Goal: Use online tool/utility: Utilize a website feature to perform a specific function

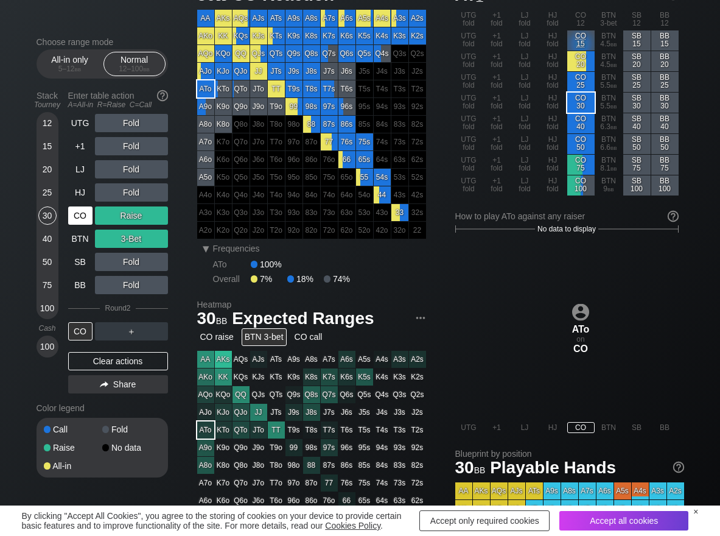
scroll to position [61, 0]
click at [77, 213] on div "CO" at bounding box center [80, 215] width 24 height 18
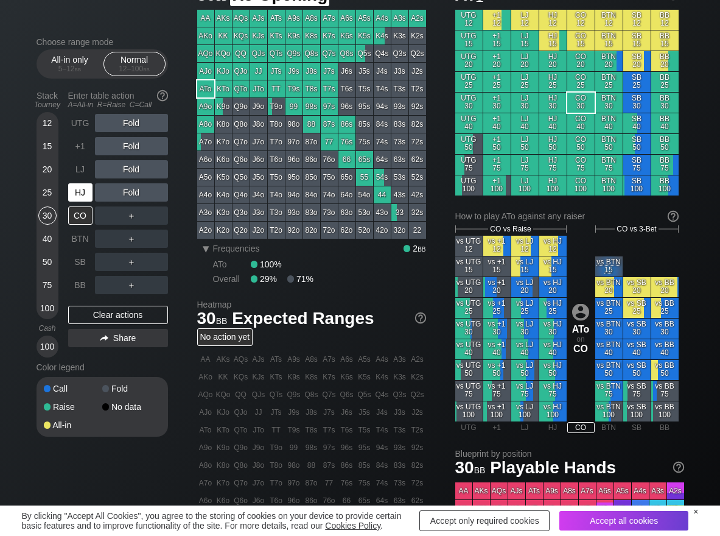
click at [80, 191] on div "HJ" at bounding box center [80, 192] width 24 height 18
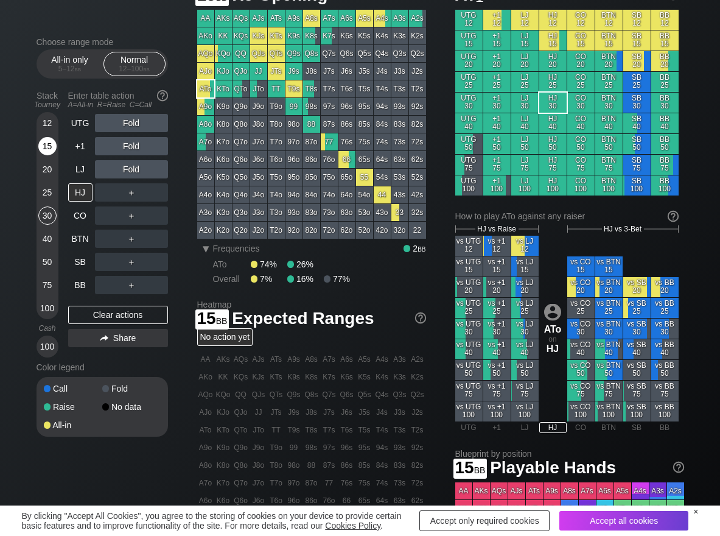
click at [41, 150] on div "15" at bounding box center [47, 146] width 18 height 18
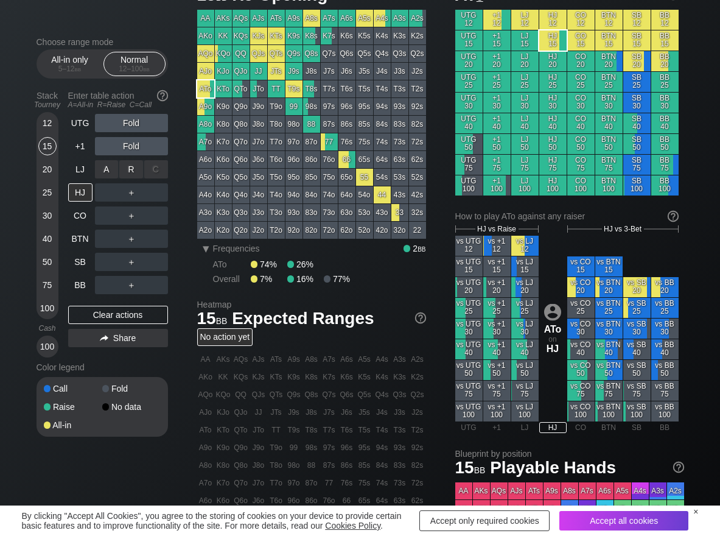
click at [135, 167] on div "R ✕" at bounding box center [131, 169] width 24 height 18
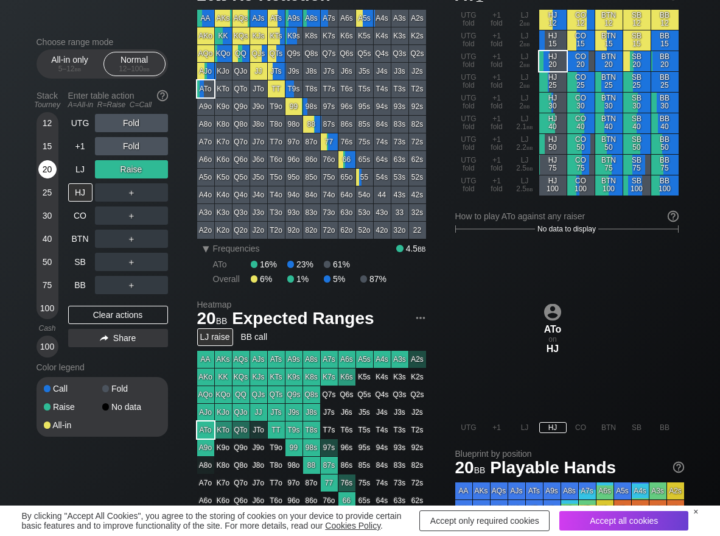
click at [47, 165] on div "20" at bounding box center [47, 169] width 18 height 18
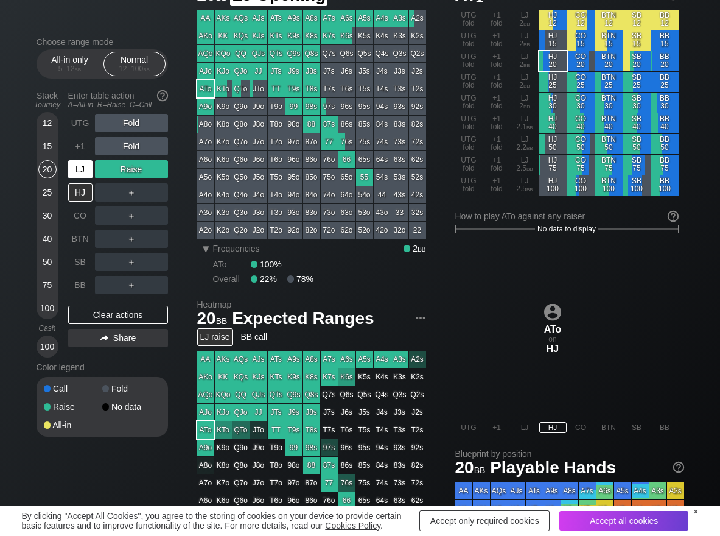
click at [90, 166] on div "LJ" at bounding box center [80, 169] width 24 height 18
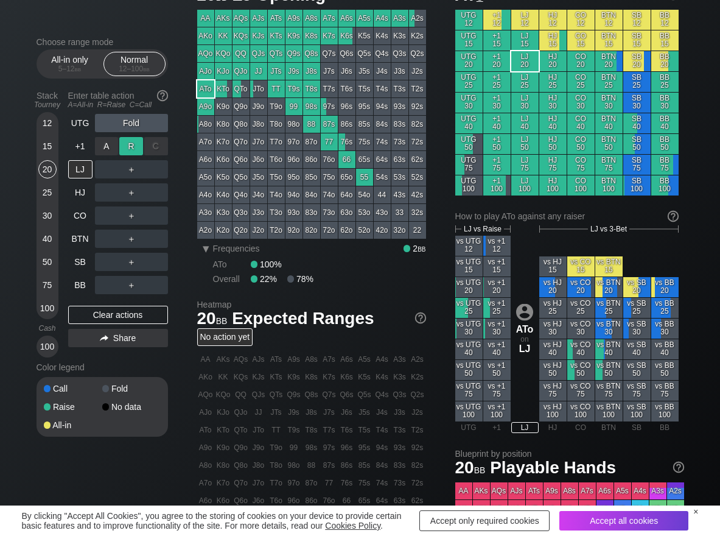
click at [141, 138] on div "R ✕" at bounding box center [131, 146] width 24 height 18
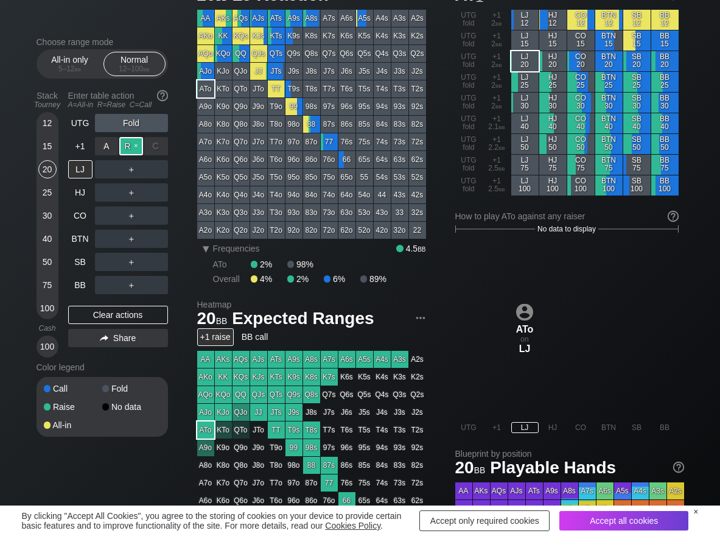
click at [135, 139] on div "R ✕" at bounding box center [131, 146] width 24 height 18
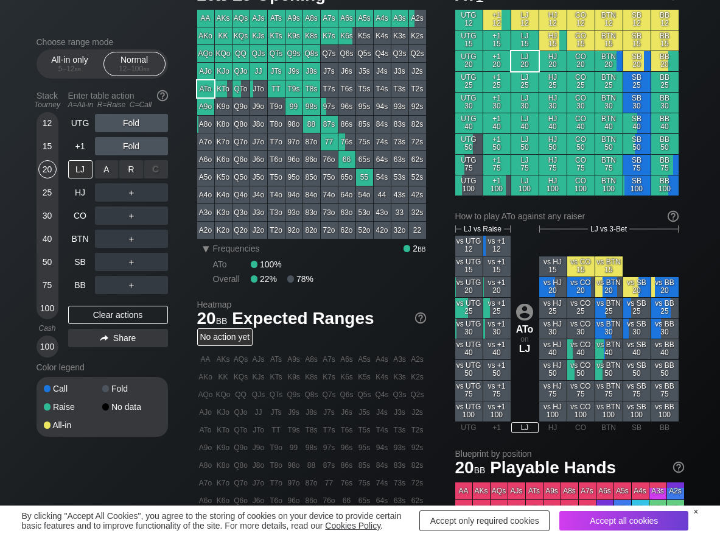
click at [131, 172] on div "R ✕" at bounding box center [131, 169] width 24 height 18
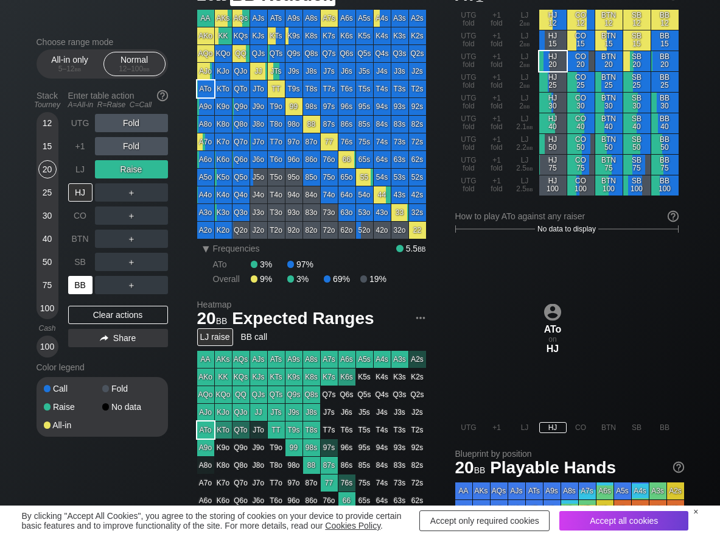
click at [72, 290] on div "BB" at bounding box center [80, 285] width 24 height 18
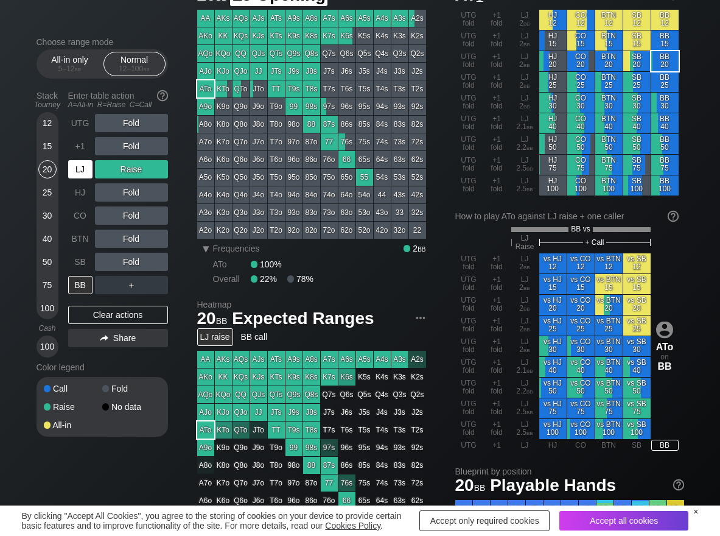
drag, startPoint x: 77, startPoint y: 163, endPoint x: 77, endPoint y: 176, distance: 13.4
click at [77, 172] on div "LJ" at bounding box center [80, 169] width 24 height 18
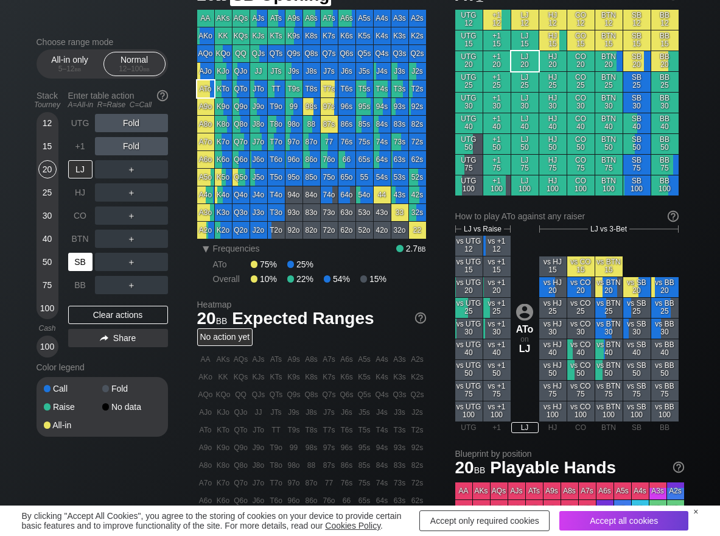
click at [75, 260] on div "SB" at bounding box center [80, 262] width 24 height 18
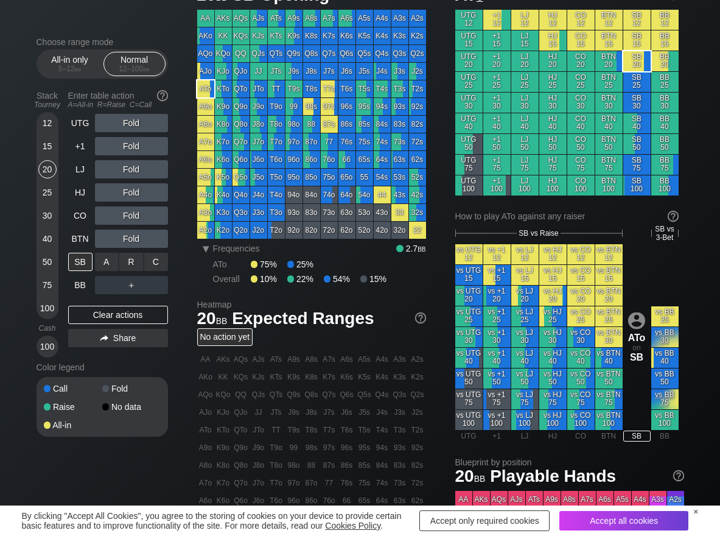
click at [133, 262] on div "R ✕" at bounding box center [131, 262] width 24 height 18
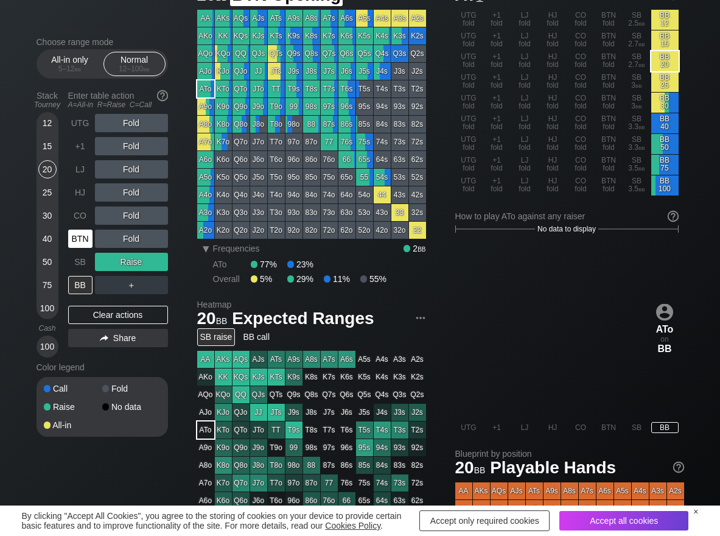
click at [83, 241] on div "BTN" at bounding box center [80, 238] width 24 height 18
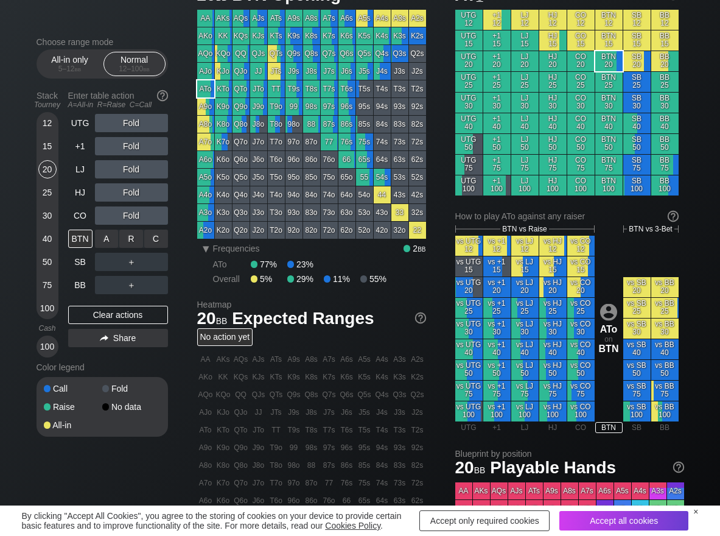
click at [122, 244] on div "R ✕" at bounding box center [131, 238] width 24 height 18
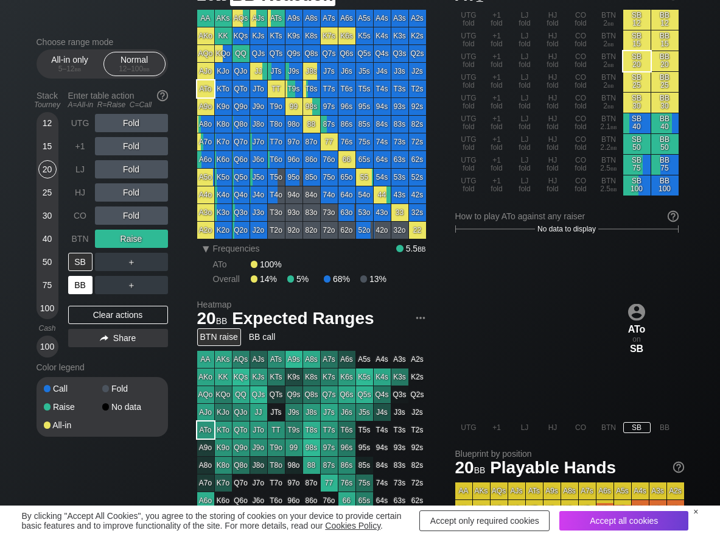
click at [80, 288] on div "BB" at bounding box center [80, 285] width 24 height 18
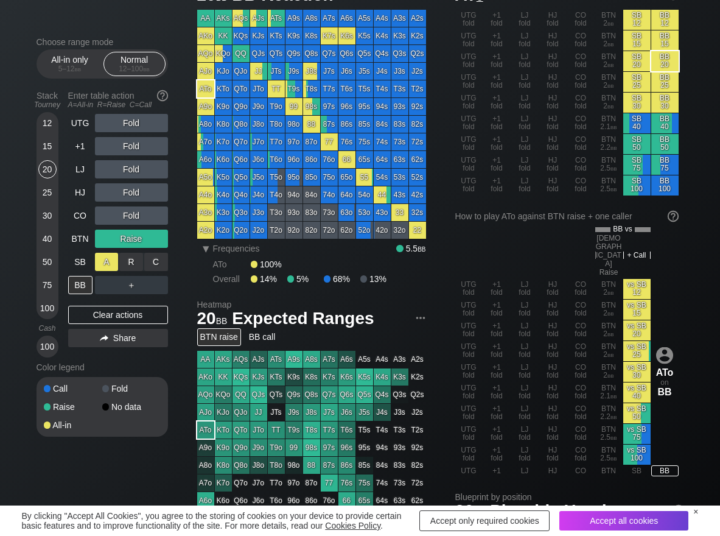
drag, startPoint x: 160, startPoint y: 263, endPoint x: 112, endPoint y: 254, distance: 48.8
click at [159, 263] on div "C ✕" at bounding box center [156, 262] width 24 height 18
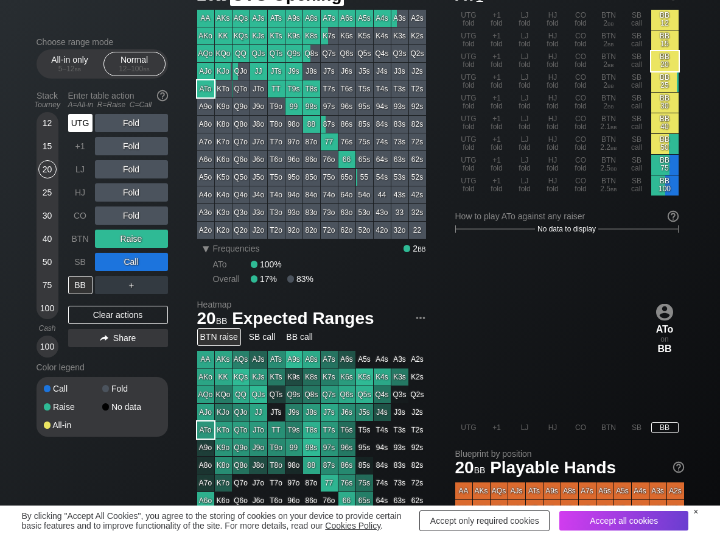
click at [86, 119] on div "UTG" at bounding box center [80, 123] width 24 height 18
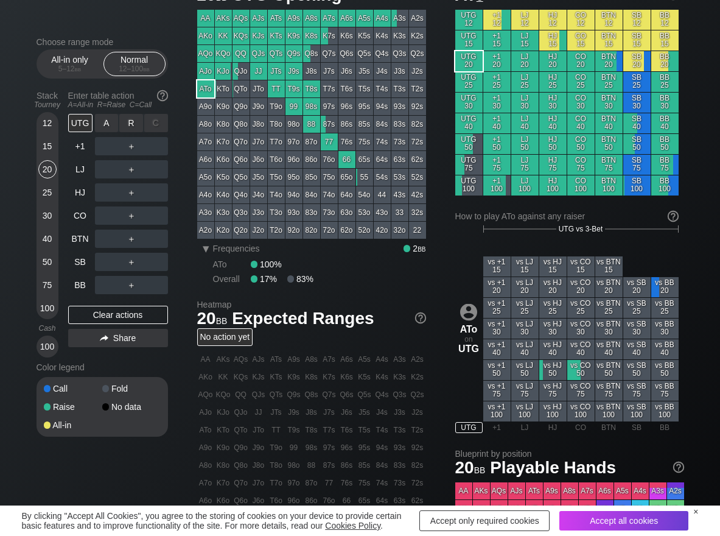
click at [135, 119] on div "R ✕" at bounding box center [131, 123] width 24 height 18
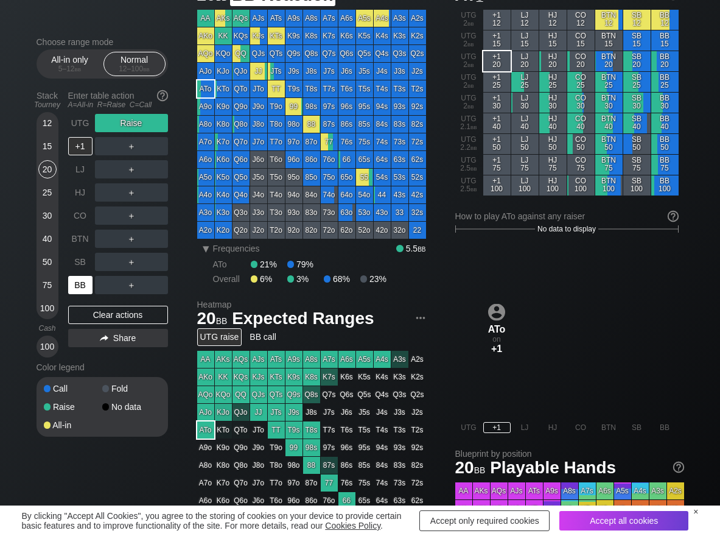
click at [81, 281] on div "BB" at bounding box center [80, 285] width 24 height 18
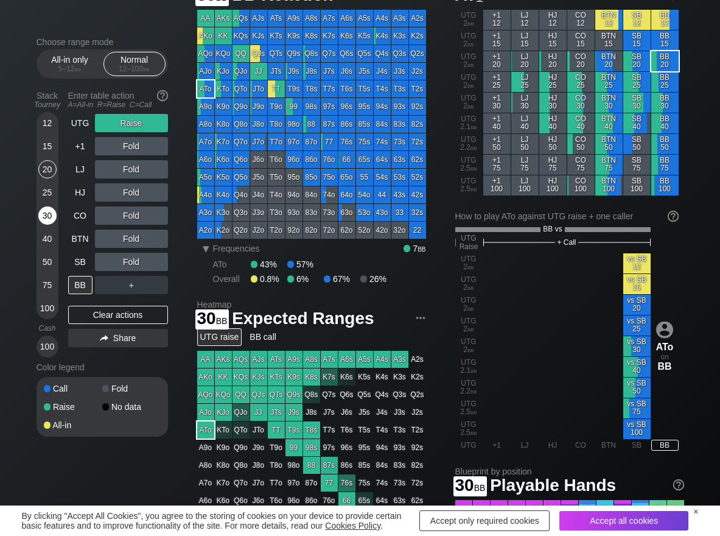
click at [49, 215] on div "30" at bounding box center [47, 215] width 18 height 18
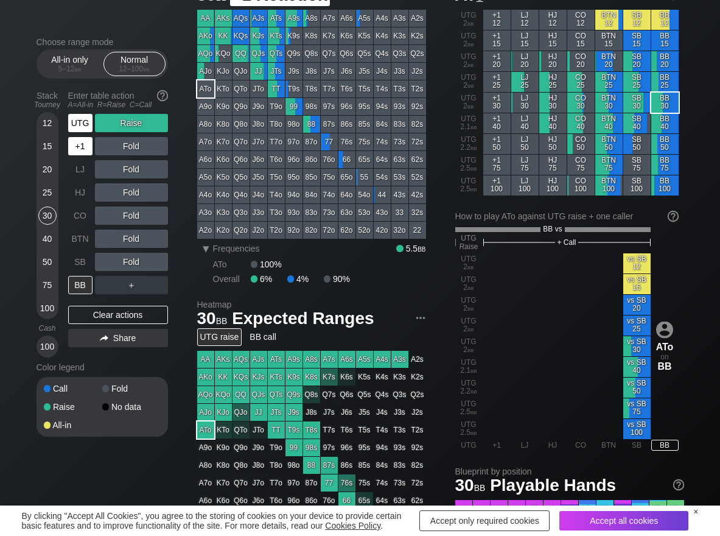
click at [77, 122] on div "UTG" at bounding box center [80, 123] width 24 height 18
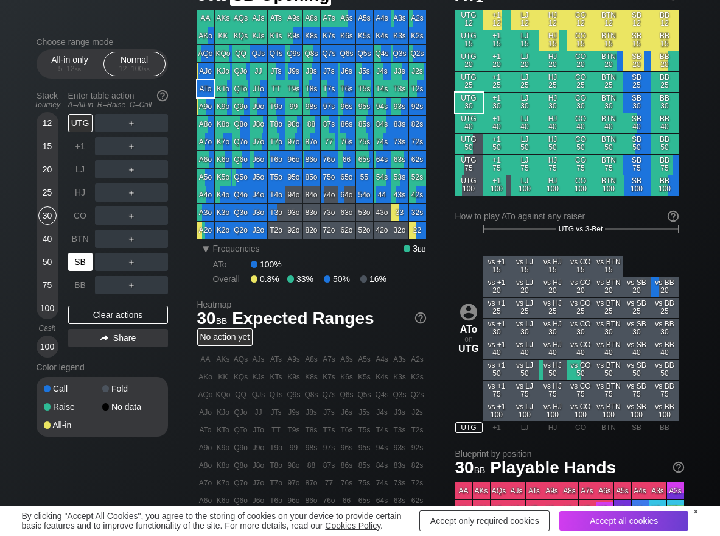
click at [74, 260] on div "SB" at bounding box center [80, 262] width 24 height 18
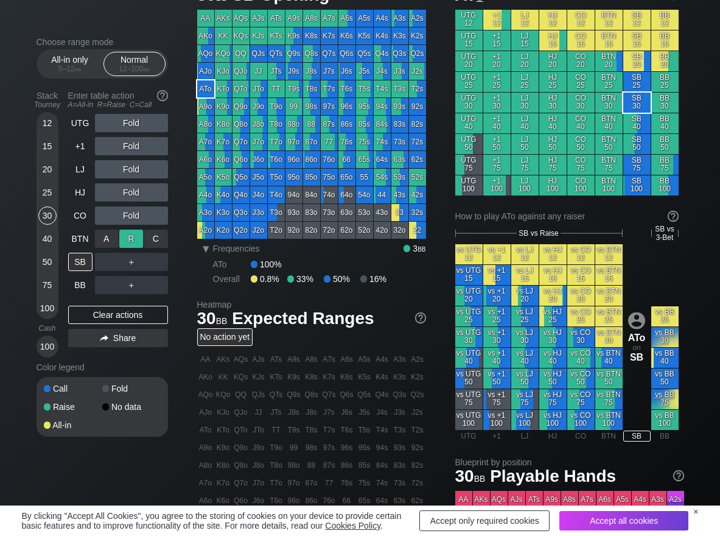
click at [126, 240] on div "R ✕" at bounding box center [131, 238] width 24 height 18
click at [133, 217] on div "R ✕" at bounding box center [131, 215] width 24 height 18
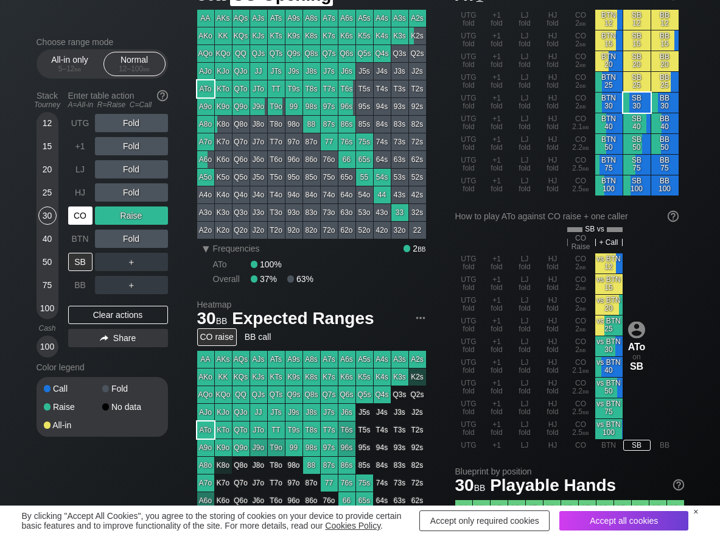
click at [77, 214] on div "CO" at bounding box center [80, 215] width 24 height 18
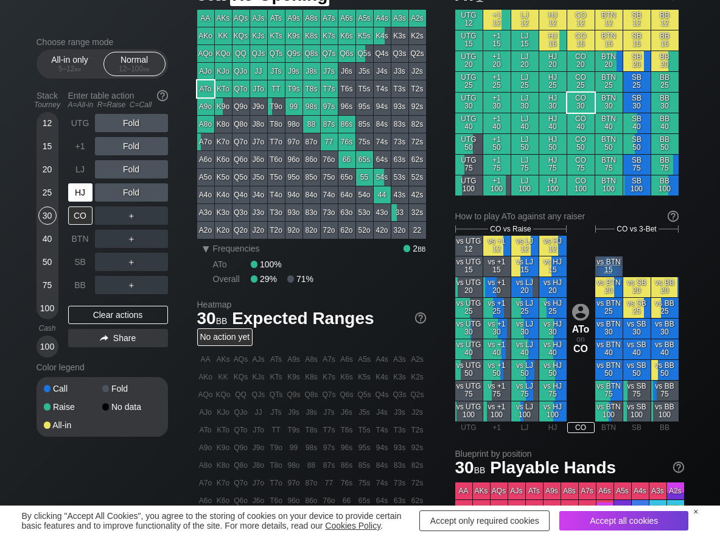
click at [82, 193] on div "HJ" at bounding box center [80, 192] width 24 height 18
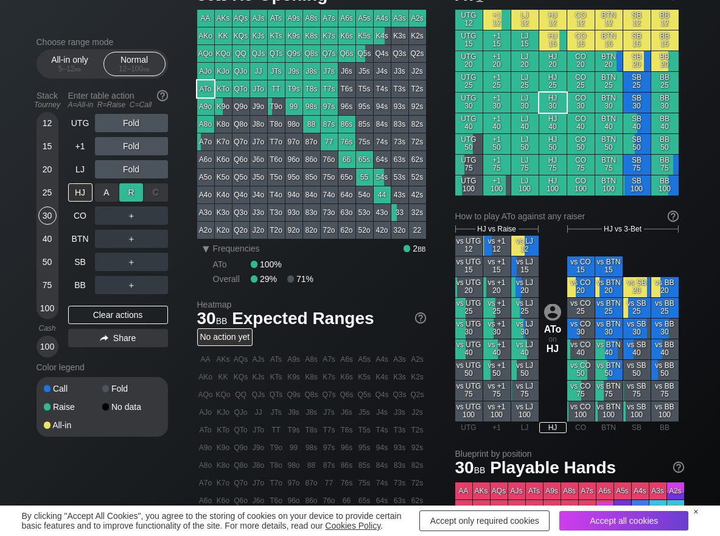
click at [133, 193] on div "R ✕" at bounding box center [131, 192] width 24 height 18
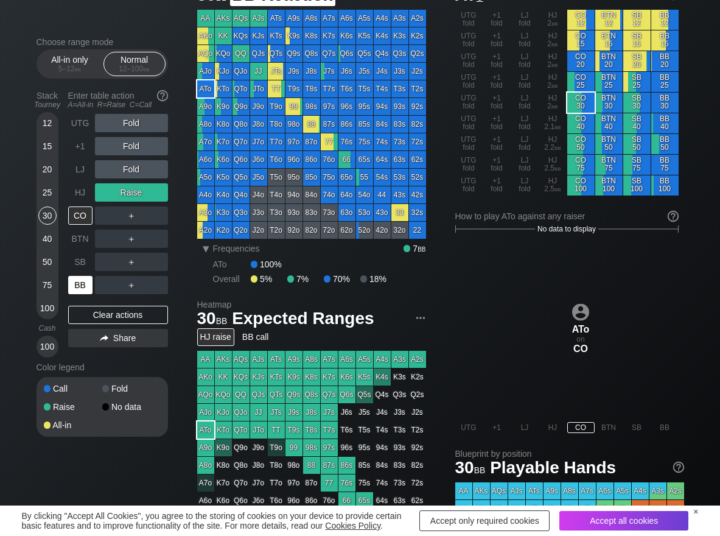
click at [93, 290] on div "BB" at bounding box center [81, 284] width 27 height 23
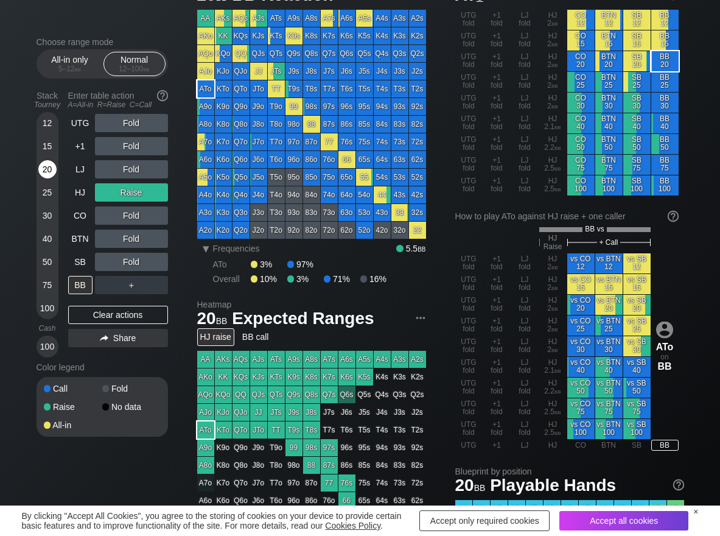
click at [47, 172] on div "20" at bounding box center [47, 169] width 18 height 18
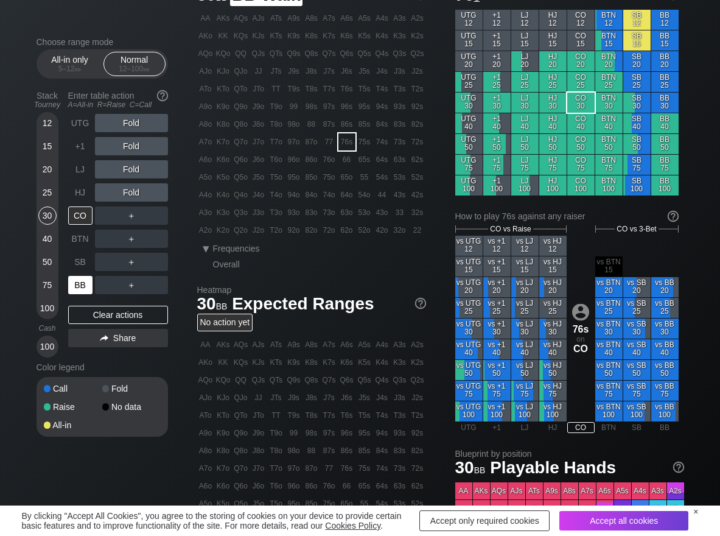
scroll to position [61, 0]
click at [83, 284] on div "BB" at bounding box center [80, 285] width 24 height 18
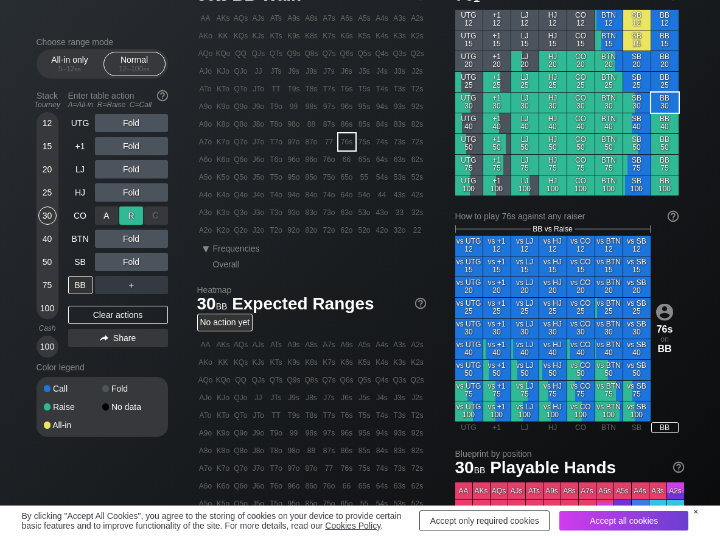
click at [135, 214] on div "R ✕" at bounding box center [131, 215] width 24 height 18
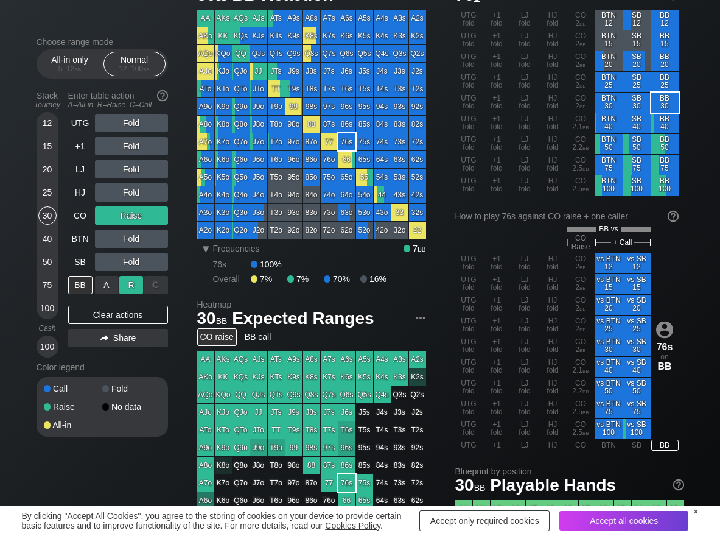
click at [128, 284] on div "R ✕" at bounding box center [131, 285] width 24 height 18
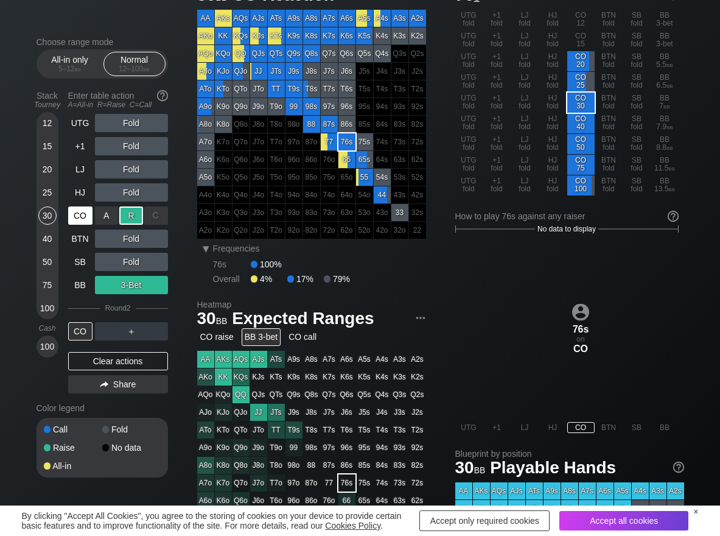
click at [90, 217] on div "CO" at bounding box center [80, 215] width 24 height 18
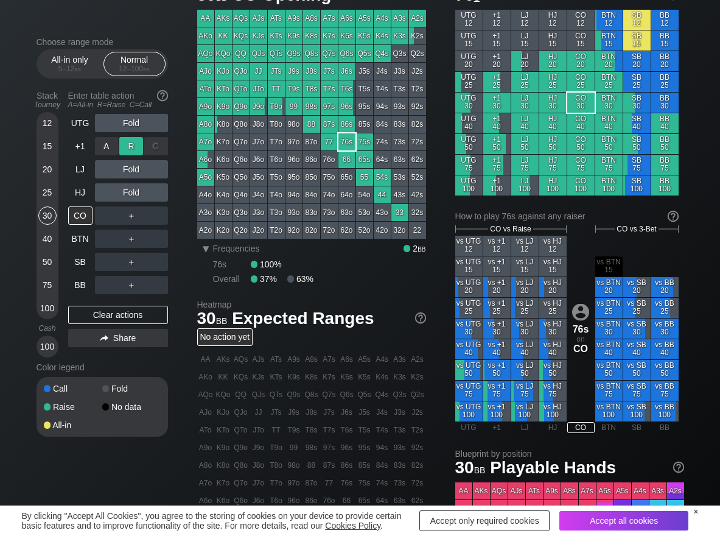
drag, startPoint x: 135, startPoint y: 146, endPoint x: 115, endPoint y: 189, distance: 46.8
click at [133, 152] on div "R ✕" at bounding box center [131, 146] width 24 height 18
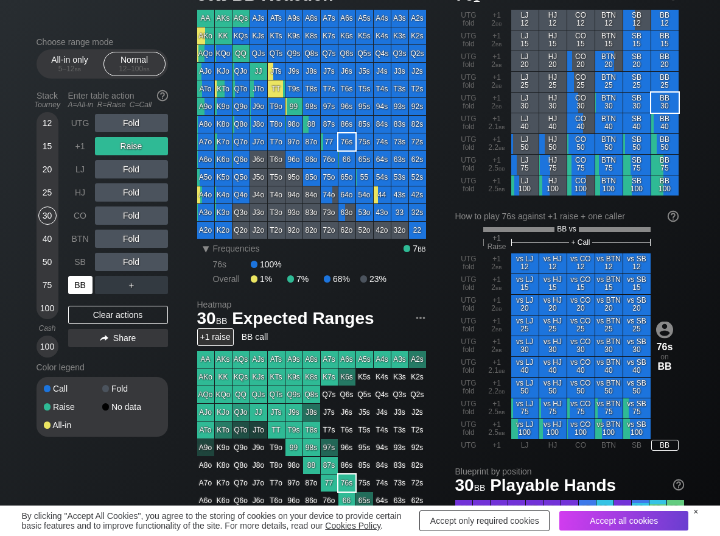
click at [87, 285] on div "BB" at bounding box center [80, 285] width 24 height 18
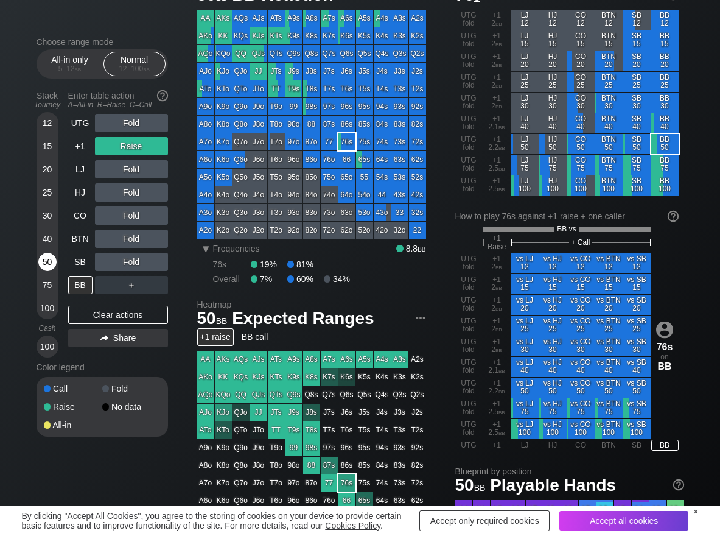
click at [49, 258] on div "50" at bounding box center [47, 262] width 18 height 18
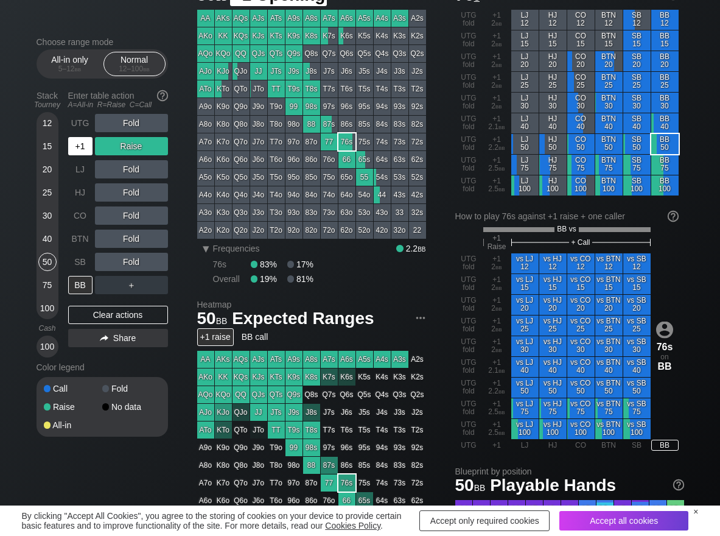
click at [78, 148] on div "+1" at bounding box center [80, 146] width 24 height 18
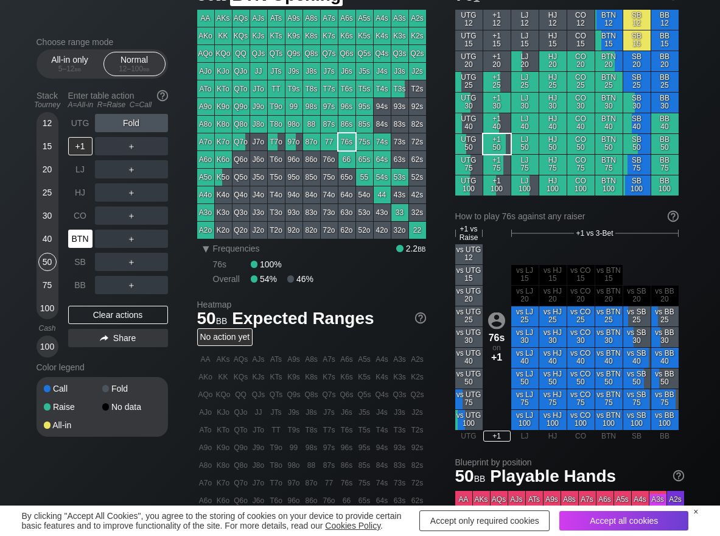
click at [81, 239] on div "BTN" at bounding box center [80, 238] width 24 height 18
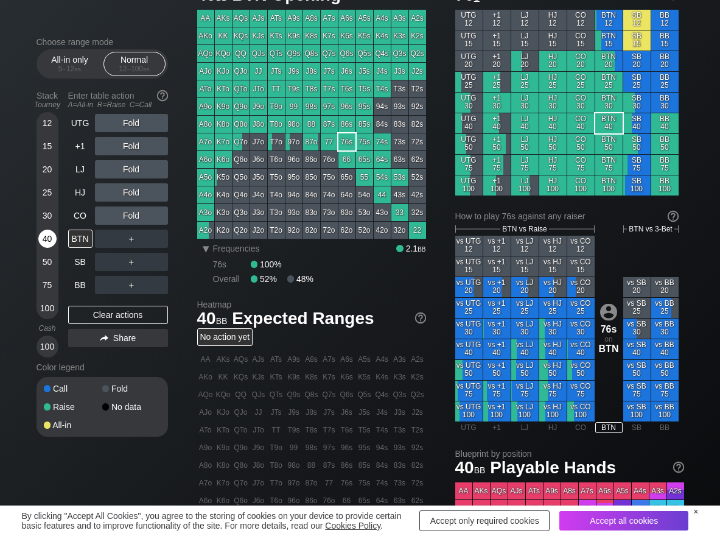
click at [45, 241] on div "40" at bounding box center [47, 238] width 18 height 18
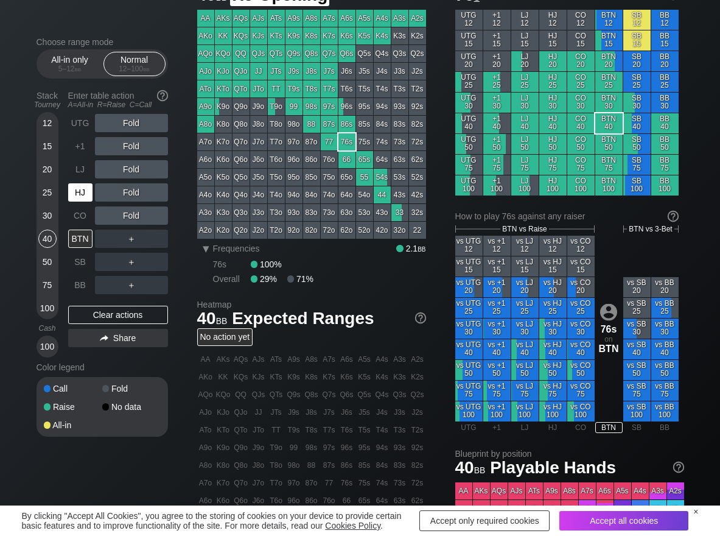
click at [88, 192] on div "HJ" at bounding box center [80, 192] width 24 height 18
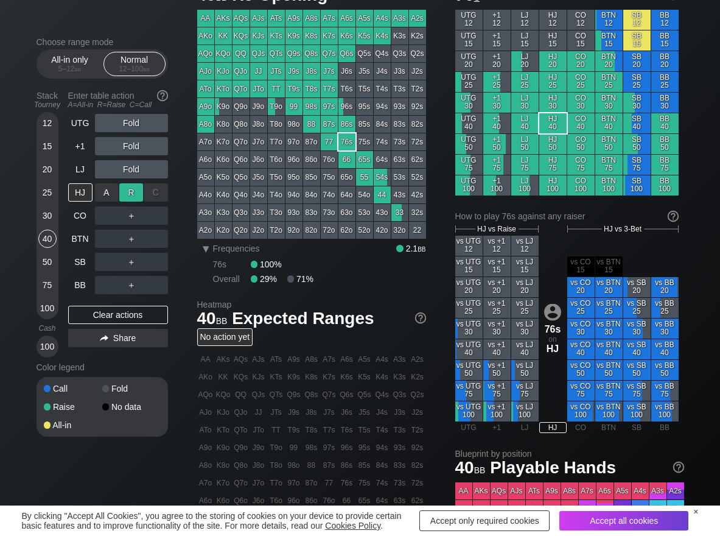
click at [131, 192] on div "R ✕" at bounding box center [131, 192] width 24 height 18
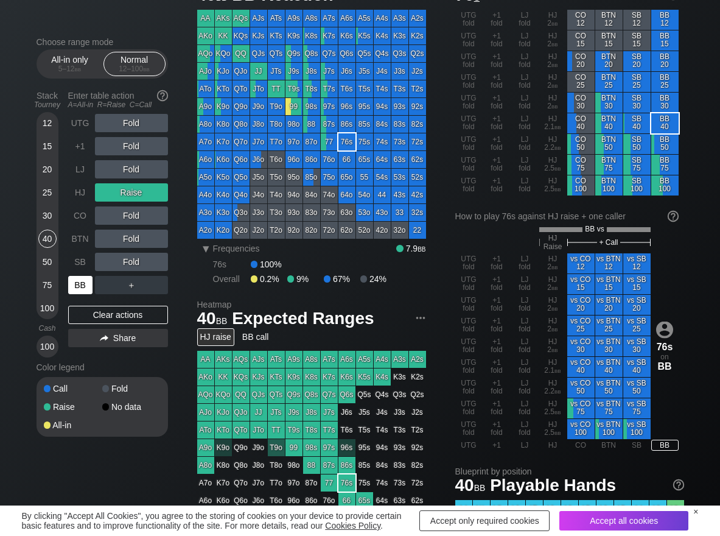
click at [88, 288] on div "BB" at bounding box center [80, 285] width 24 height 18
click at [130, 215] on div "R ✕" at bounding box center [131, 215] width 24 height 18
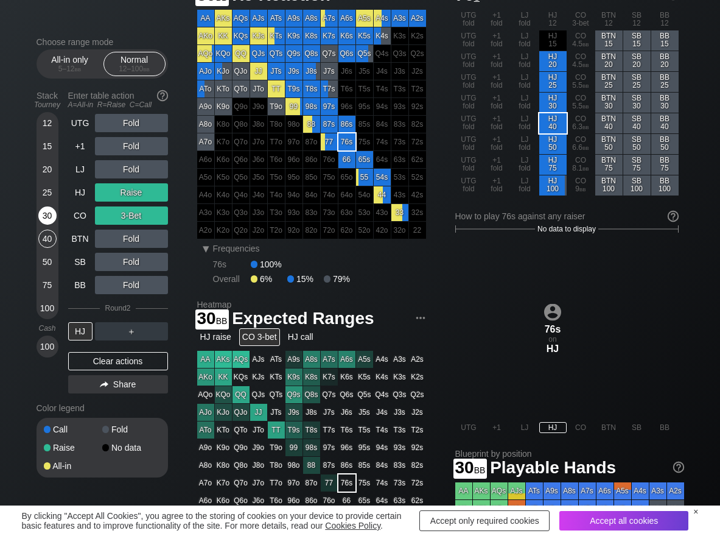
click at [42, 220] on div "30" at bounding box center [47, 215] width 18 height 18
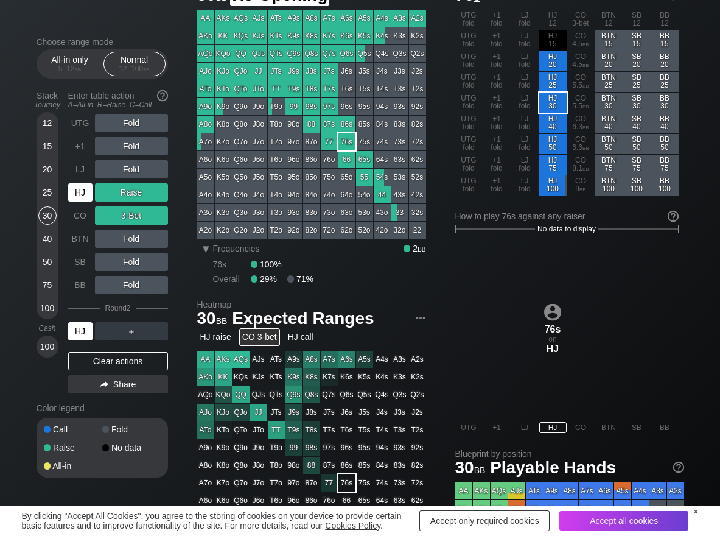
drag, startPoint x: 72, startPoint y: 201, endPoint x: 108, endPoint y: 160, distance: 53.9
click at [74, 199] on div "HJ" at bounding box center [80, 192] width 24 height 18
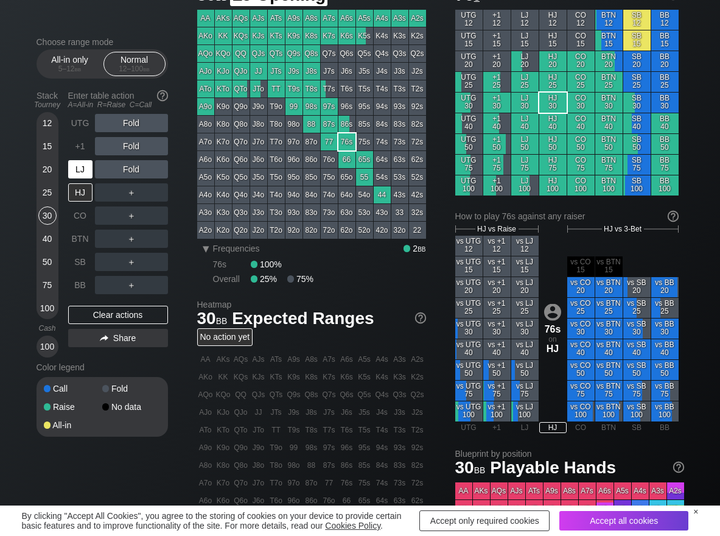
click at [81, 175] on div "LJ" at bounding box center [80, 169] width 24 height 18
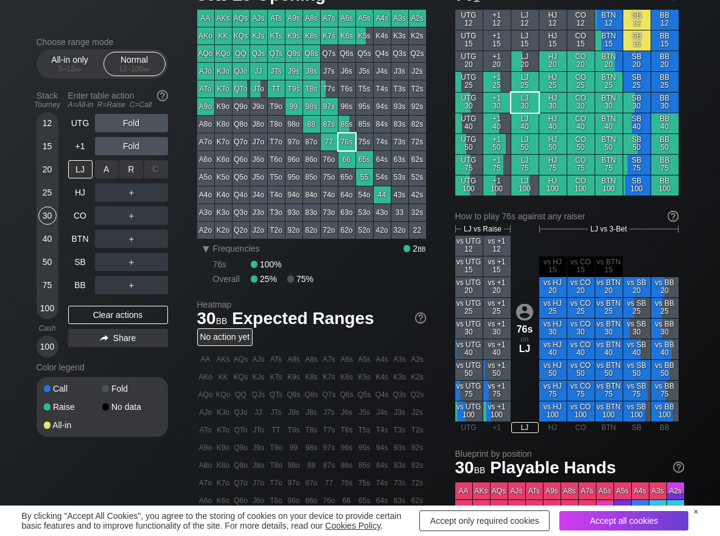
click at [121, 170] on div "R ✕" at bounding box center [131, 169] width 24 height 18
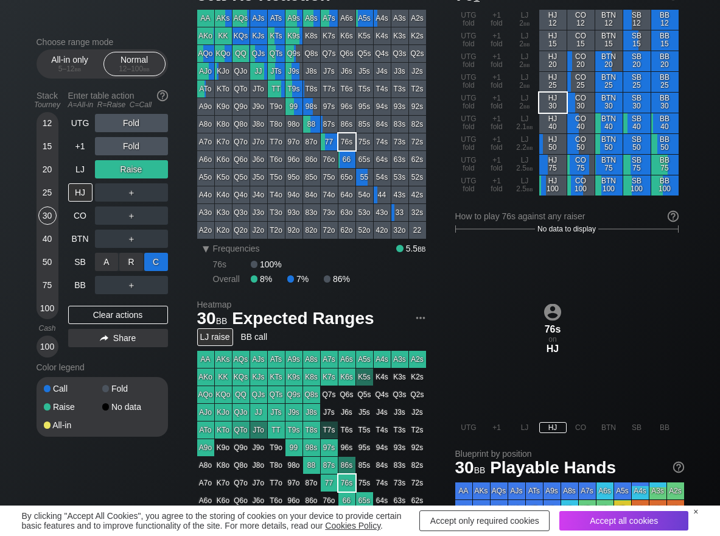
click at [160, 256] on div "C ✕" at bounding box center [156, 262] width 24 height 18
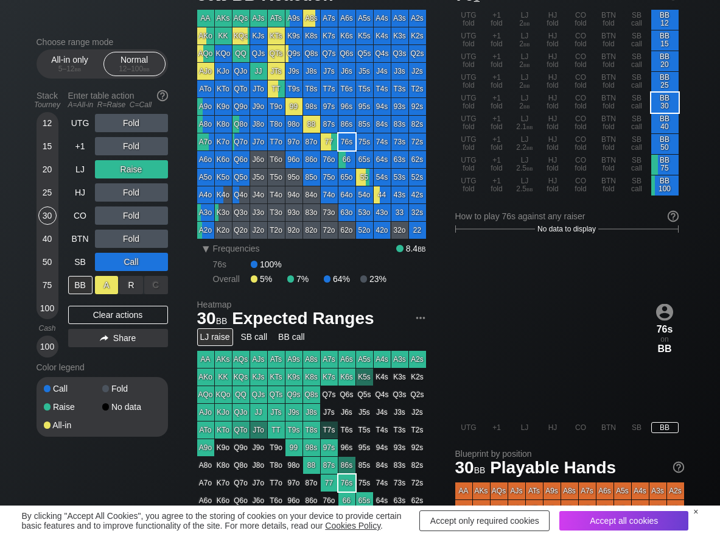
click at [104, 284] on div "A ✕" at bounding box center [107, 285] width 24 height 18
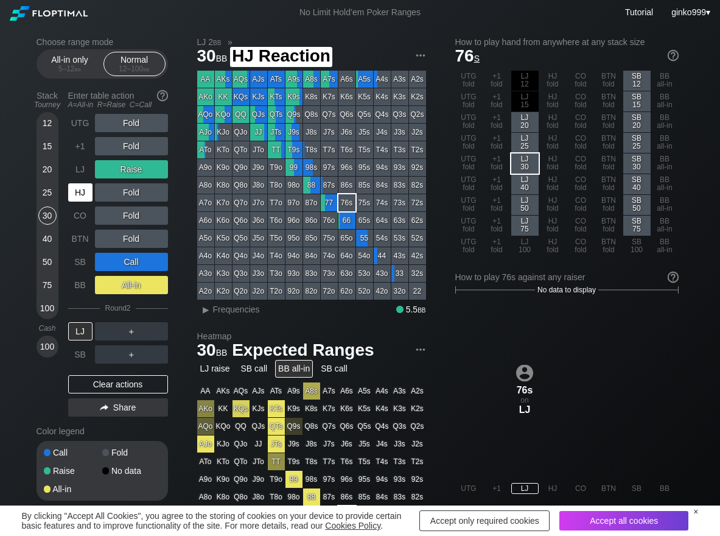
click at [77, 183] on div "HJ" at bounding box center [81, 192] width 27 height 23
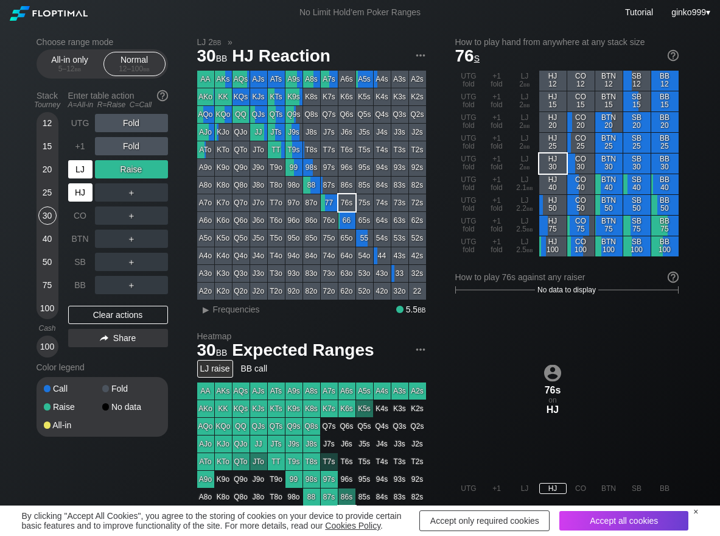
click at [80, 173] on div "LJ" at bounding box center [80, 169] width 24 height 18
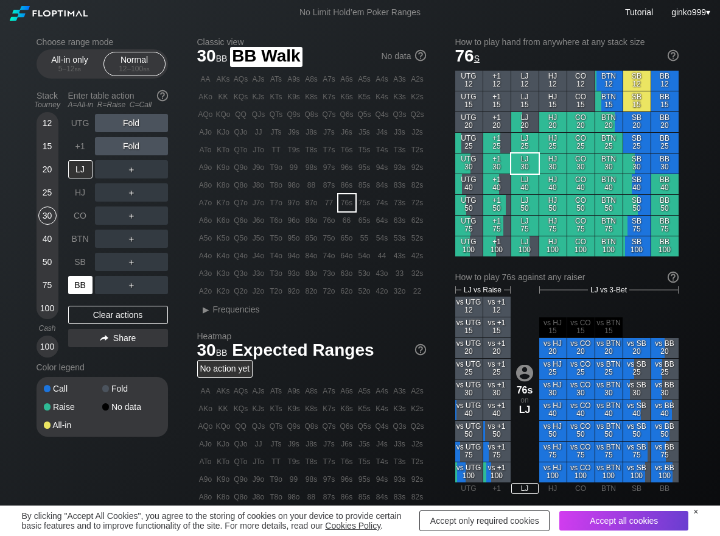
click at [72, 280] on div "BB" at bounding box center [80, 285] width 24 height 18
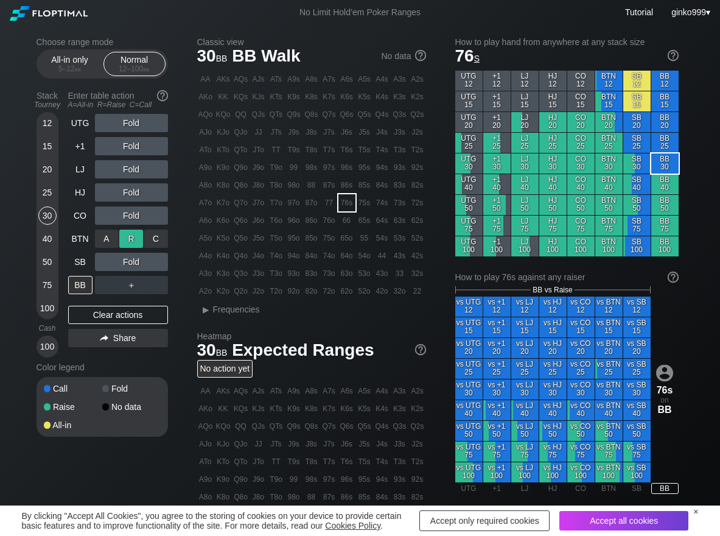
click at [132, 234] on div "R ✕" at bounding box center [131, 238] width 24 height 18
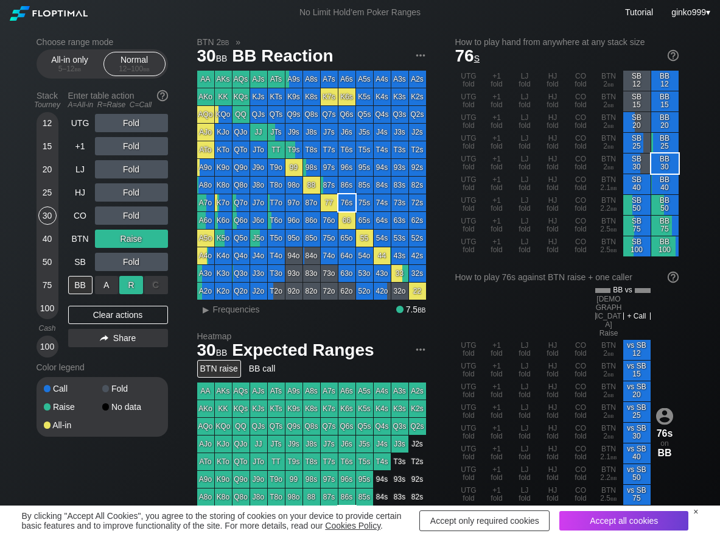
click at [126, 287] on div "R ✕" at bounding box center [131, 285] width 24 height 18
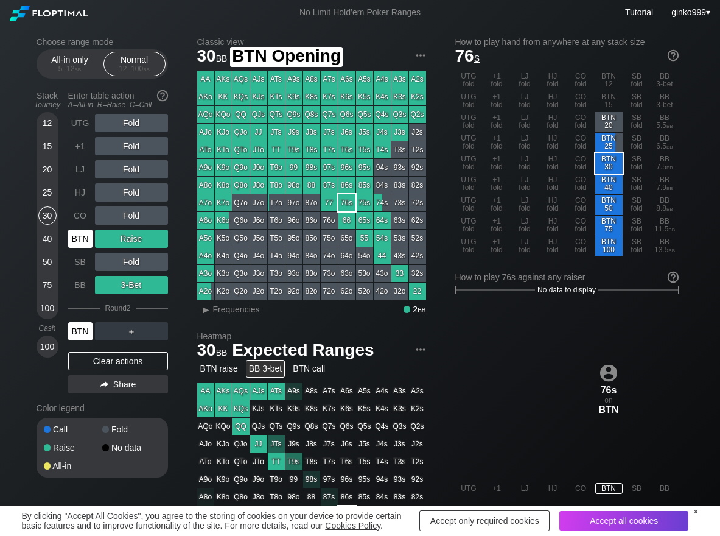
click at [83, 238] on div "BTN" at bounding box center [80, 238] width 24 height 18
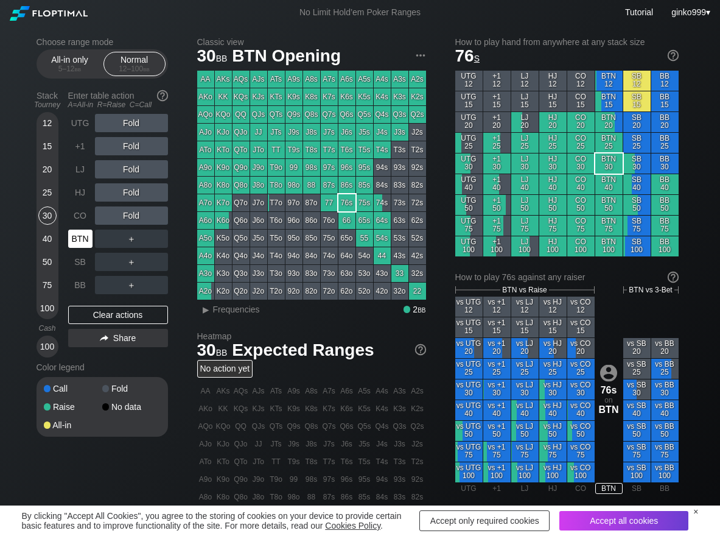
click at [80, 234] on div "BTN" at bounding box center [80, 238] width 24 height 18
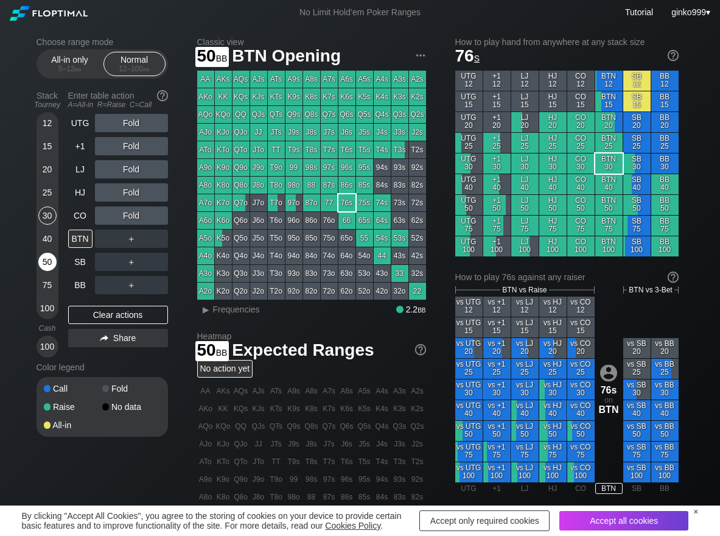
click at [52, 254] on div "50" at bounding box center [47, 262] width 18 height 18
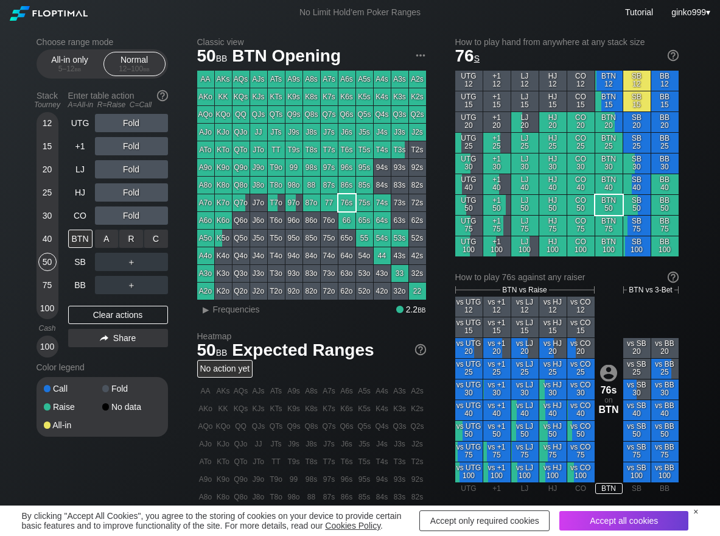
drag, startPoint x: 133, startPoint y: 240, endPoint x: 119, endPoint y: 250, distance: 17.4
click at [130, 242] on div "R ✕" at bounding box center [131, 238] width 24 height 18
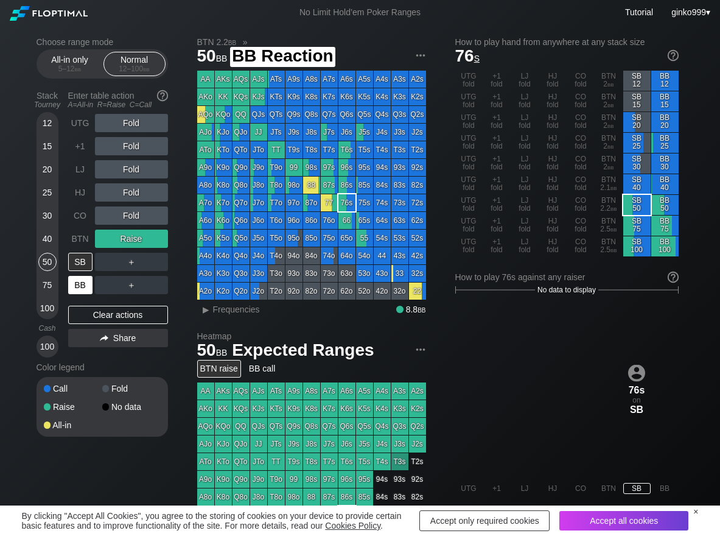
click at [88, 286] on div "BB" at bounding box center [80, 285] width 24 height 18
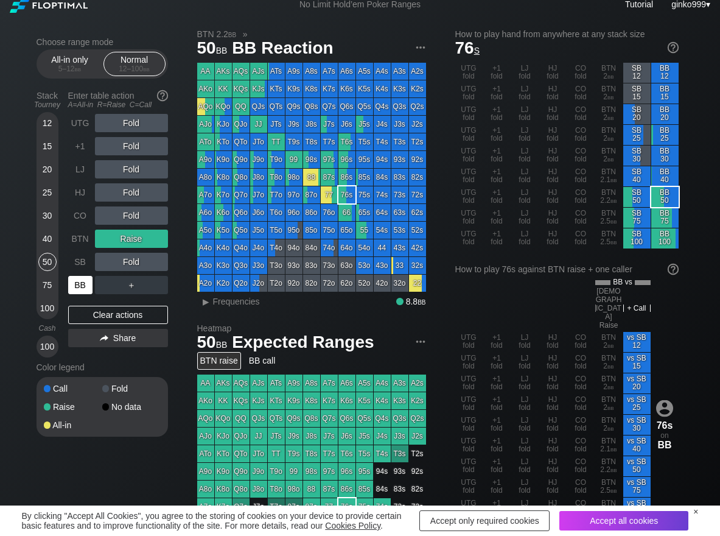
scroll to position [61, 0]
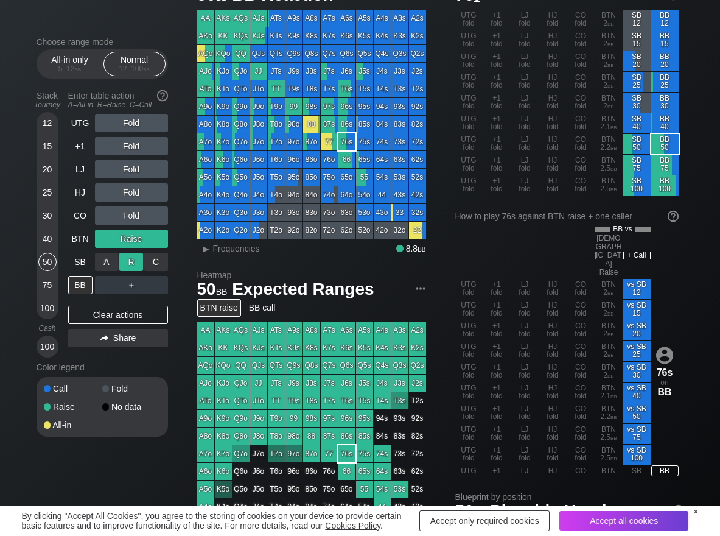
click at [123, 256] on div "R ✕" at bounding box center [131, 262] width 24 height 18
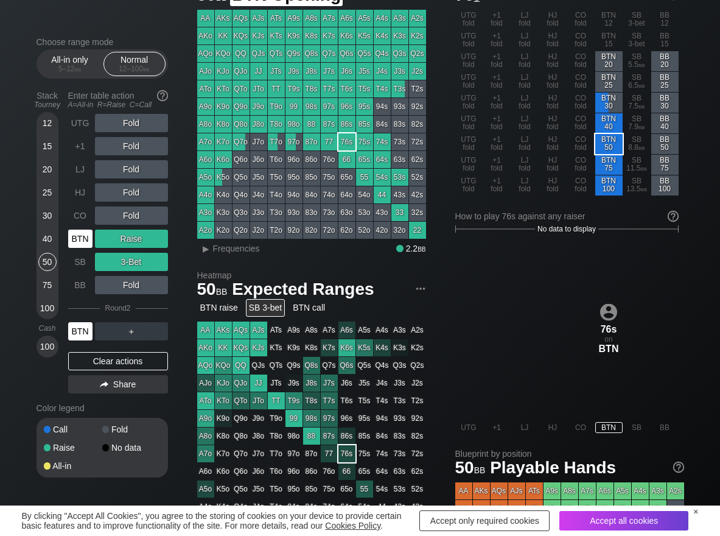
click at [85, 232] on div "BTN" at bounding box center [80, 238] width 24 height 18
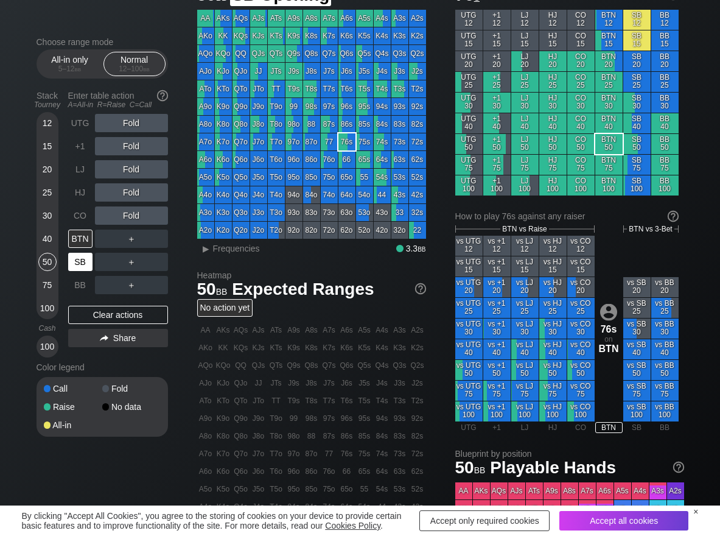
click at [77, 257] on div "SB" at bounding box center [80, 262] width 24 height 18
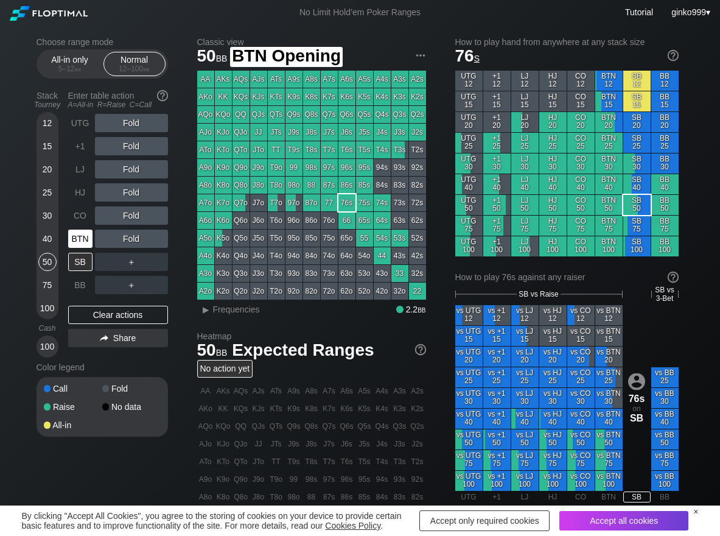
click at [84, 240] on div "BTN" at bounding box center [80, 238] width 24 height 18
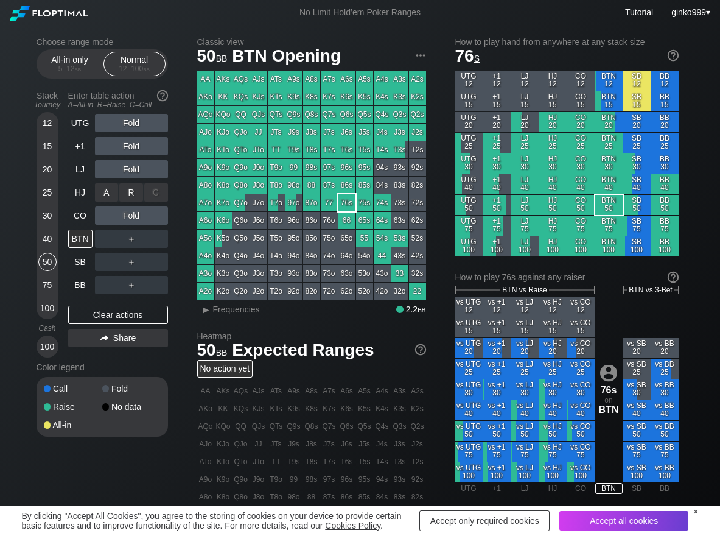
click at [133, 194] on div "R ✕" at bounding box center [131, 192] width 24 height 18
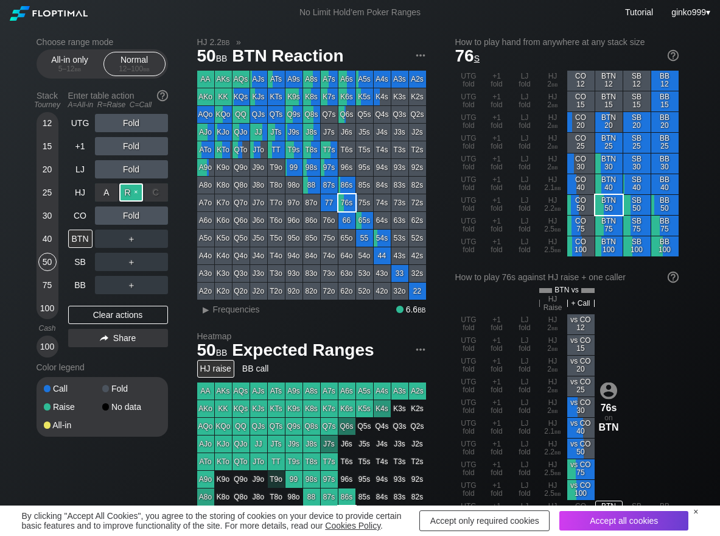
drag, startPoint x: 133, startPoint y: 193, endPoint x: 127, endPoint y: 195, distance: 6.4
click at [133, 193] on div "R ✕" at bounding box center [131, 192] width 24 height 18
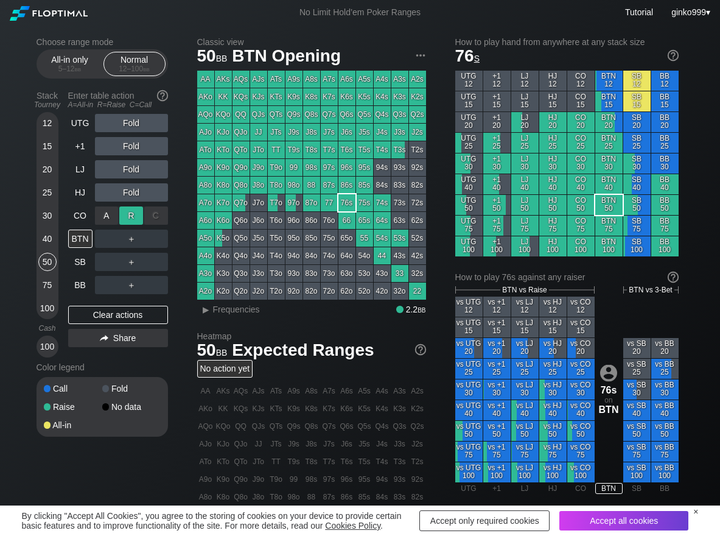
click at [127, 220] on div "R ✕" at bounding box center [131, 215] width 24 height 18
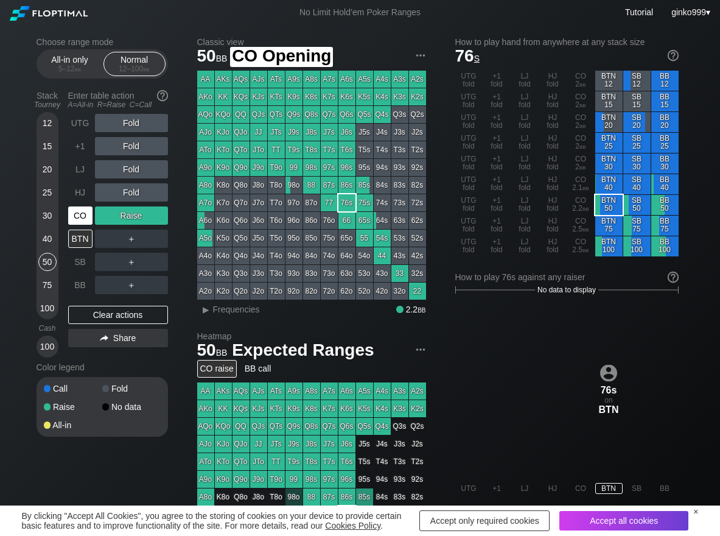
click at [72, 220] on div "CO" at bounding box center [80, 215] width 24 height 18
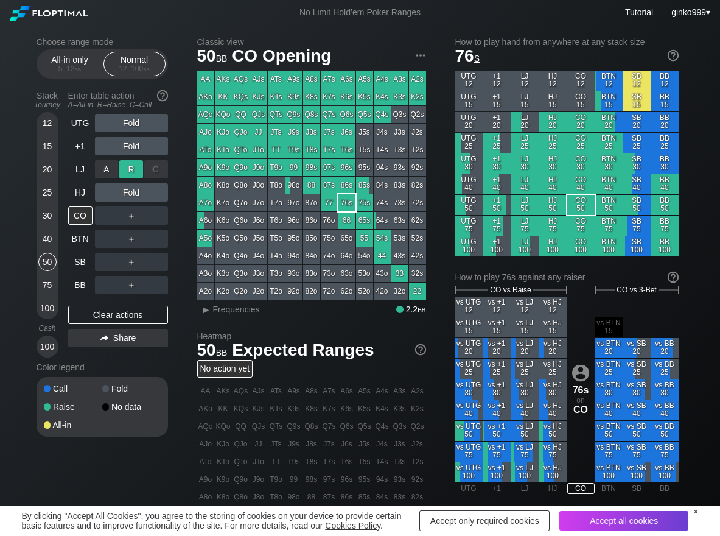
click at [124, 162] on div "R ✕" at bounding box center [131, 169] width 24 height 18
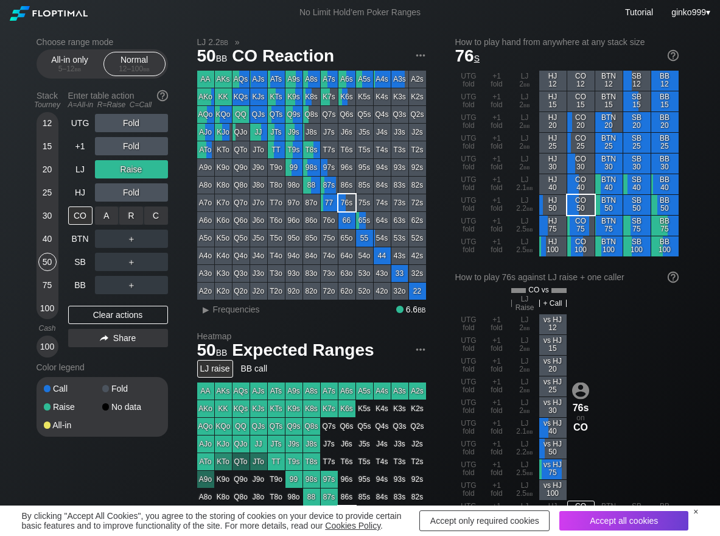
click at [149, 216] on div "C ✕" at bounding box center [156, 215] width 24 height 18
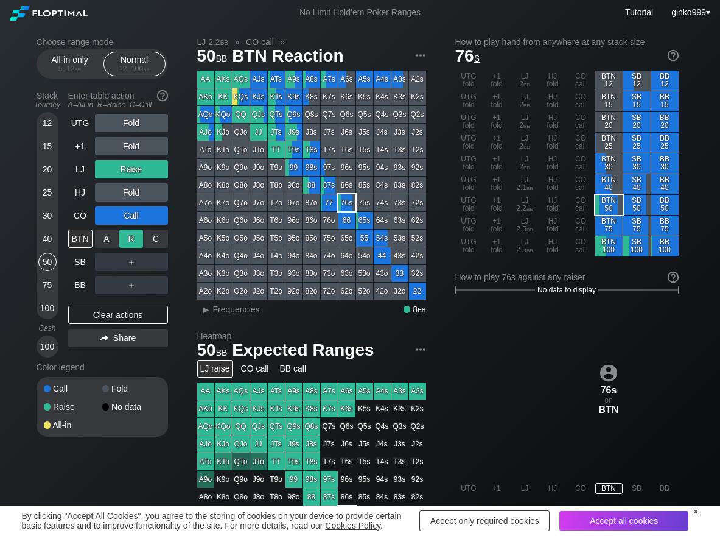
click at [136, 237] on div "R ✕" at bounding box center [131, 238] width 24 height 18
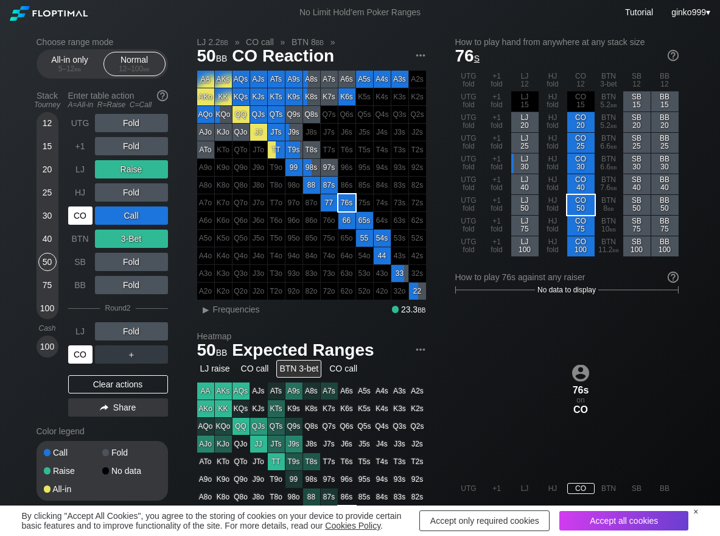
click at [86, 355] on div "CO" at bounding box center [80, 354] width 24 height 18
click at [97, 325] on div "A ✕" at bounding box center [107, 331] width 24 height 18
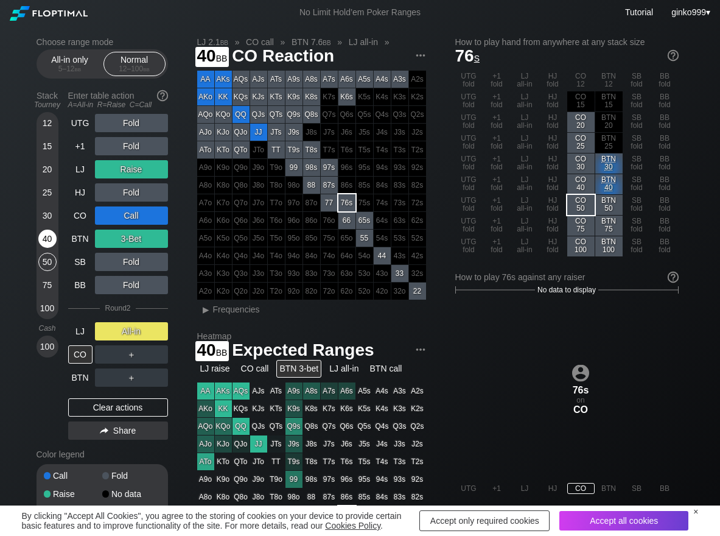
click at [42, 234] on div "40" at bounding box center [47, 238] width 18 height 18
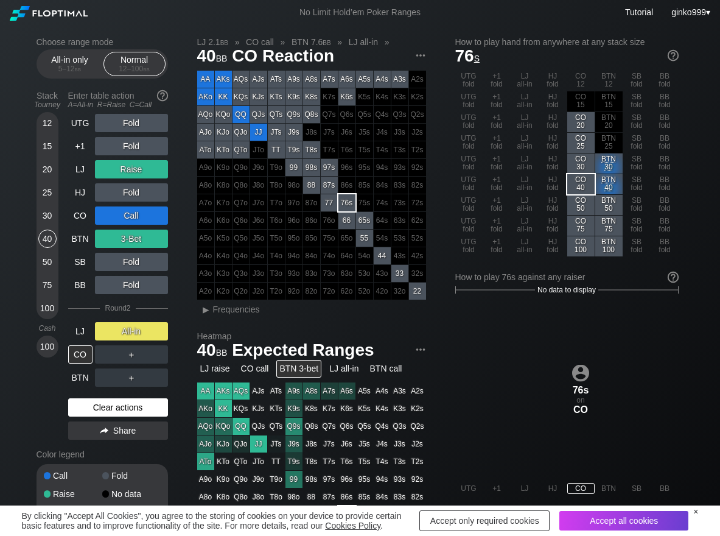
click at [98, 404] on div "Clear actions" at bounding box center [118, 407] width 100 height 18
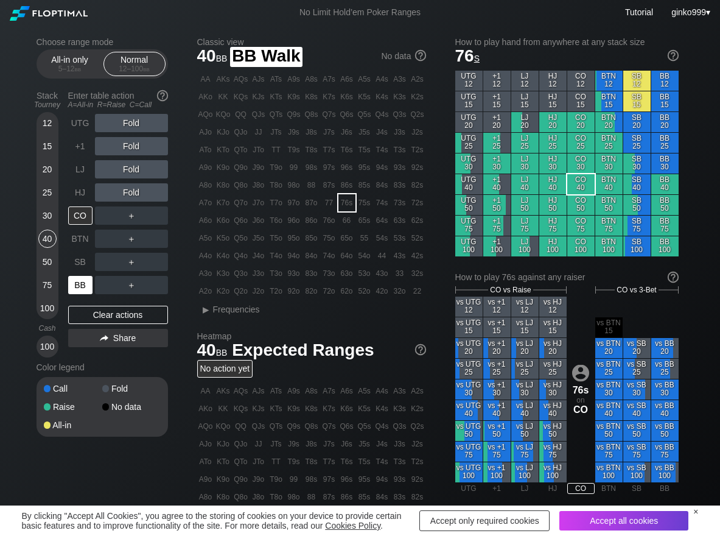
click at [80, 284] on div "BB" at bounding box center [80, 285] width 24 height 18
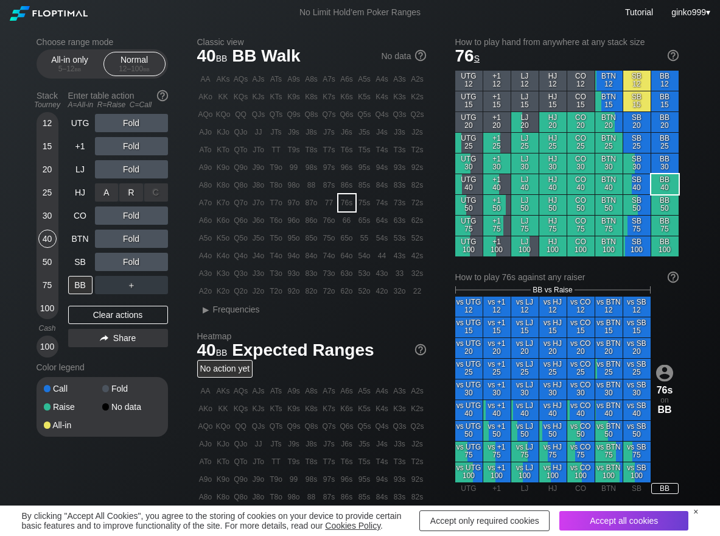
click at [128, 200] on div "R ✕" at bounding box center [131, 192] width 24 height 18
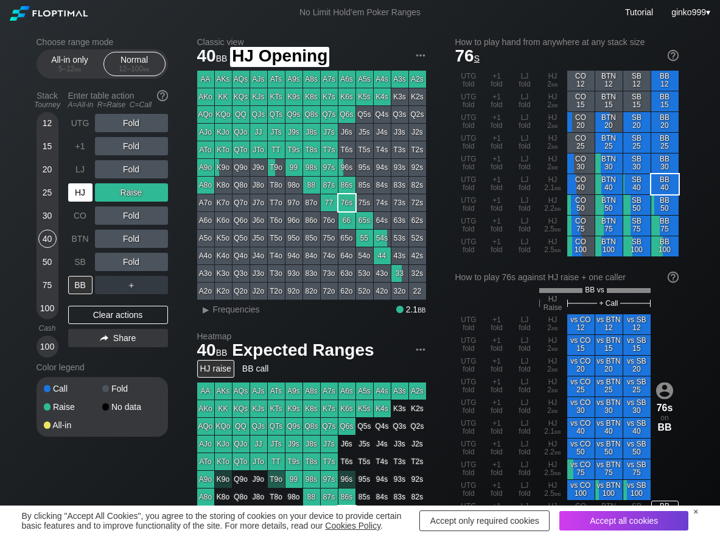
click at [77, 187] on div "HJ" at bounding box center [80, 192] width 24 height 18
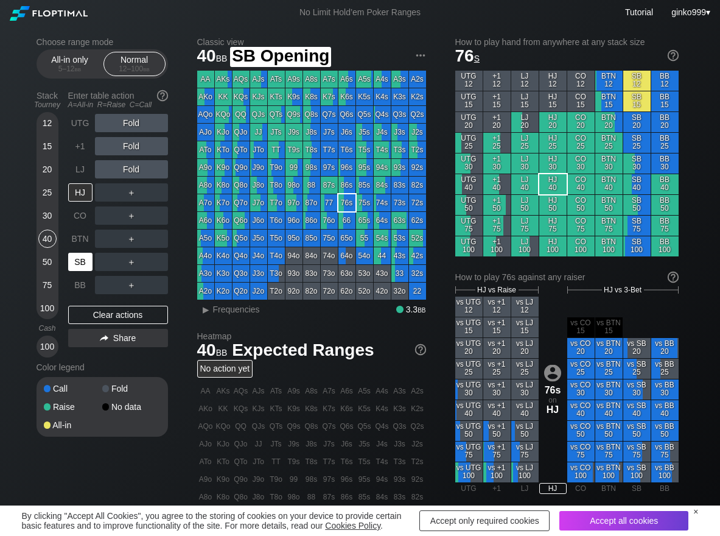
click at [77, 259] on div "SB" at bounding box center [80, 262] width 24 height 18
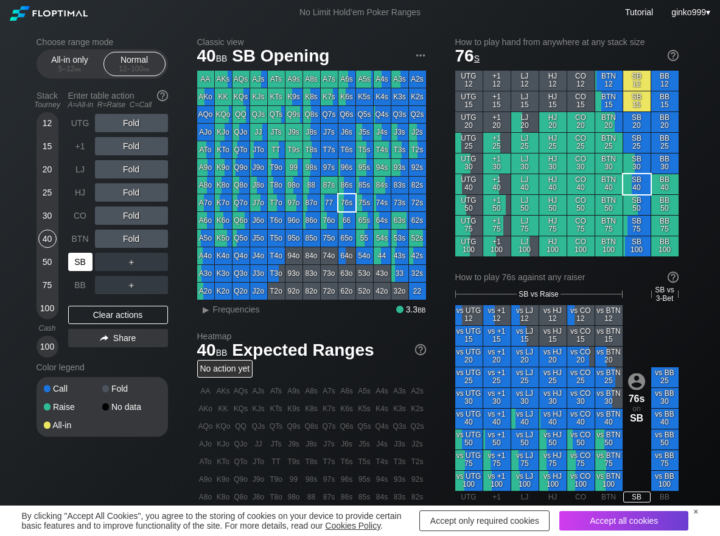
scroll to position [61, 0]
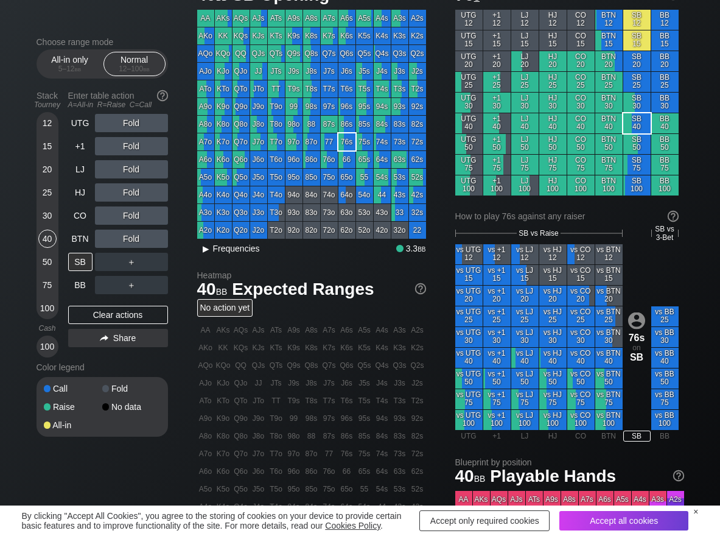
click at [218, 250] on span "Frequencies" at bounding box center [236, 248] width 47 height 10
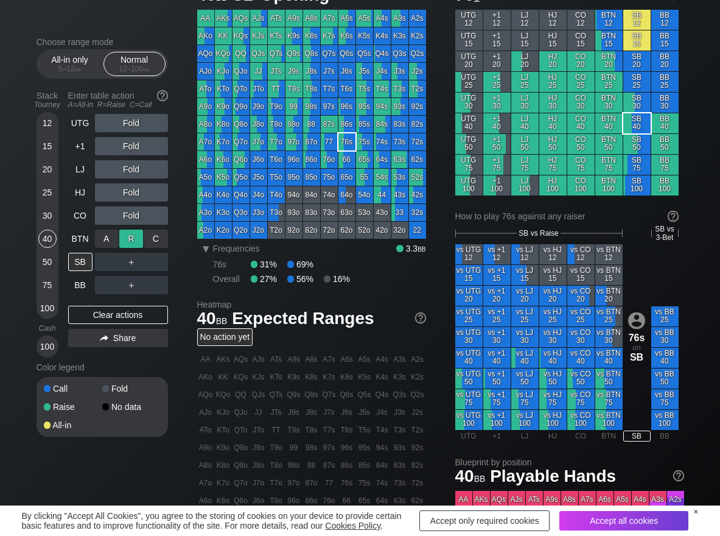
click at [135, 234] on div "R ✕" at bounding box center [131, 238] width 24 height 18
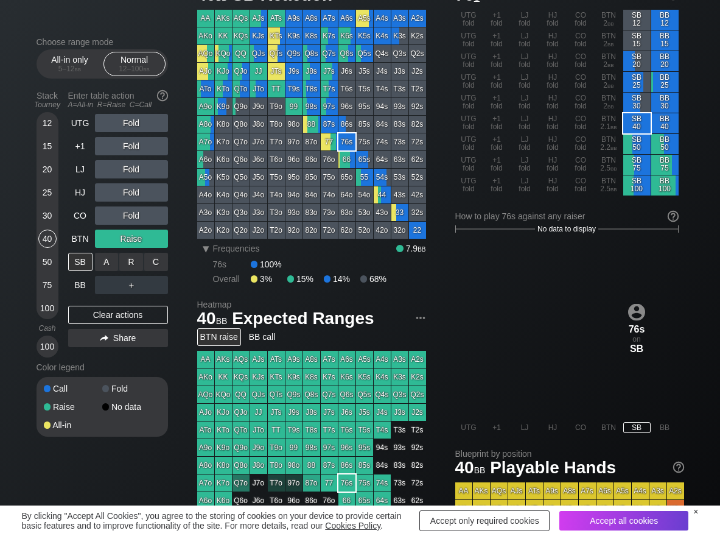
click at [161, 257] on div "C ✕" at bounding box center [156, 262] width 24 height 18
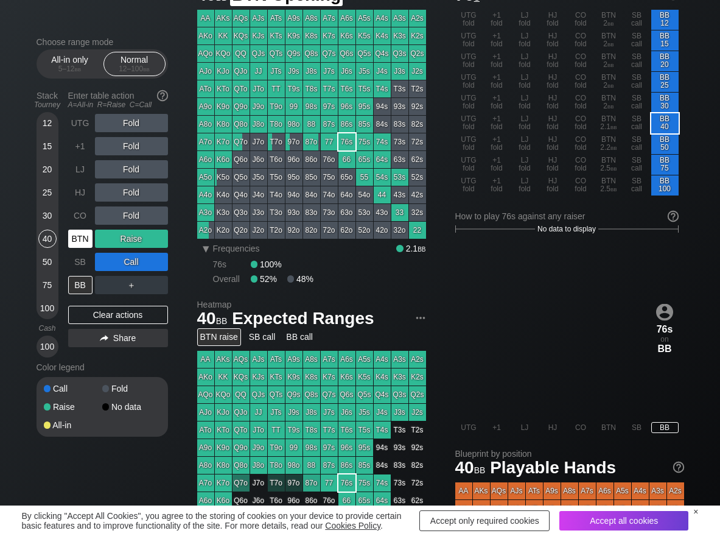
click at [93, 242] on div "BTN" at bounding box center [81, 238] width 27 height 23
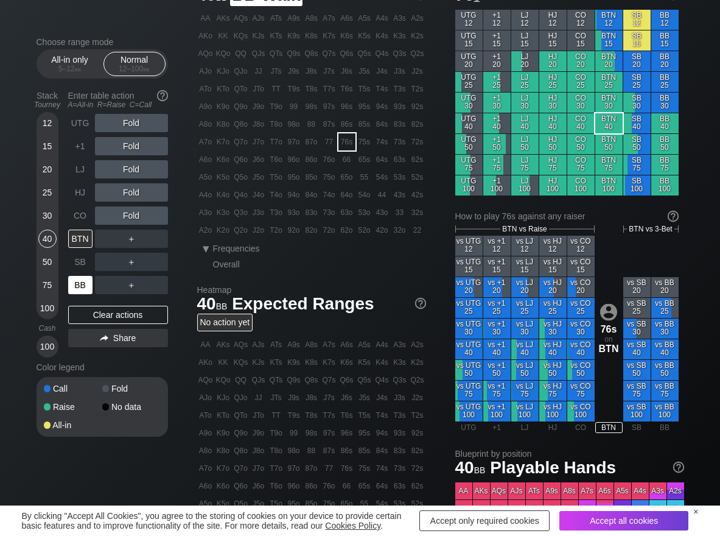
click at [74, 281] on div "BB" at bounding box center [80, 285] width 24 height 18
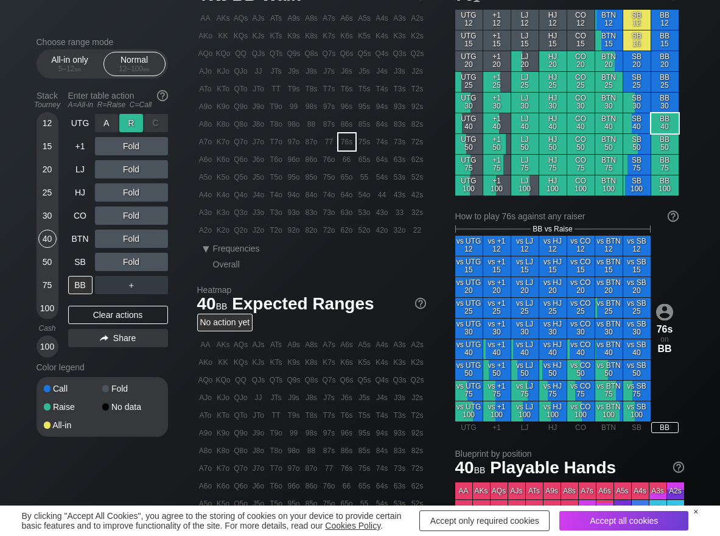
click at [131, 129] on div "R ✕" at bounding box center [131, 123] width 24 height 18
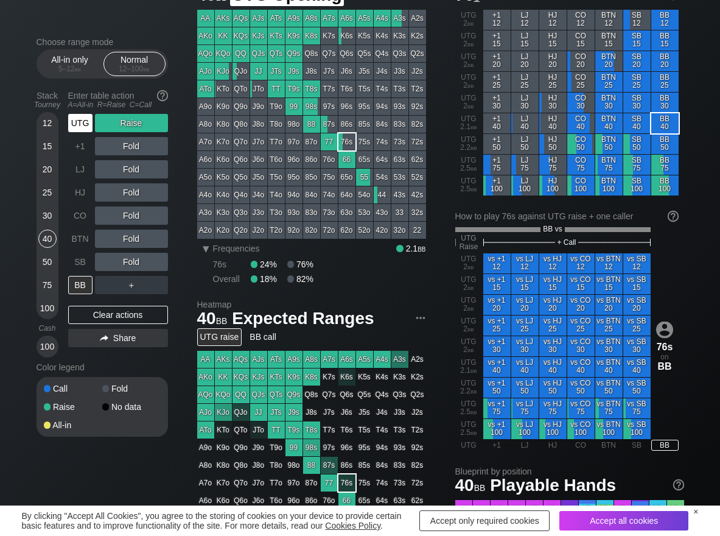
click at [85, 121] on div "UTG" at bounding box center [80, 123] width 24 height 18
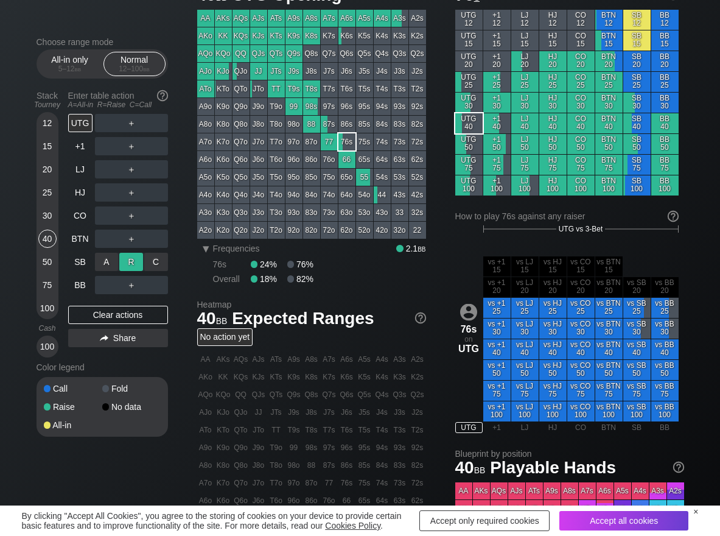
click at [127, 261] on div "R ✕" at bounding box center [131, 262] width 24 height 18
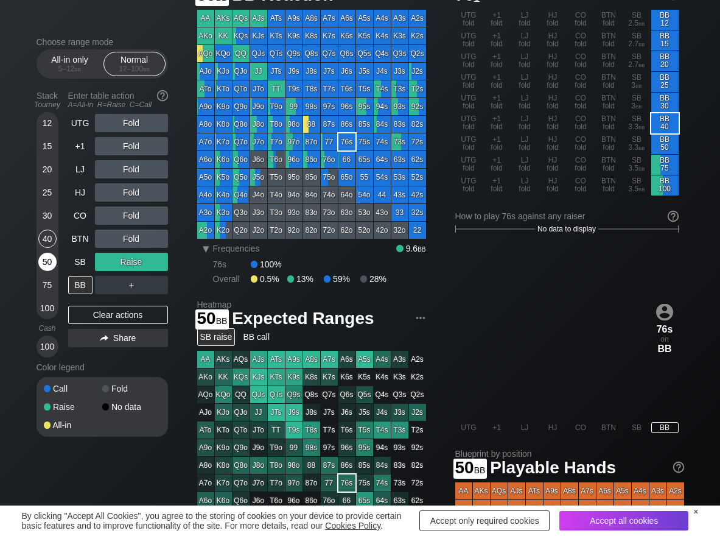
click at [41, 262] on div "50" at bounding box center [47, 262] width 18 height 18
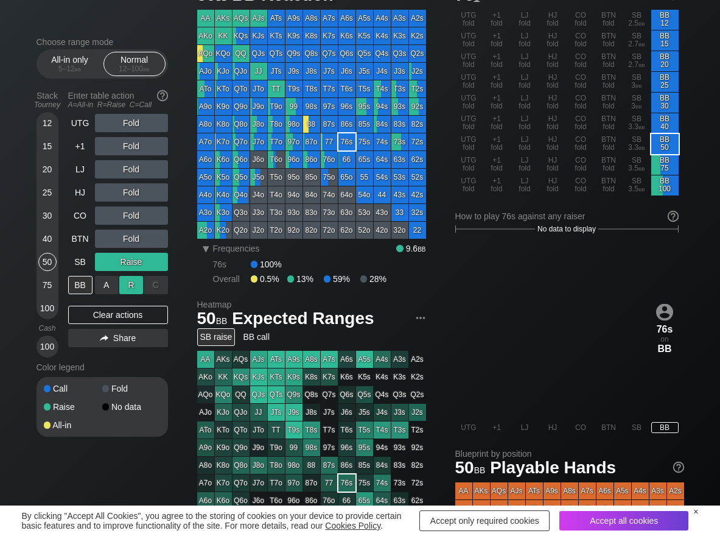
click at [135, 281] on div "R ✕" at bounding box center [131, 285] width 24 height 18
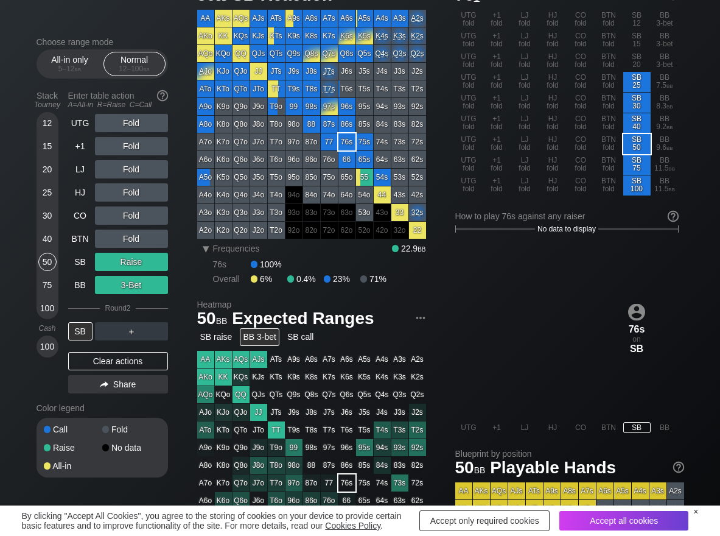
click at [66, 151] on div "Stack Tourney Enter table action A=All-in R=Raise C=Call 12 15 20 25 30 40 50 7…" at bounding box center [102, 242] width 131 height 312
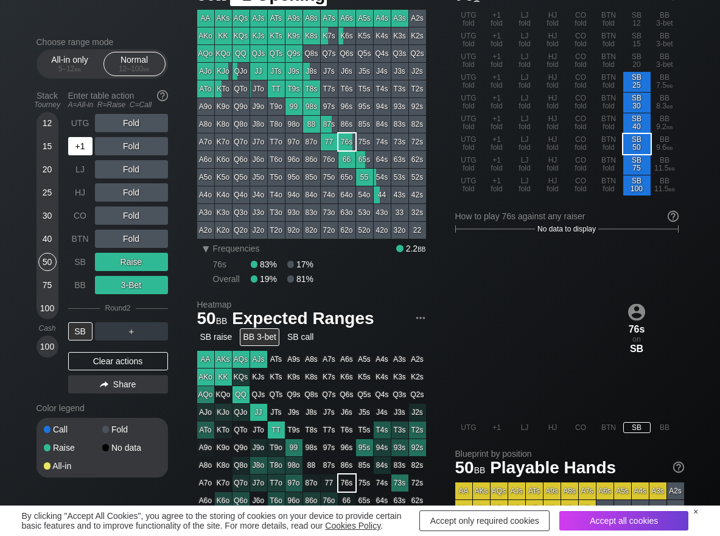
click at [72, 147] on div "+1" at bounding box center [80, 146] width 24 height 18
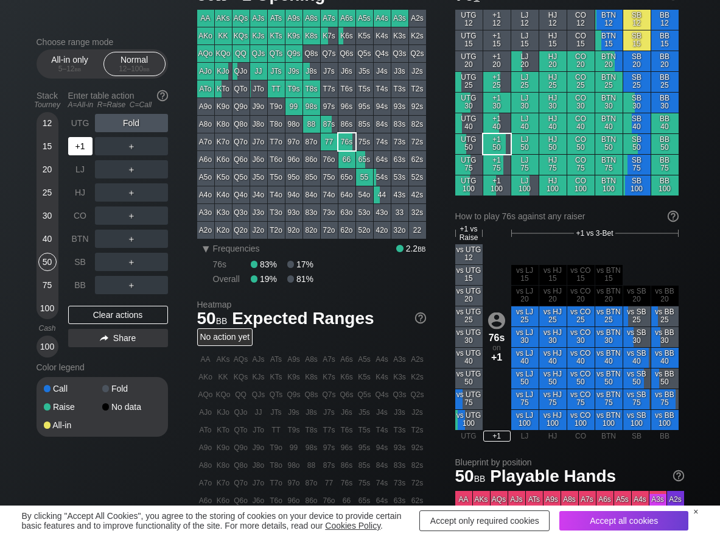
click at [83, 148] on div "+1" at bounding box center [80, 146] width 24 height 18
click at [131, 151] on div "R ✕" at bounding box center [131, 146] width 24 height 18
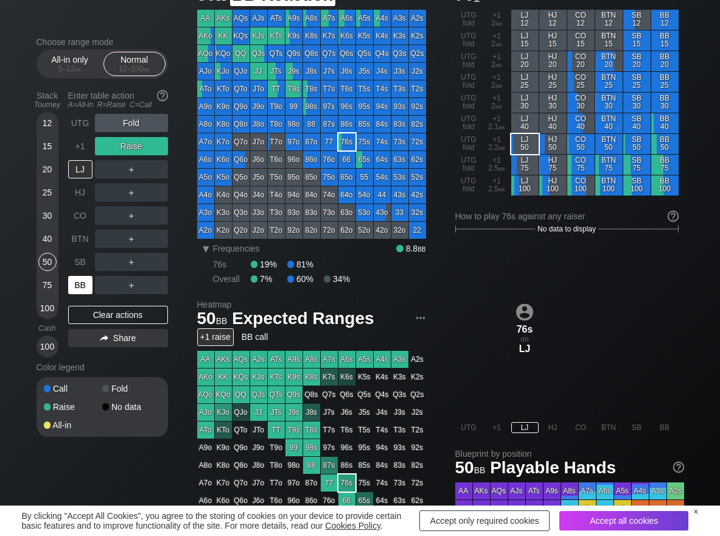
click at [77, 280] on div "BB" at bounding box center [80, 285] width 24 height 18
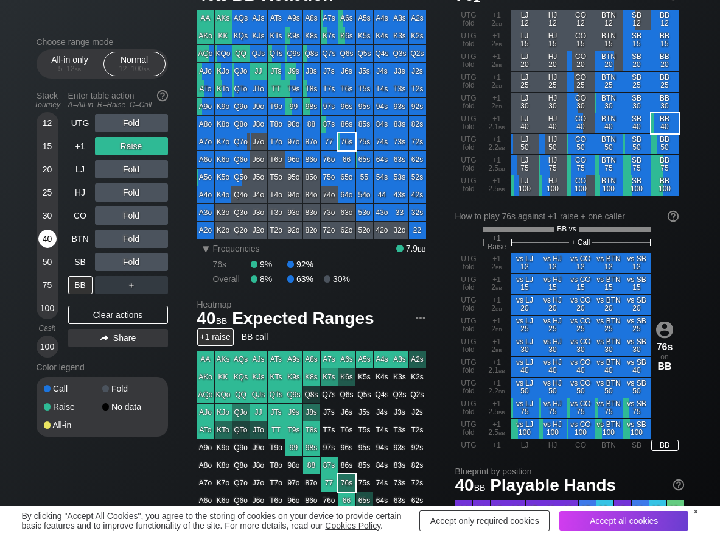
click at [54, 242] on div "40" at bounding box center [47, 238] width 18 height 18
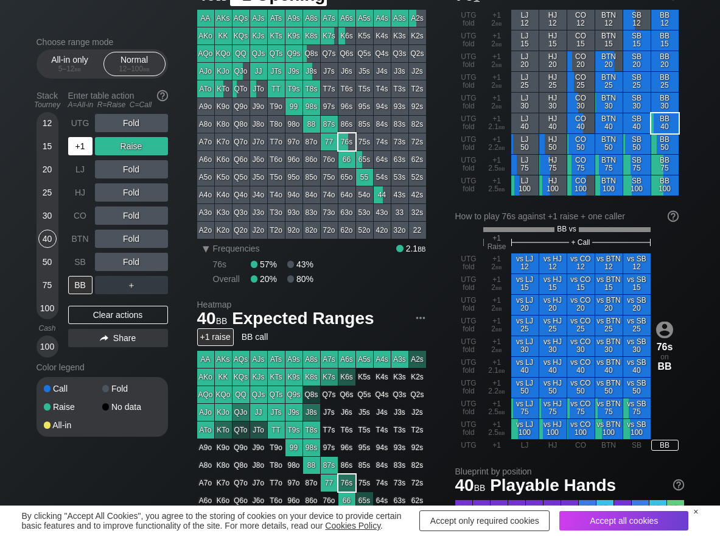
click at [86, 144] on div "+1" at bounding box center [80, 146] width 24 height 18
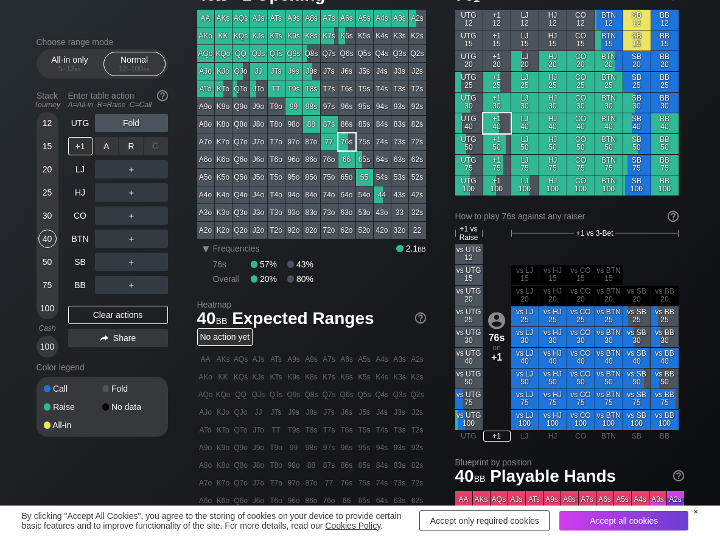
click at [132, 153] on div "R ✕" at bounding box center [131, 146] width 24 height 18
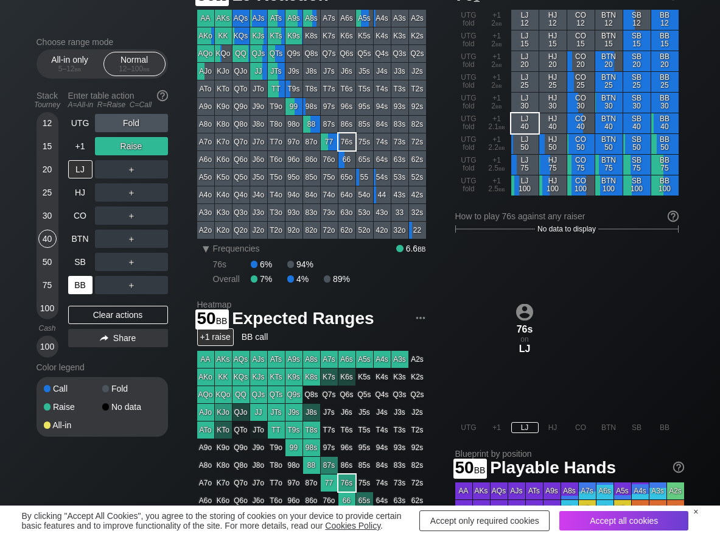
drag, startPoint x: 50, startPoint y: 267, endPoint x: 80, endPoint y: 279, distance: 32.8
click at [54, 267] on div "50" at bounding box center [47, 262] width 18 height 18
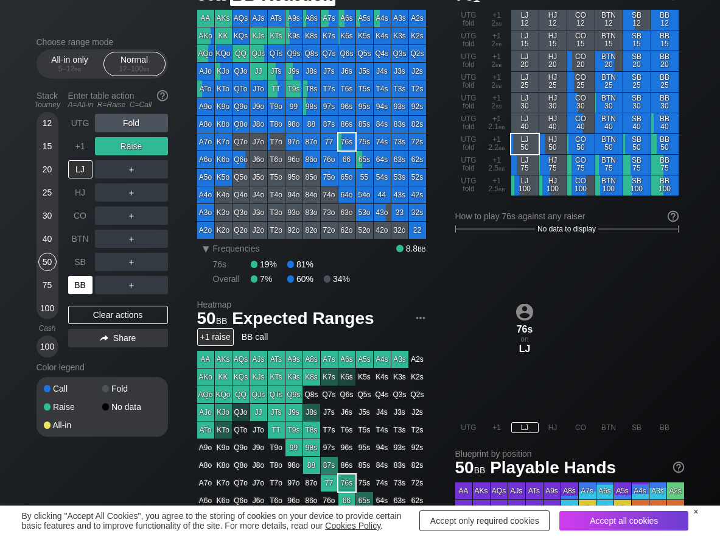
click at [80, 279] on div "BB" at bounding box center [80, 285] width 24 height 18
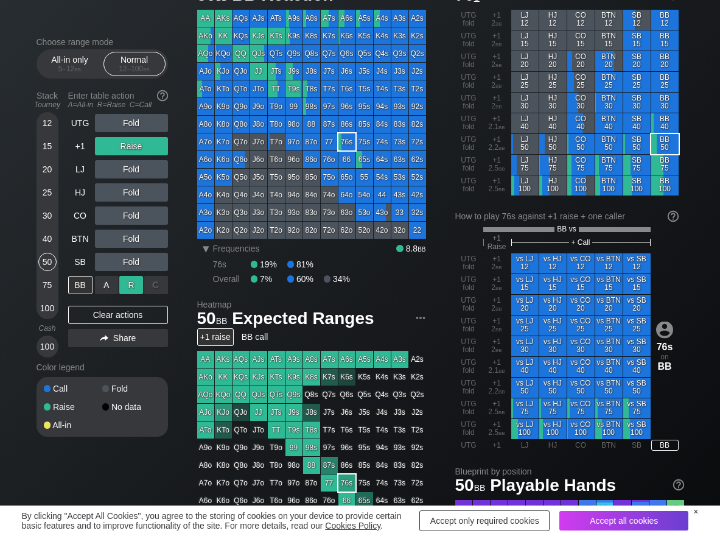
click at [133, 288] on div "R ✕" at bounding box center [131, 285] width 24 height 18
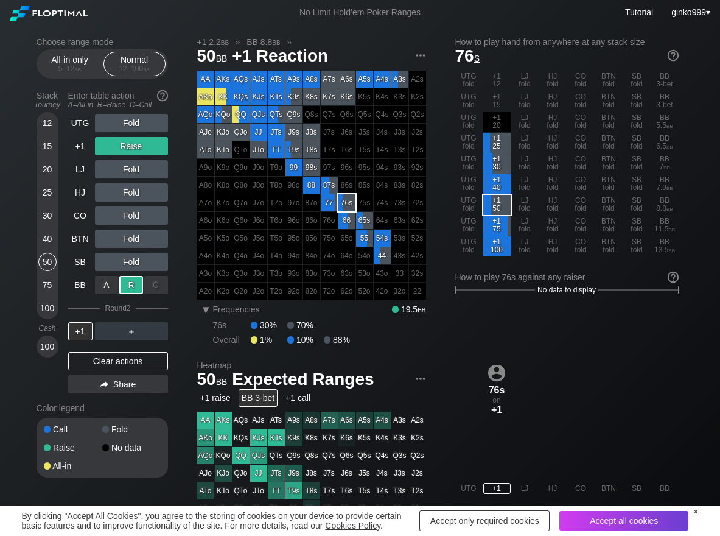
scroll to position [61, 0]
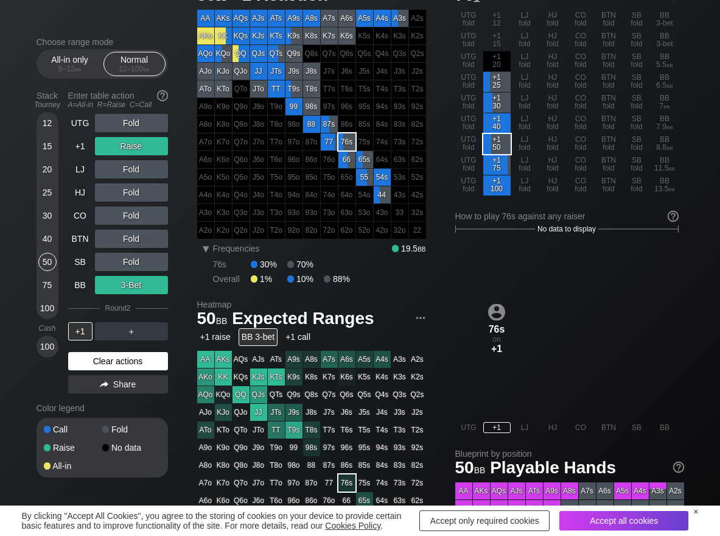
click at [94, 360] on div "Clear actions" at bounding box center [118, 361] width 100 height 18
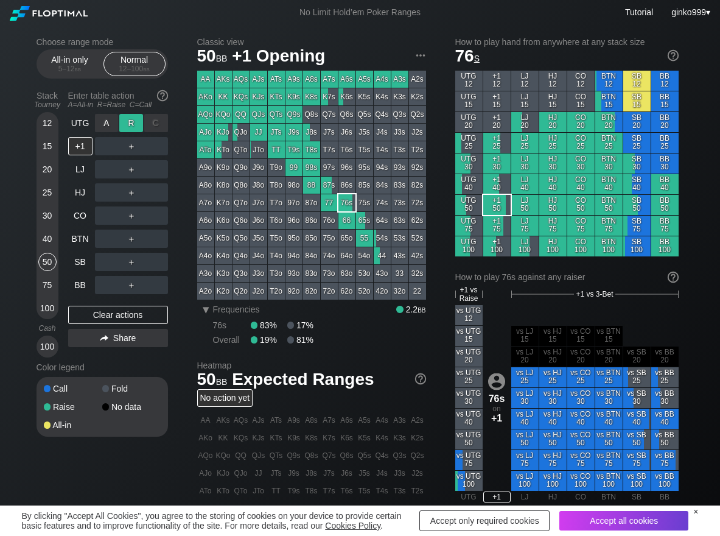
click at [130, 124] on div "R ✕" at bounding box center [131, 123] width 24 height 18
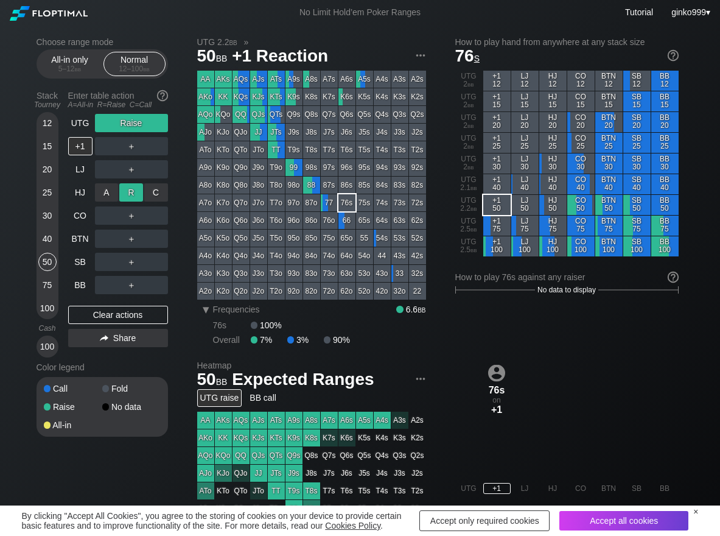
click at [129, 190] on div "R ✕" at bounding box center [131, 192] width 24 height 18
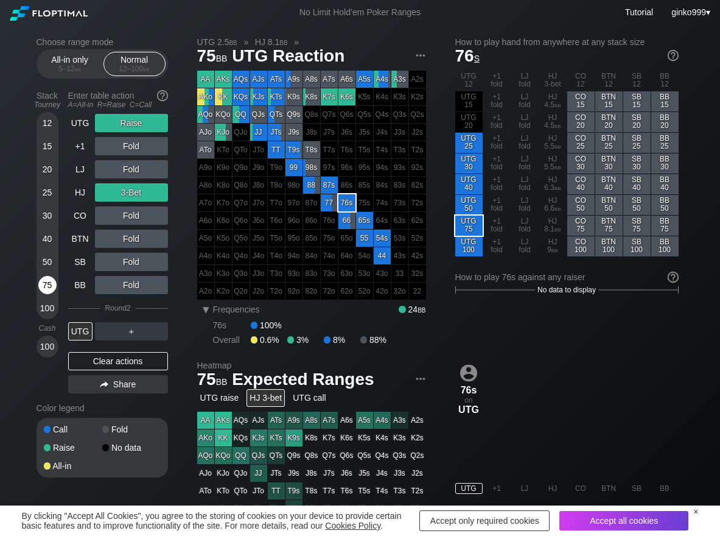
click at [43, 278] on div "75" at bounding box center [47, 285] width 18 height 18
click at [125, 331] on div "R ✕" at bounding box center [131, 331] width 24 height 18
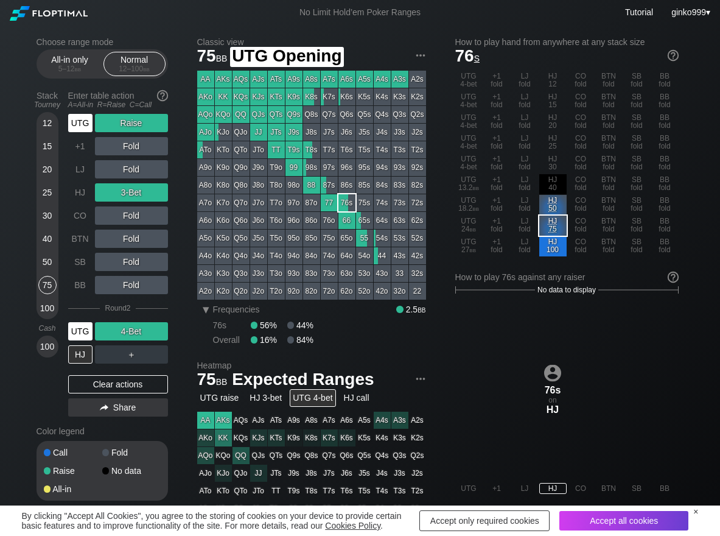
click at [85, 119] on div "UTG" at bounding box center [80, 123] width 24 height 18
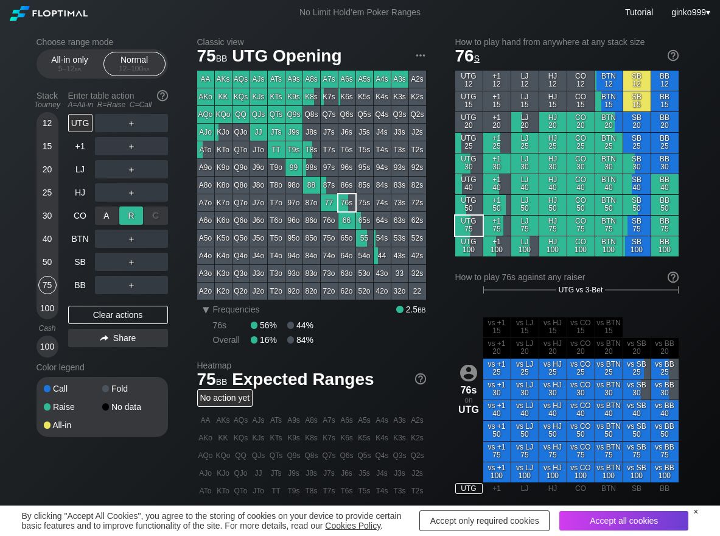
click at [135, 208] on div "R ✕" at bounding box center [131, 215] width 24 height 18
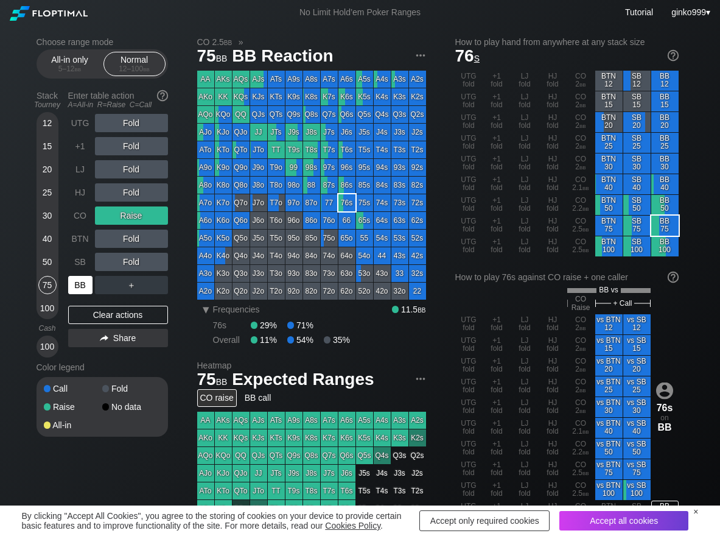
click at [79, 289] on div "BB" at bounding box center [80, 285] width 24 height 18
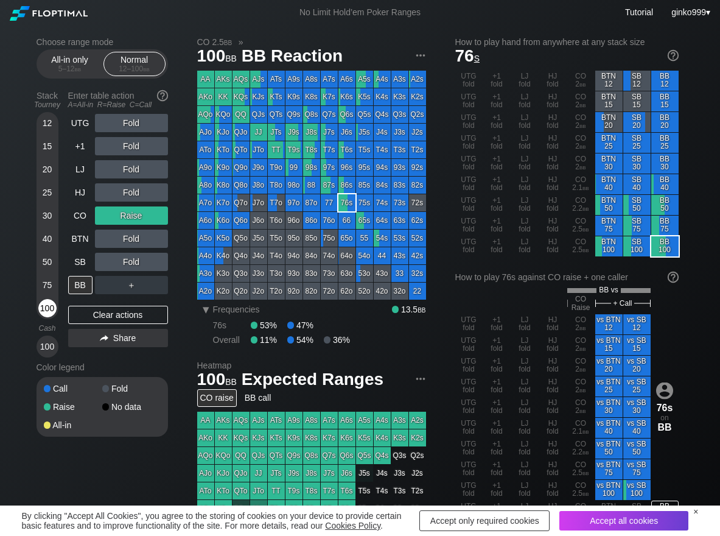
click at [49, 310] on div "100" at bounding box center [47, 308] width 18 height 18
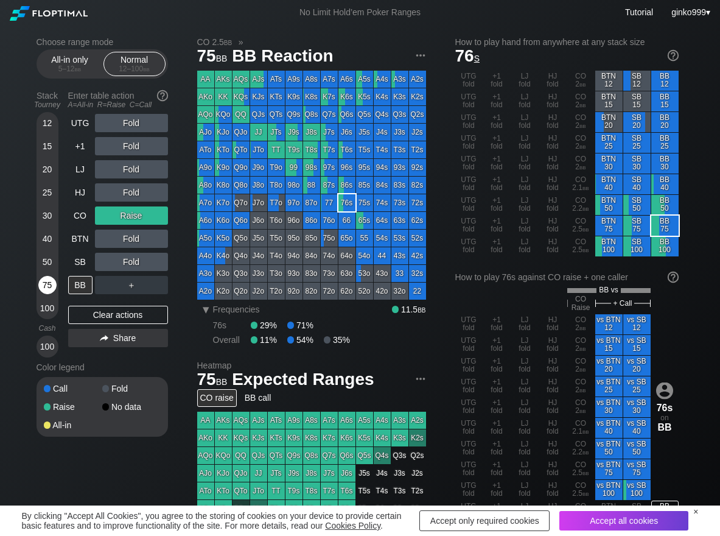
click at [45, 284] on div "75" at bounding box center [47, 285] width 18 height 18
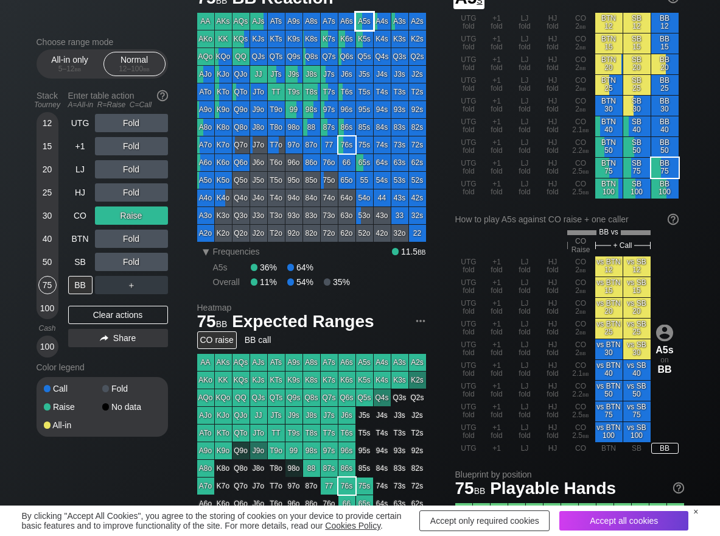
scroll to position [61, 0]
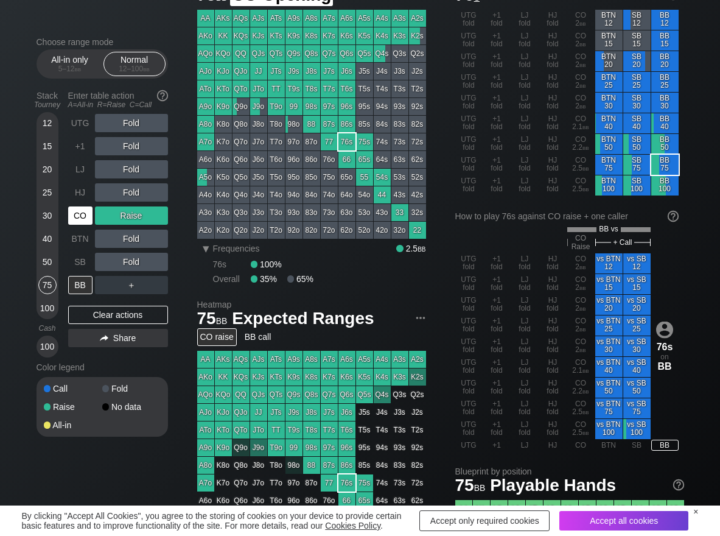
click at [86, 215] on div "CO" at bounding box center [80, 215] width 24 height 18
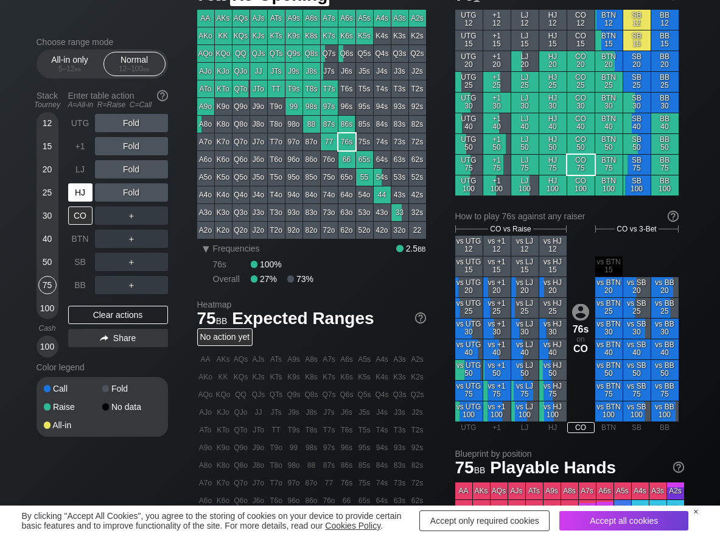
click at [75, 197] on div "HJ" at bounding box center [80, 192] width 24 height 18
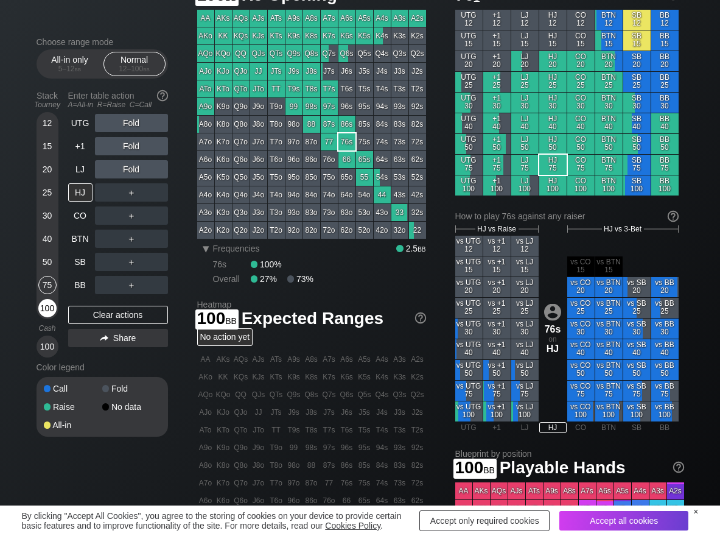
click at [43, 302] on div "100" at bounding box center [47, 308] width 18 height 18
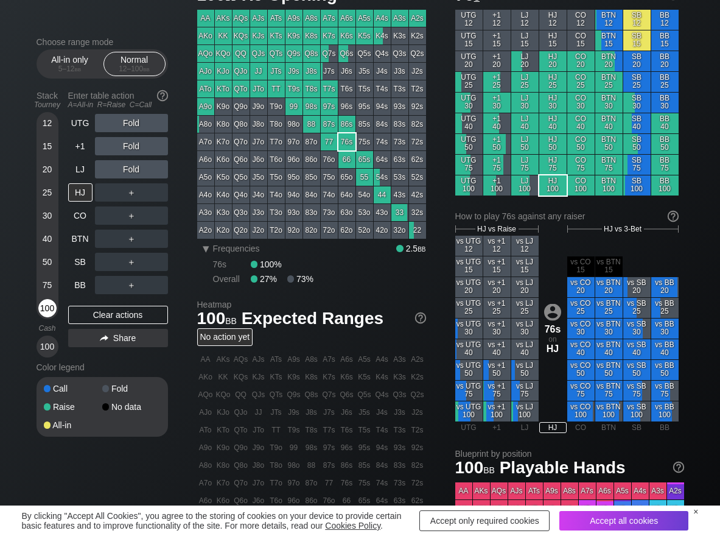
click at [43, 302] on div "100" at bounding box center [47, 308] width 18 height 18
click at [136, 194] on div "R ✕" at bounding box center [131, 192] width 24 height 18
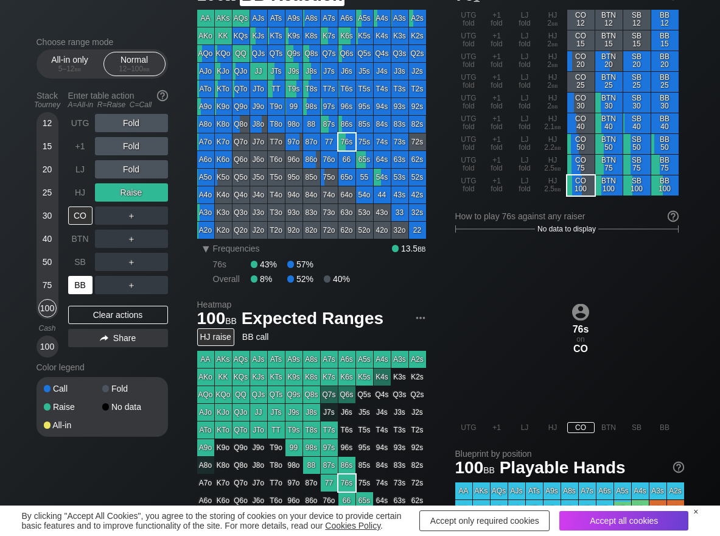
click at [83, 288] on div "BB" at bounding box center [80, 285] width 24 height 18
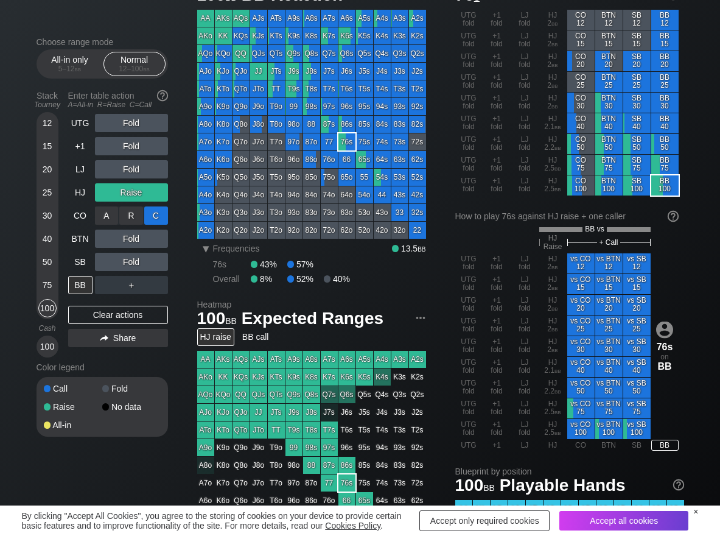
drag, startPoint x: 158, startPoint y: 215, endPoint x: 147, endPoint y: 218, distance: 10.8
click at [153, 216] on div "C ✕" at bounding box center [156, 215] width 24 height 18
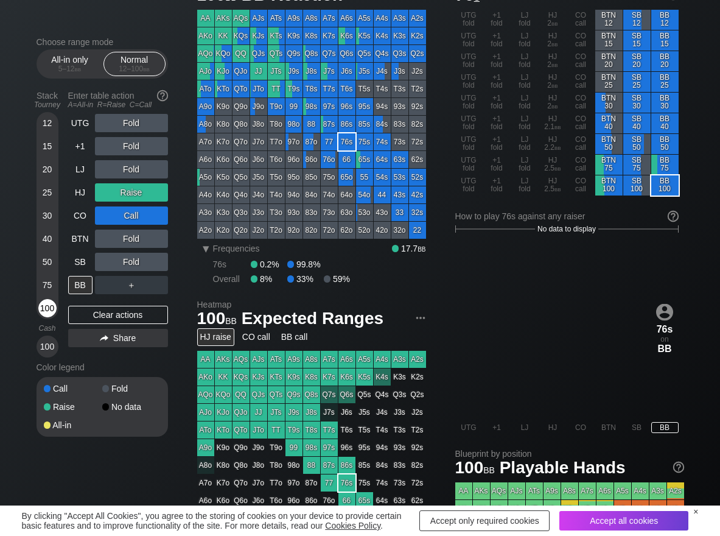
click at [47, 310] on div "100" at bounding box center [47, 308] width 18 height 18
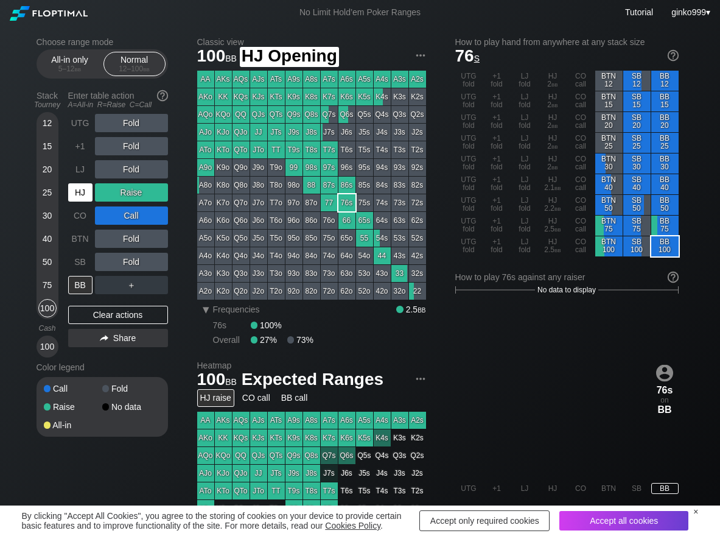
drag, startPoint x: 81, startPoint y: 197, endPoint x: 115, endPoint y: 214, distance: 38.4
click at [83, 198] on div "HJ" at bounding box center [80, 192] width 24 height 18
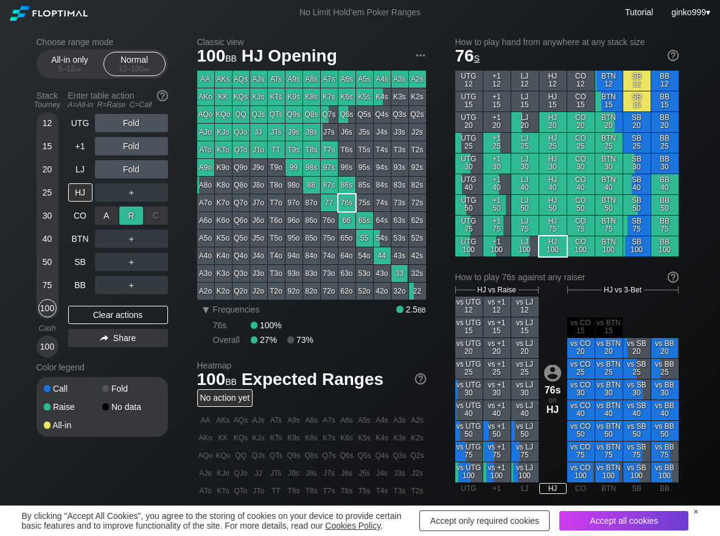
click at [135, 218] on div "R ✕" at bounding box center [131, 215] width 24 height 18
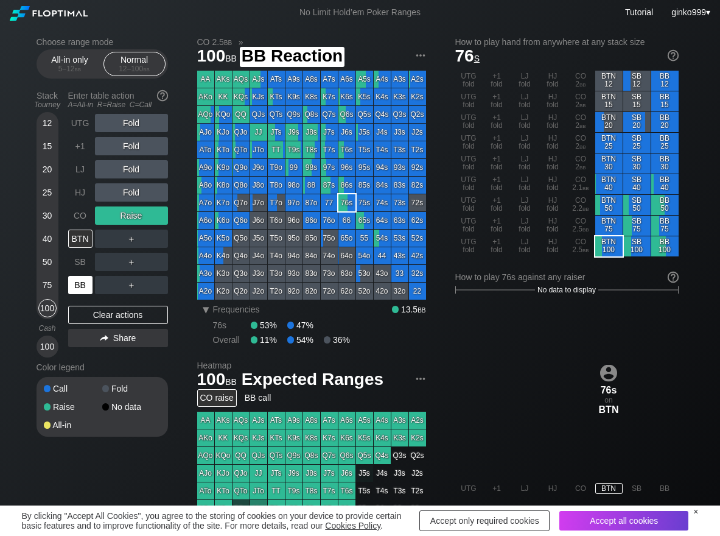
click at [71, 287] on div "BB" at bounding box center [80, 285] width 24 height 18
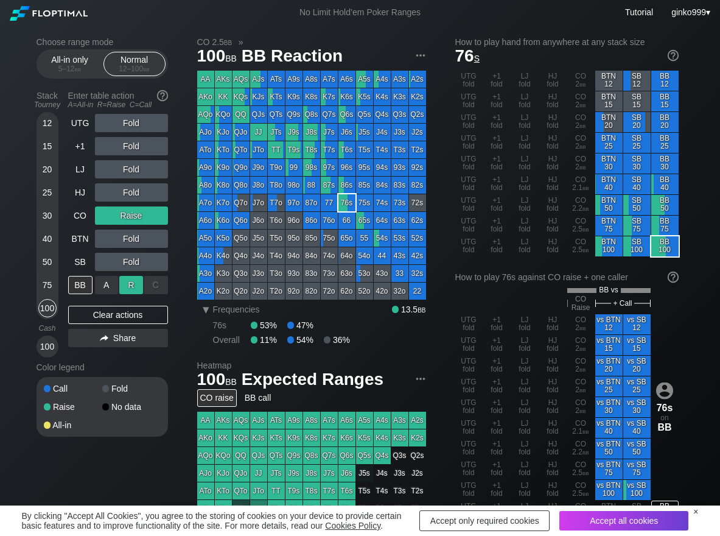
click at [121, 290] on div "R ✕" at bounding box center [131, 285] width 24 height 18
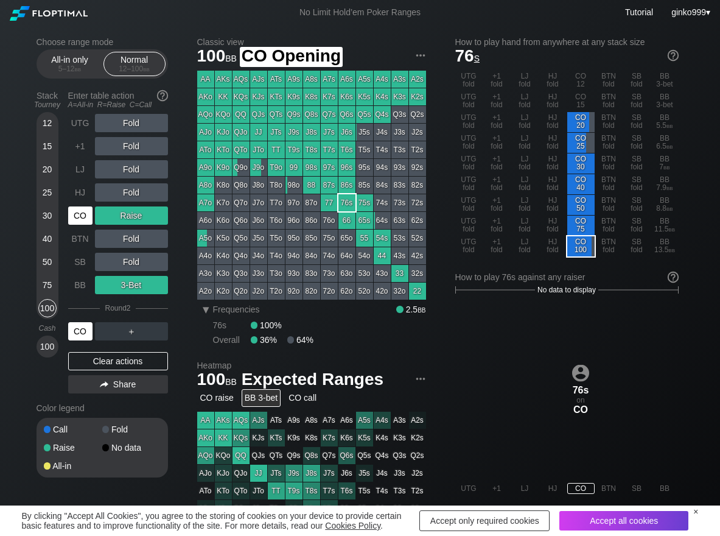
click at [78, 211] on div "CO" at bounding box center [80, 215] width 24 height 18
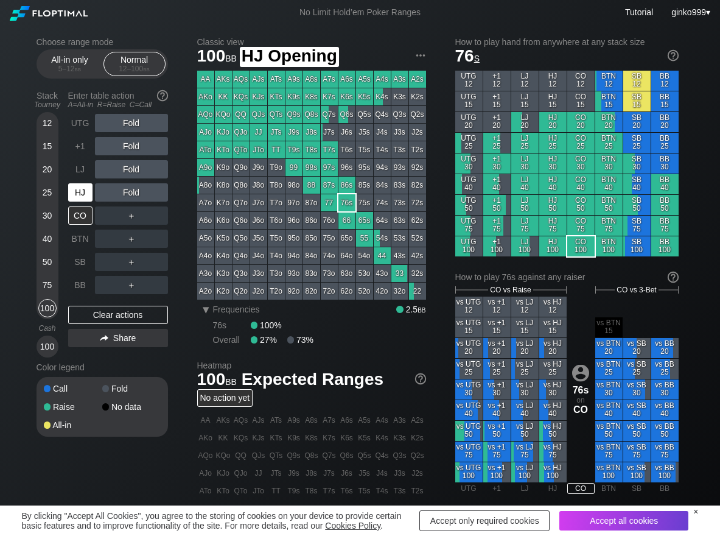
click at [71, 203] on div "HJ" at bounding box center [81, 192] width 27 height 23
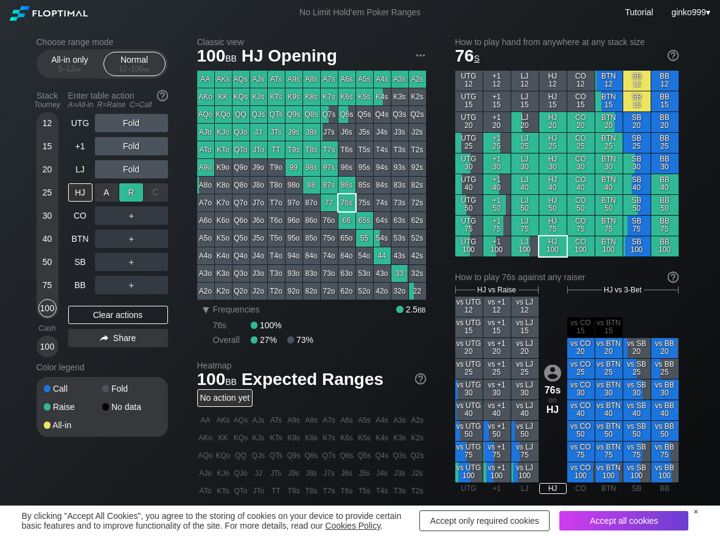
click at [132, 194] on div "R ✕" at bounding box center [131, 192] width 24 height 18
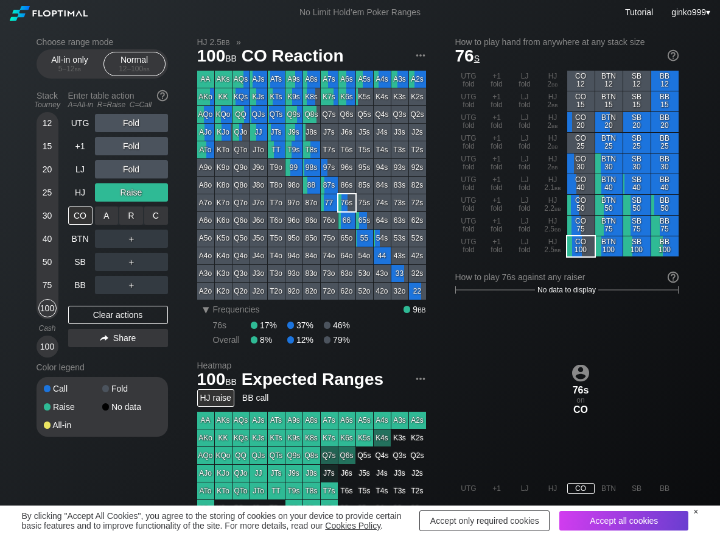
click at [162, 214] on div "C ✕" at bounding box center [156, 215] width 24 height 18
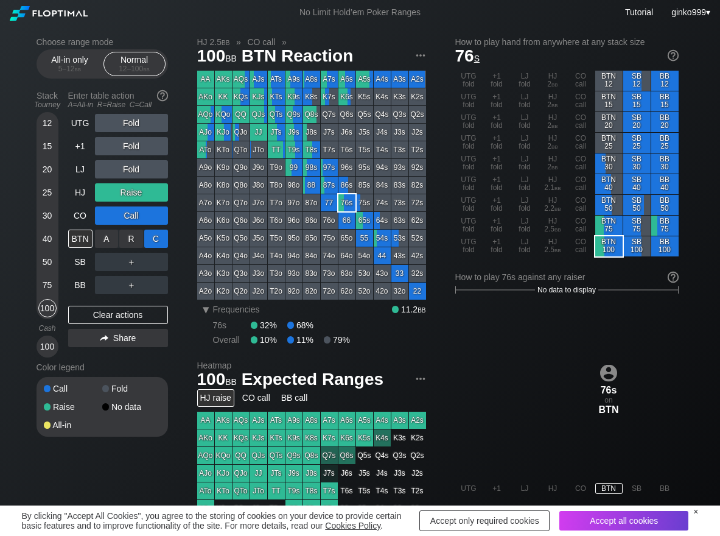
click at [158, 242] on div "C ✕" at bounding box center [156, 238] width 24 height 18
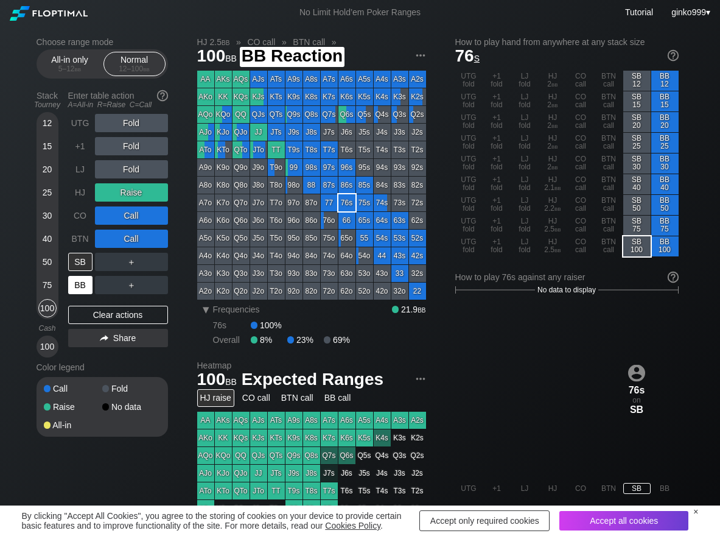
click at [86, 285] on div "BB" at bounding box center [80, 285] width 24 height 18
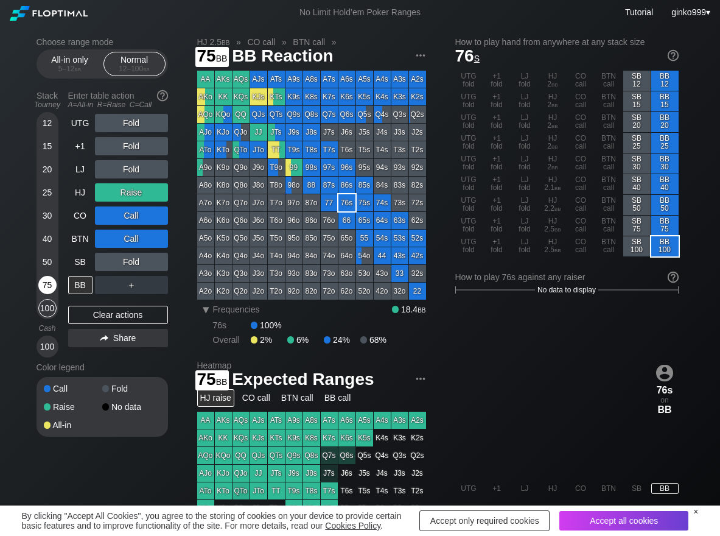
click at [49, 284] on div "75" at bounding box center [47, 285] width 18 height 18
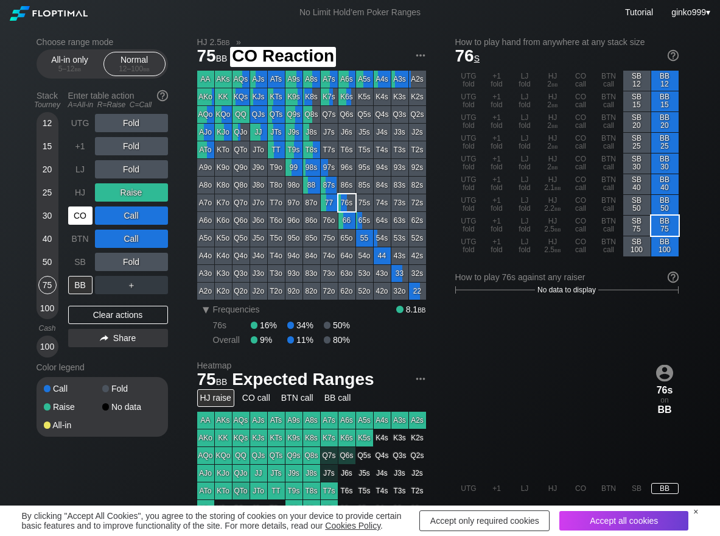
scroll to position [61, 0]
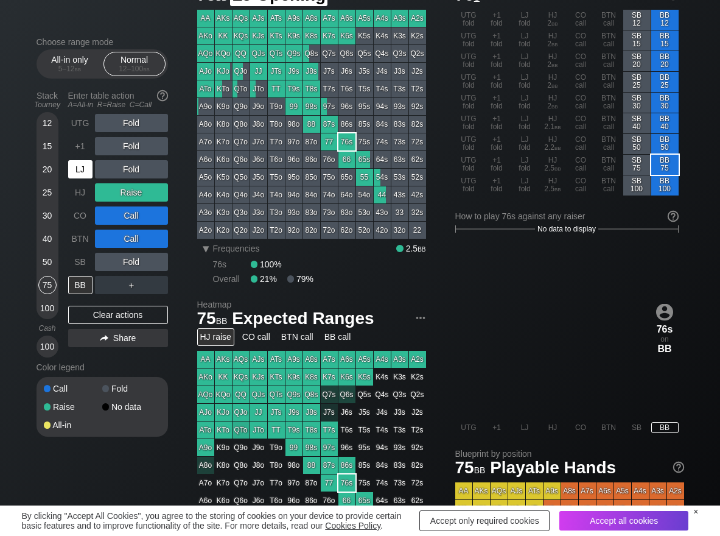
click at [81, 176] on div "LJ" at bounding box center [80, 169] width 24 height 18
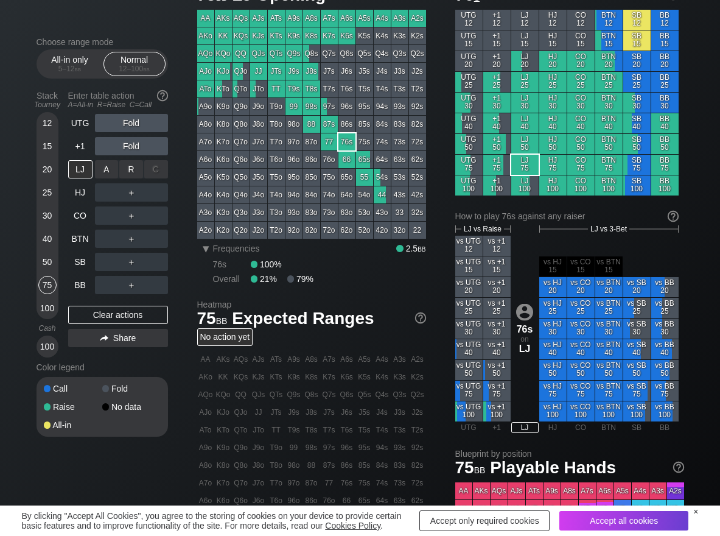
click at [121, 171] on div "R ✕" at bounding box center [131, 169] width 24 height 18
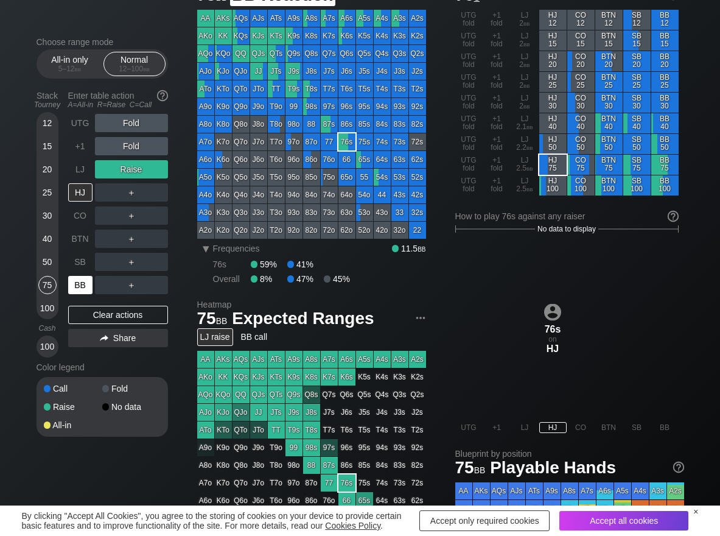
click at [85, 289] on div "BB" at bounding box center [80, 285] width 24 height 18
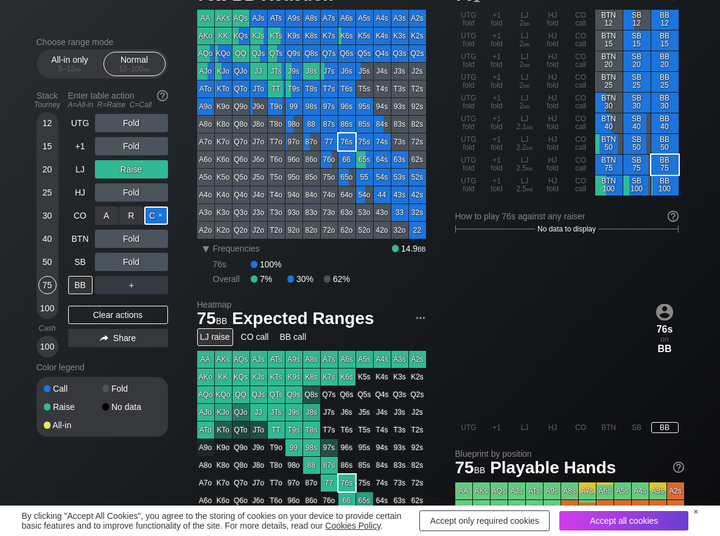
click at [150, 216] on div "C ✕" at bounding box center [156, 215] width 24 height 18
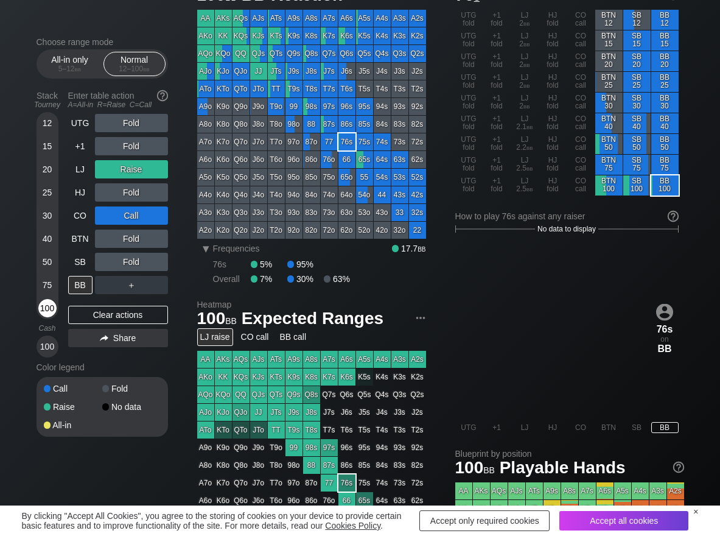
click at [47, 312] on div "100" at bounding box center [47, 308] width 18 height 18
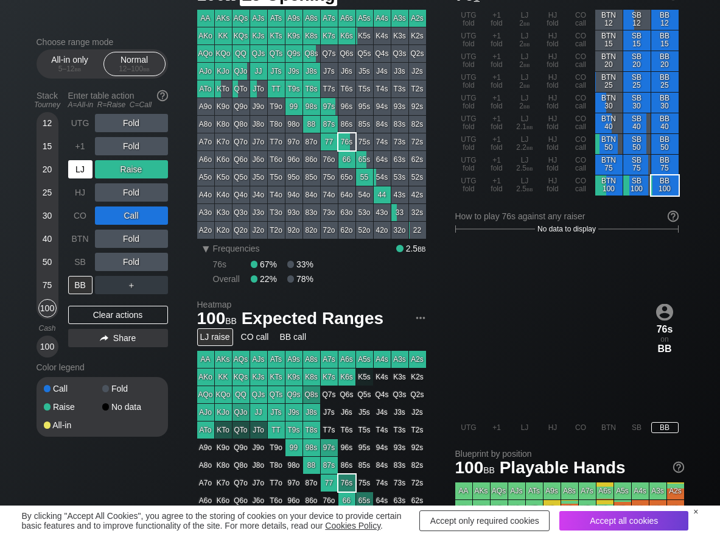
click at [84, 164] on div "LJ" at bounding box center [80, 169] width 24 height 18
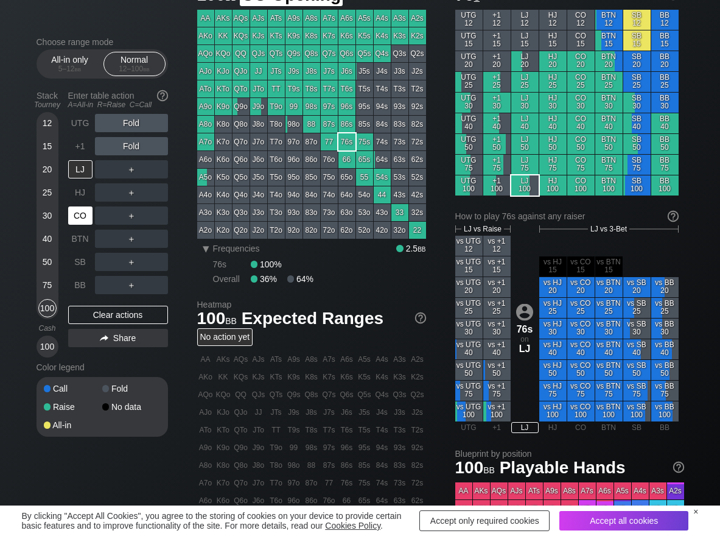
click at [75, 208] on div "CO" at bounding box center [80, 215] width 24 height 18
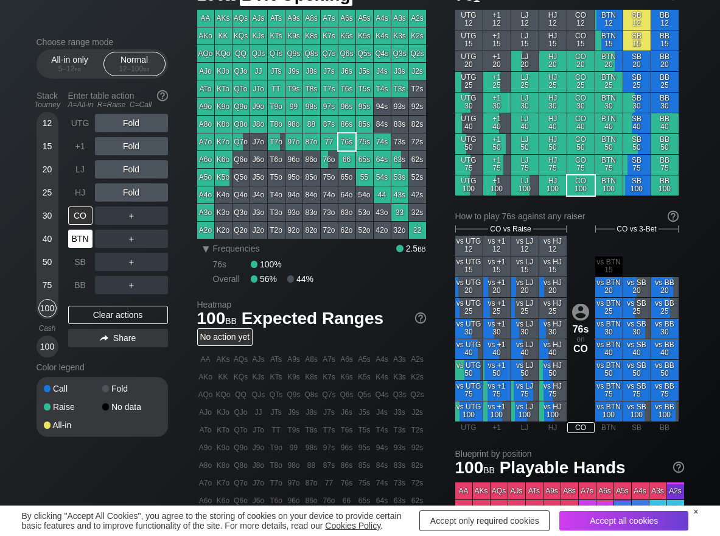
click at [76, 231] on div "BTN" at bounding box center [80, 238] width 24 height 18
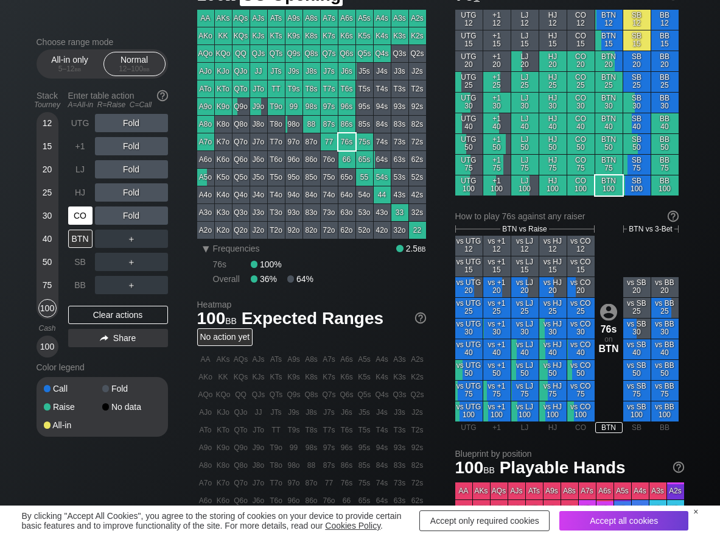
click at [79, 223] on div "CO" at bounding box center [80, 215] width 24 height 18
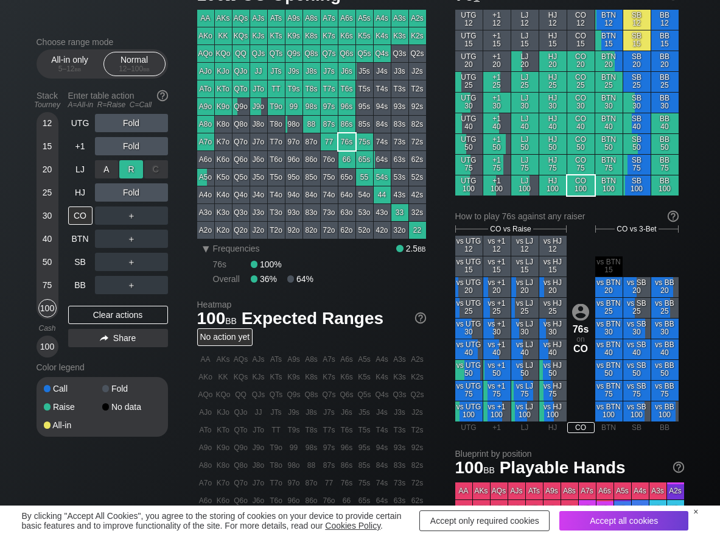
click at [136, 164] on div "R ✕" at bounding box center [131, 169] width 24 height 18
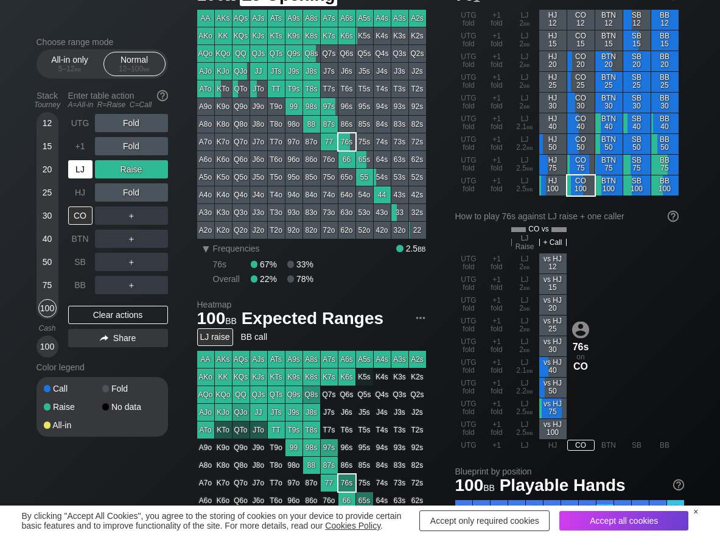
click at [88, 172] on div "LJ" at bounding box center [80, 169] width 24 height 18
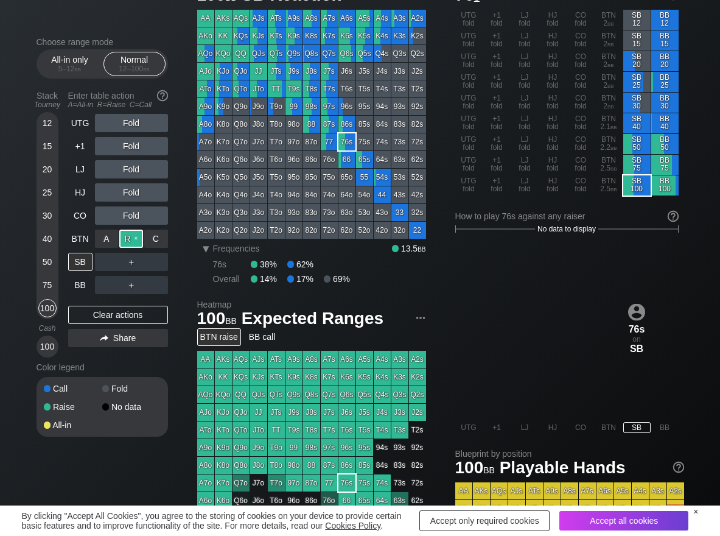
click at [137, 234] on div "R ✕" at bounding box center [131, 238] width 24 height 18
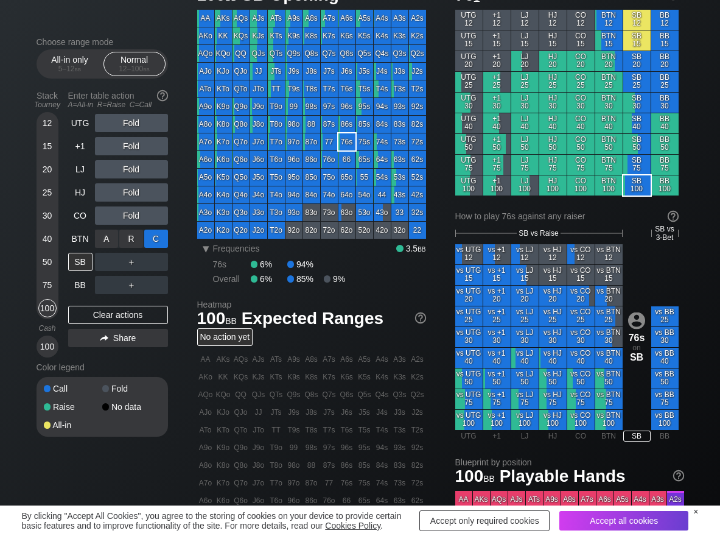
click at [166, 236] on div "C ✕" at bounding box center [156, 238] width 24 height 18
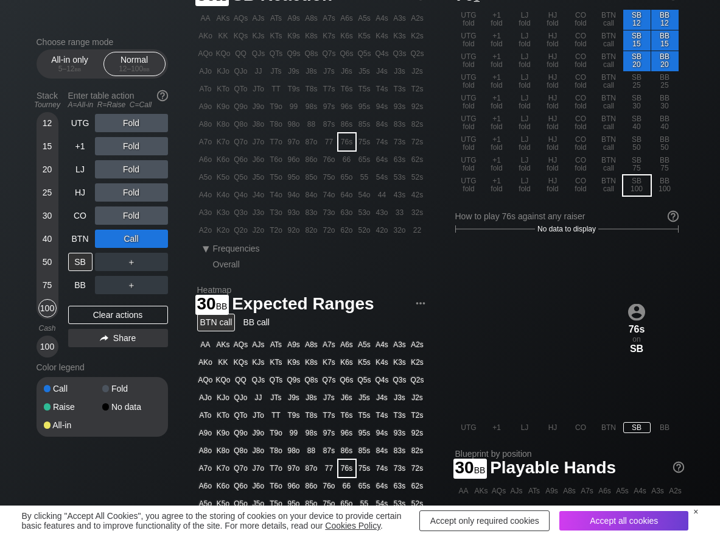
drag, startPoint x: 48, startPoint y: 208, endPoint x: 57, endPoint y: 229, distance: 22.9
click at [52, 215] on div "30" at bounding box center [47, 215] width 18 height 18
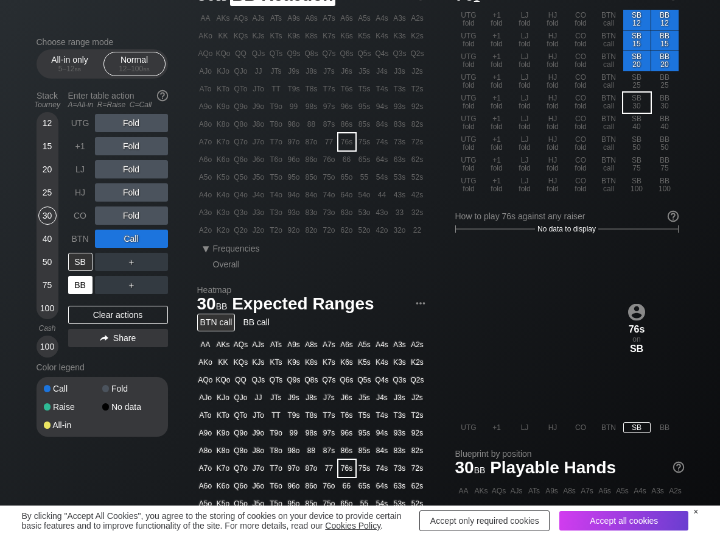
click at [77, 282] on div "BB" at bounding box center [80, 285] width 24 height 18
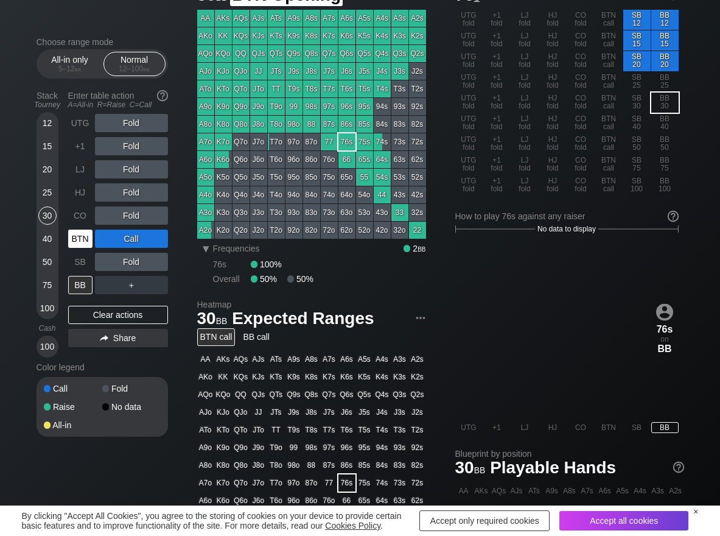
click at [84, 237] on div "BTN" at bounding box center [80, 238] width 24 height 18
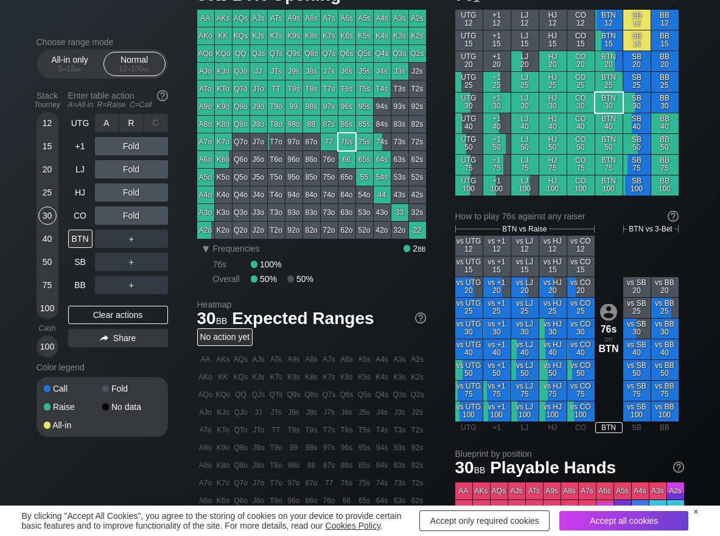
click at [129, 125] on div "R ✕" at bounding box center [131, 123] width 24 height 18
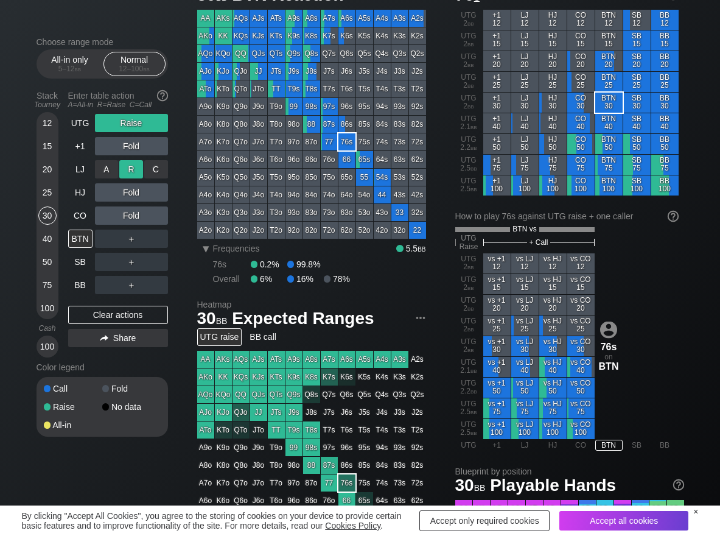
click at [138, 173] on div "R ✕" at bounding box center [131, 169] width 24 height 18
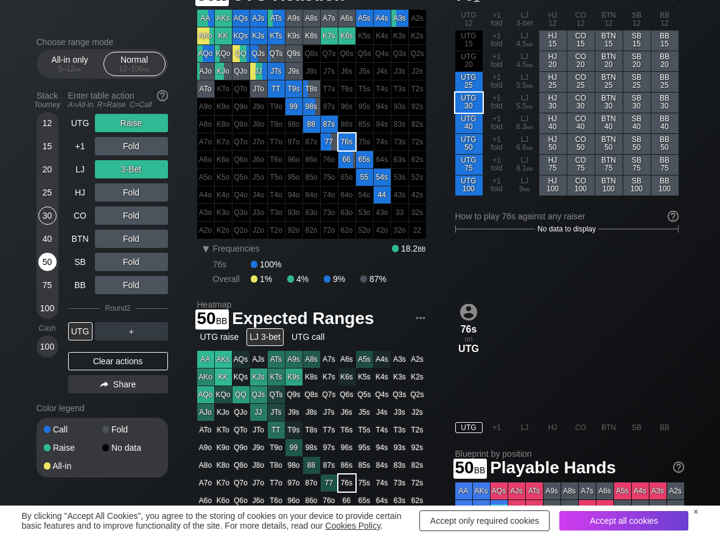
click at [43, 260] on div "50" at bounding box center [47, 262] width 18 height 18
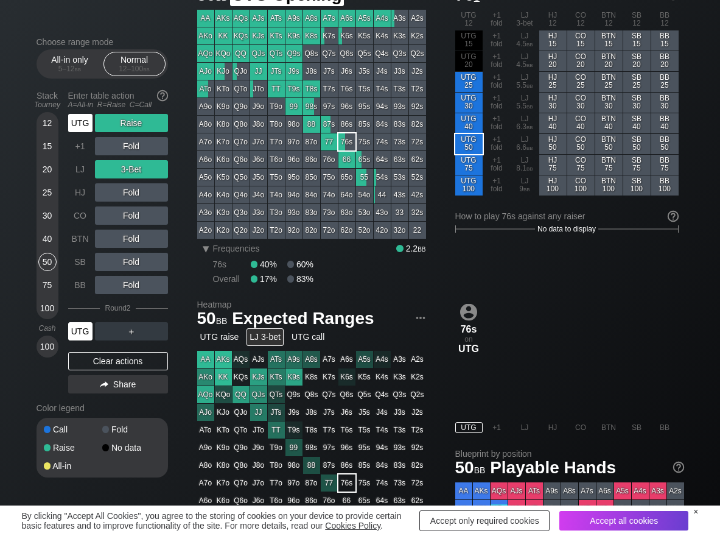
click at [74, 127] on div "UTG" at bounding box center [80, 123] width 24 height 18
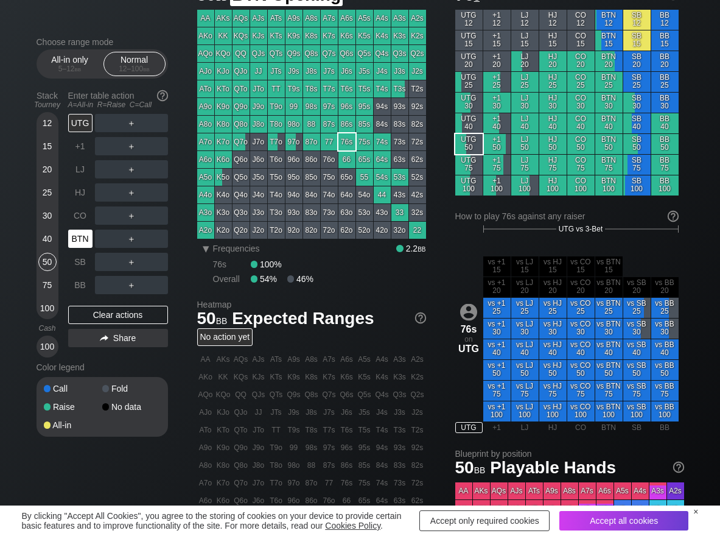
click at [85, 239] on div "BTN" at bounding box center [80, 238] width 24 height 18
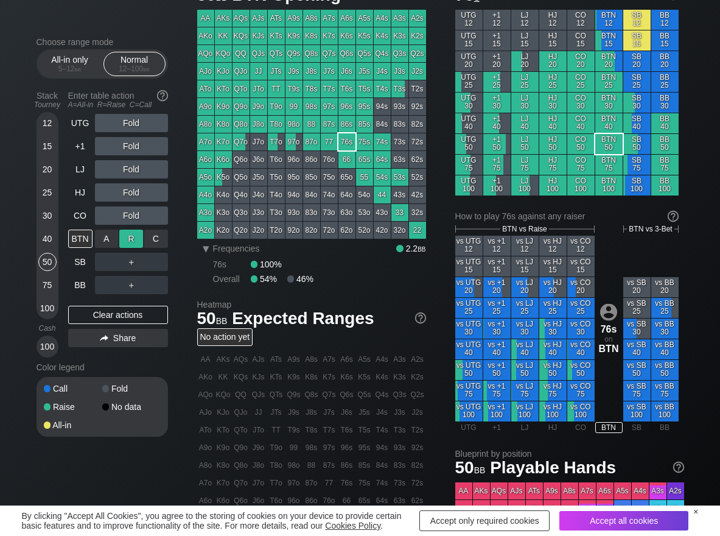
drag, startPoint x: 134, startPoint y: 237, endPoint x: 122, endPoint y: 244, distance: 13.7
click at [133, 238] on div "R ✕" at bounding box center [131, 238] width 24 height 18
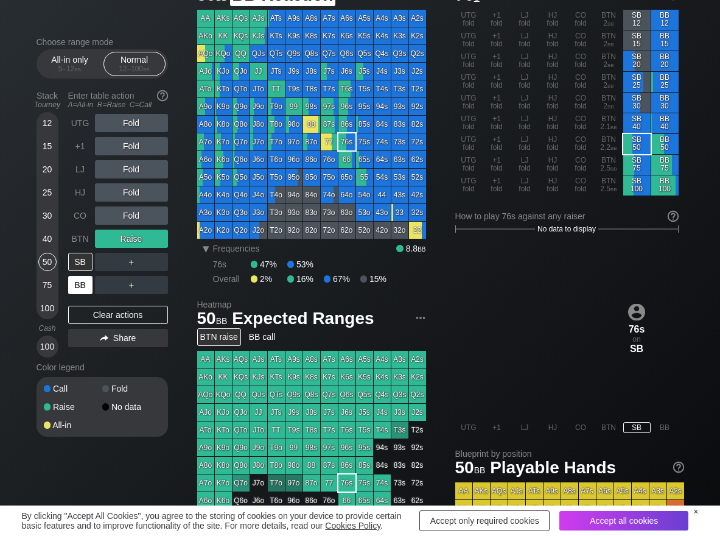
click at [92, 283] on div "BB" at bounding box center [80, 285] width 24 height 18
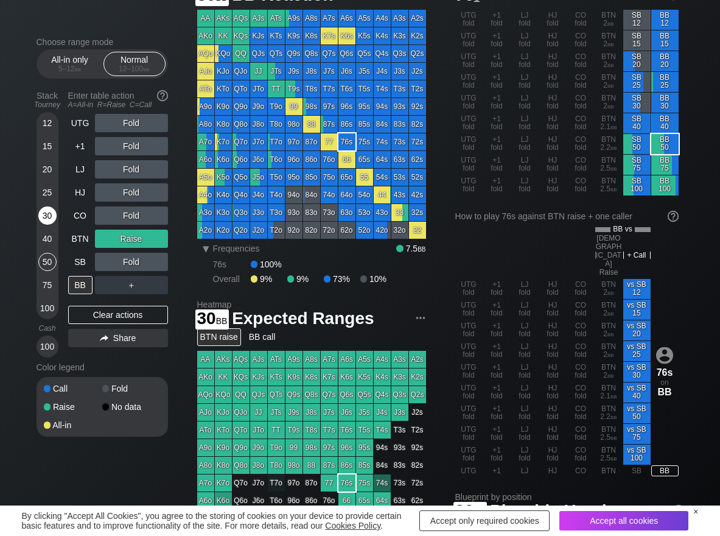
click at [46, 211] on div "30" at bounding box center [47, 215] width 18 height 18
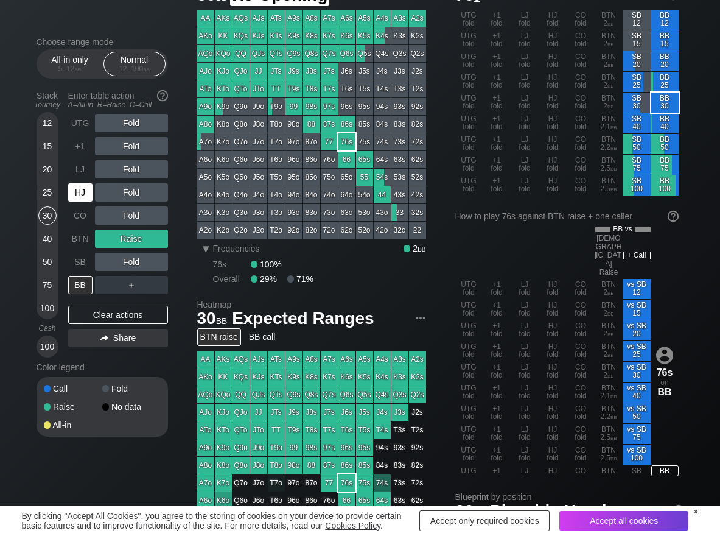
click at [87, 190] on div "HJ" at bounding box center [80, 192] width 24 height 18
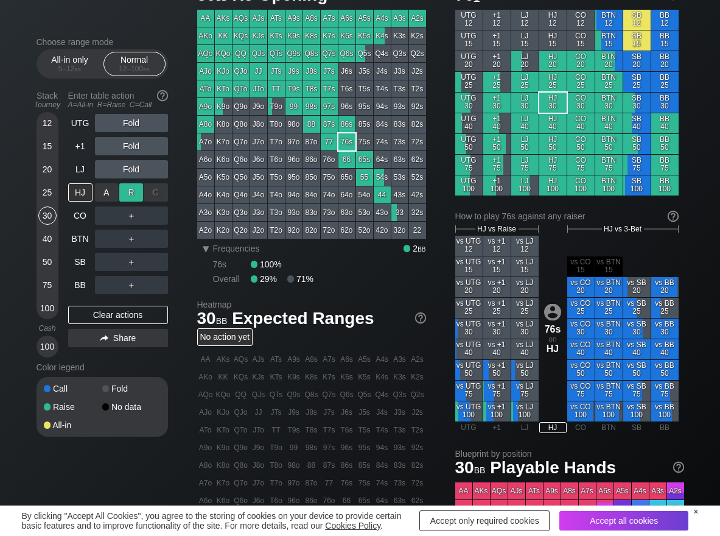
click at [129, 188] on div "R ✕" at bounding box center [131, 192] width 24 height 18
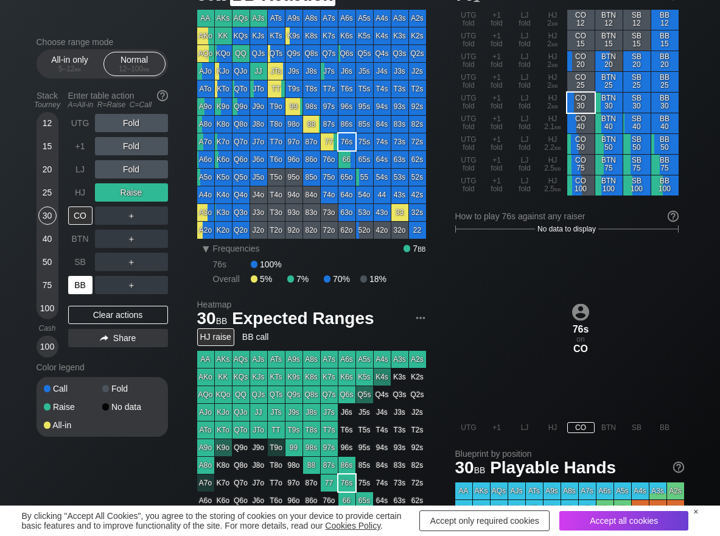
click at [79, 285] on div "BB" at bounding box center [80, 285] width 24 height 18
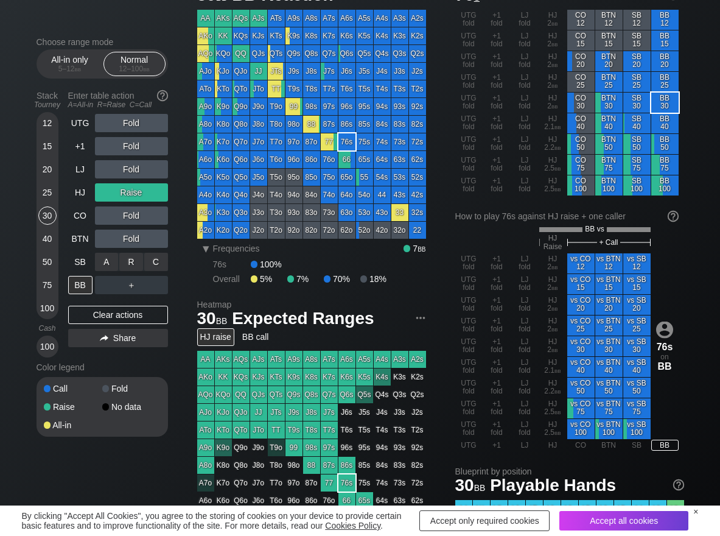
click at [127, 256] on div "R ✕" at bounding box center [131, 262] width 24 height 18
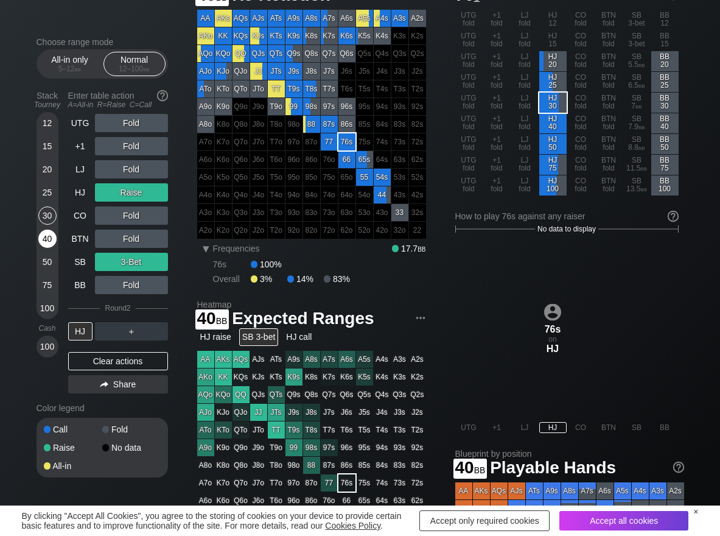
click at [44, 239] on div "40" at bounding box center [47, 238] width 18 height 18
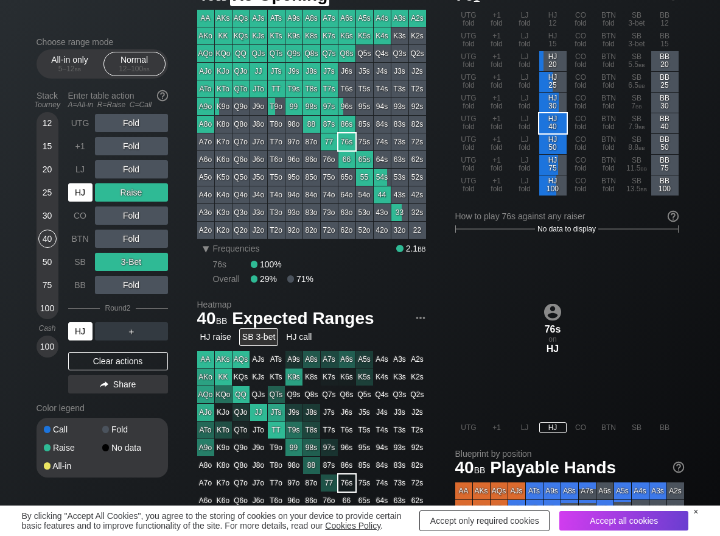
click at [83, 191] on div "HJ" at bounding box center [80, 192] width 24 height 18
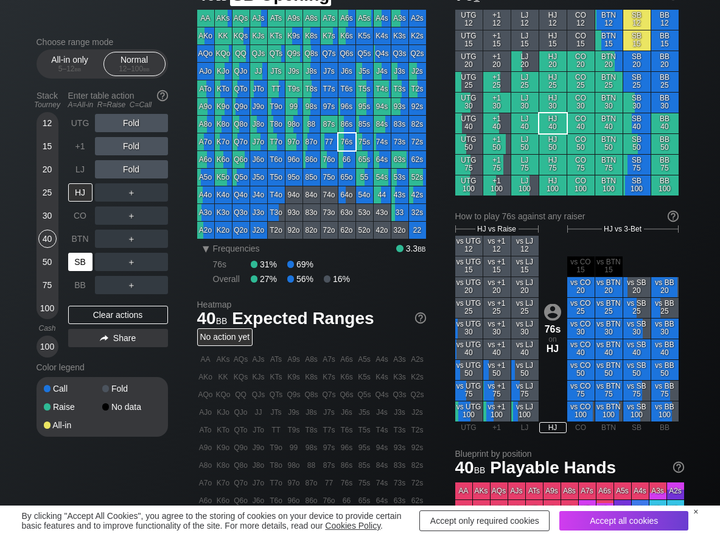
click at [71, 261] on div "SB" at bounding box center [80, 262] width 24 height 18
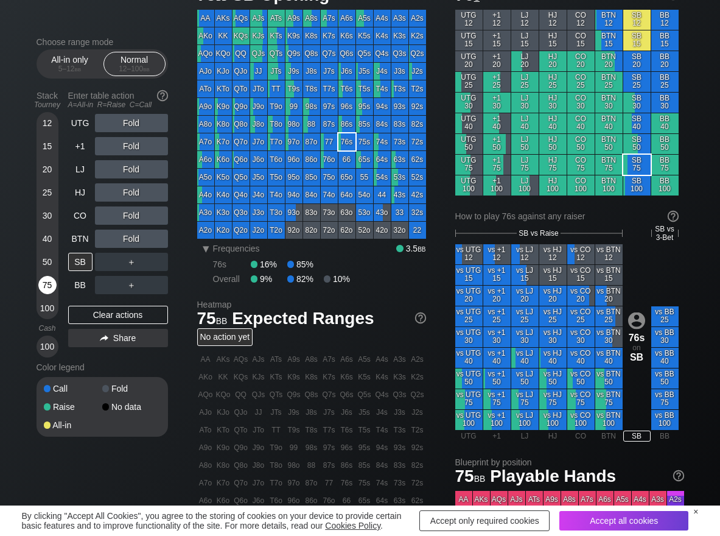
click at [50, 287] on div "75" at bounding box center [47, 285] width 18 height 18
click at [152, 269] on div "C ✕" at bounding box center [156, 262] width 24 height 18
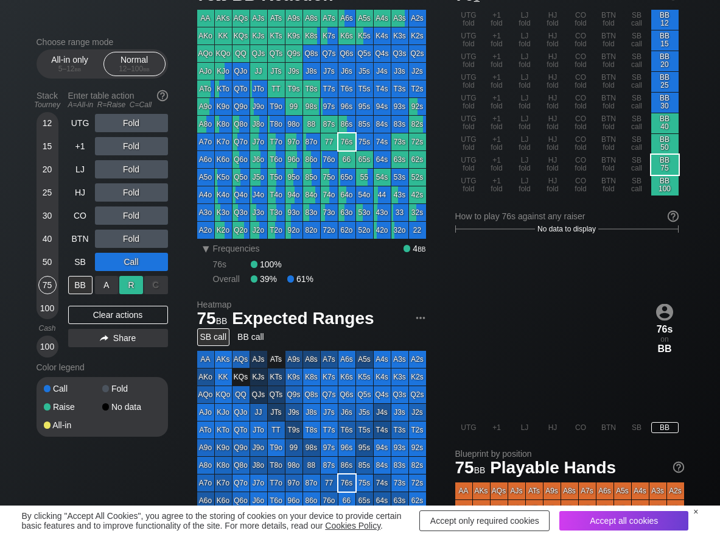
click at [138, 288] on div "R ✕" at bounding box center [131, 285] width 24 height 18
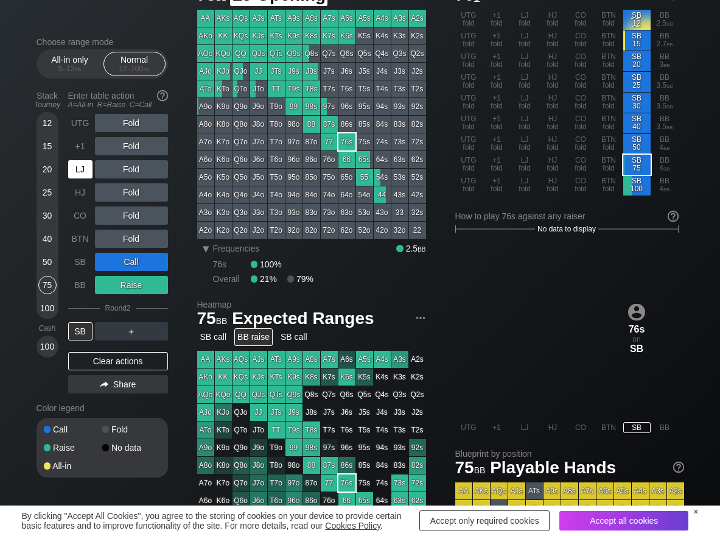
click at [85, 175] on div "LJ" at bounding box center [80, 169] width 24 height 18
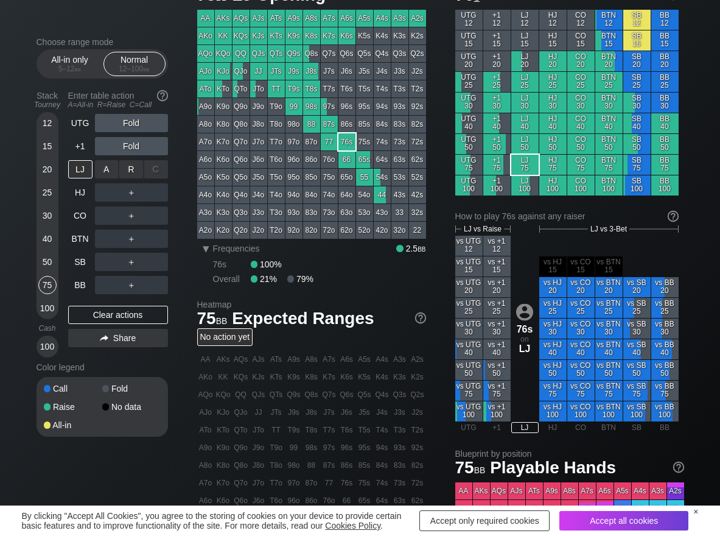
click at [124, 173] on div "R ✕" at bounding box center [131, 169] width 24 height 18
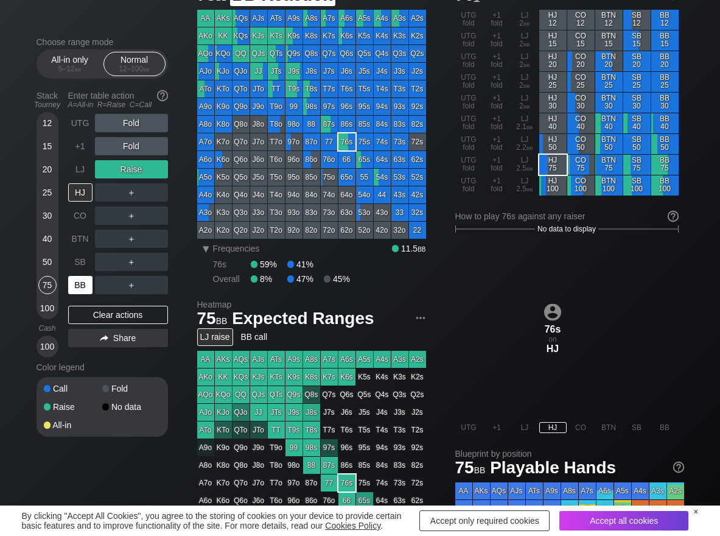
click at [83, 285] on div "BB" at bounding box center [80, 285] width 24 height 18
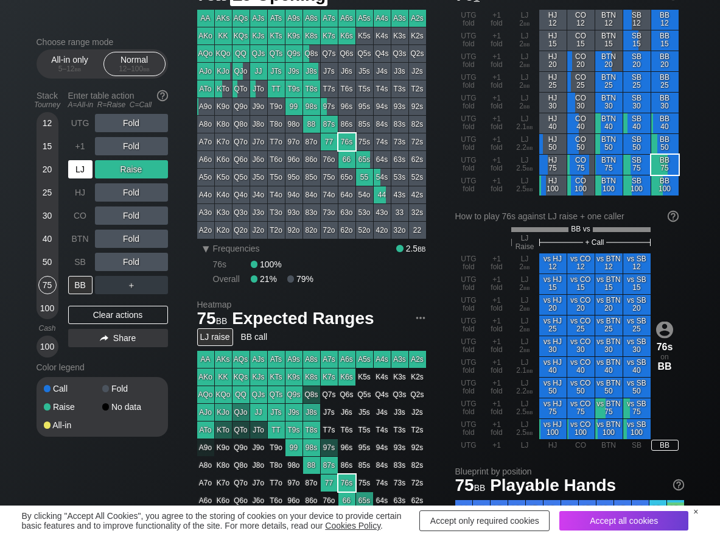
click at [71, 172] on div "LJ" at bounding box center [80, 169] width 24 height 18
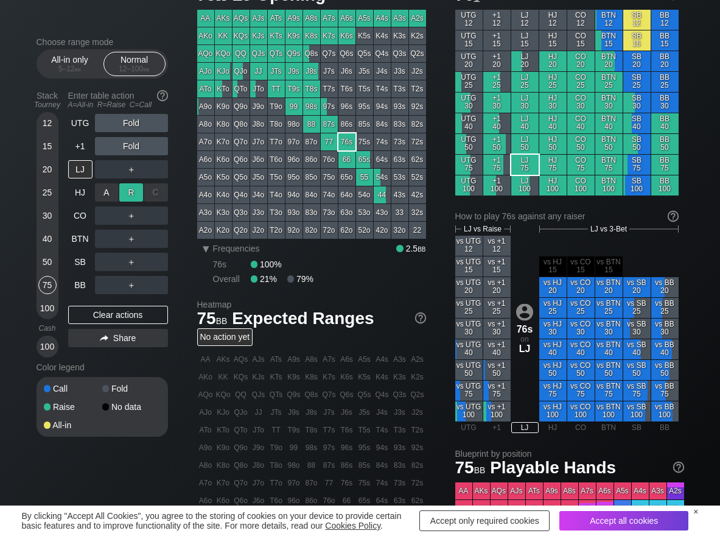
click at [130, 190] on div "R ✕" at bounding box center [131, 192] width 24 height 18
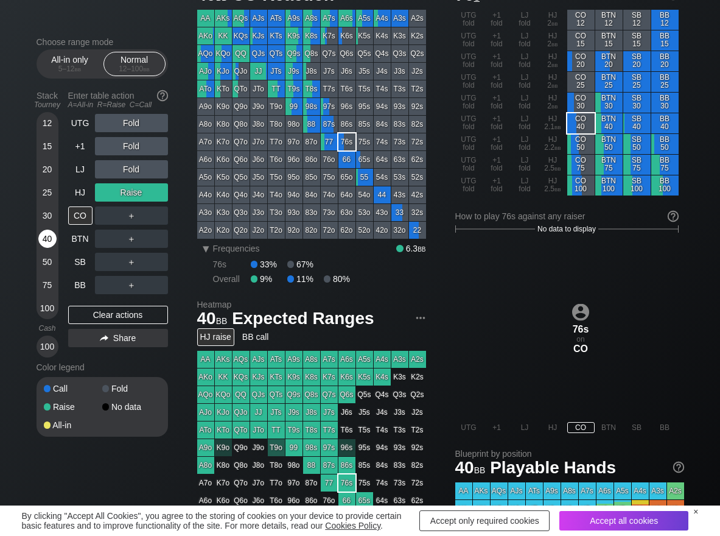
click at [45, 239] on div "40" at bounding box center [47, 238] width 18 height 18
click at [150, 219] on div "C ✕" at bounding box center [156, 215] width 24 height 18
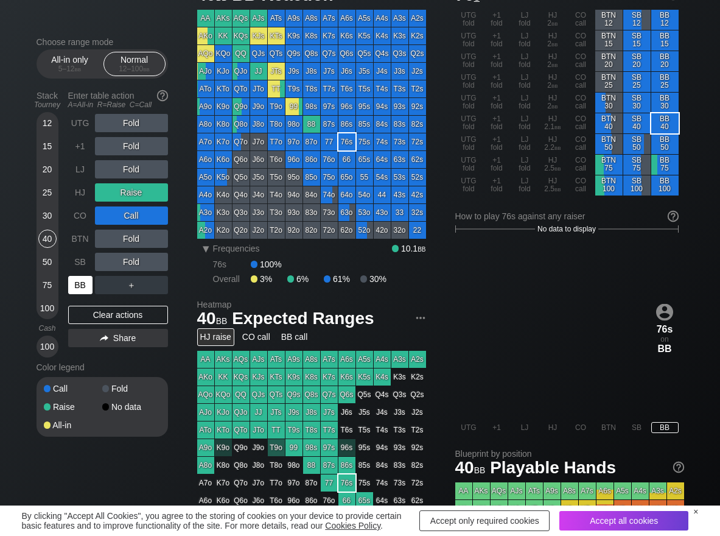
click at [71, 286] on div "BB" at bounding box center [80, 285] width 24 height 18
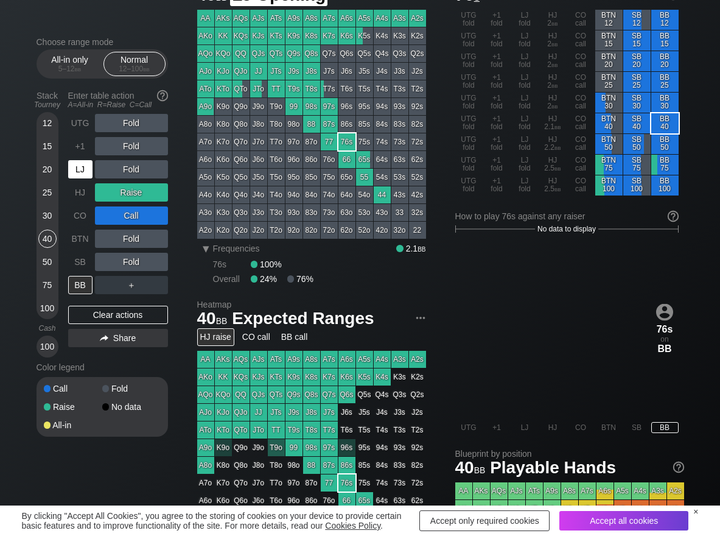
click at [83, 169] on div "LJ" at bounding box center [80, 169] width 24 height 18
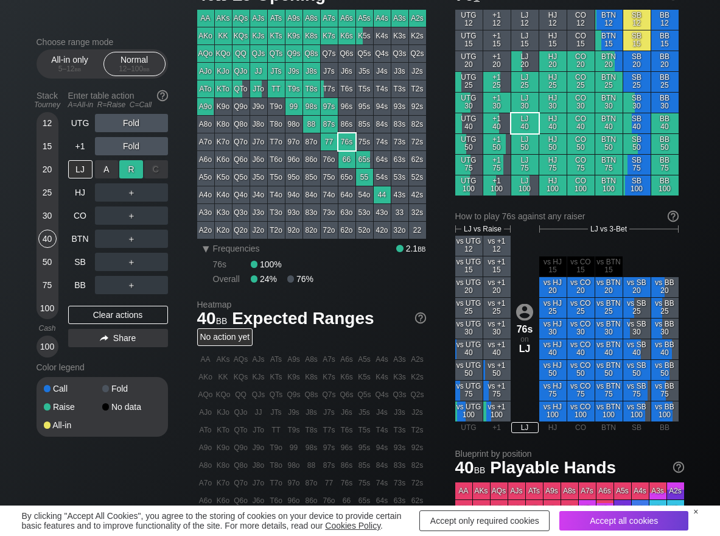
click at [133, 176] on div "R ✕" at bounding box center [131, 169] width 24 height 18
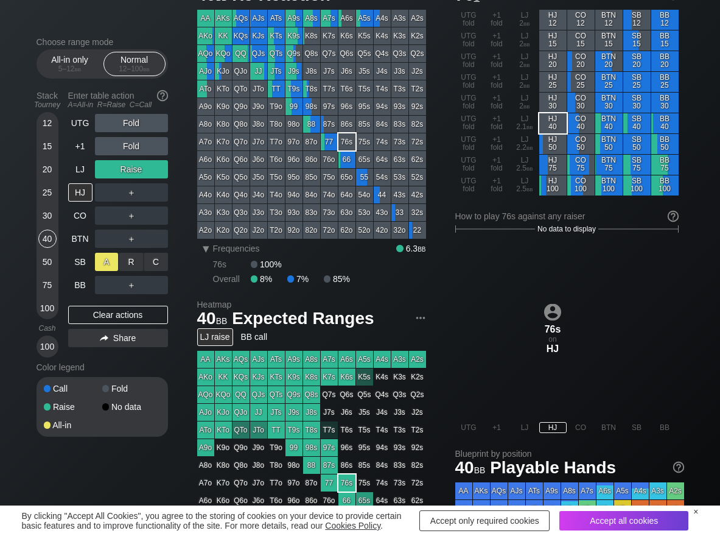
click at [108, 258] on div "A ✕" at bounding box center [107, 262] width 24 height 18
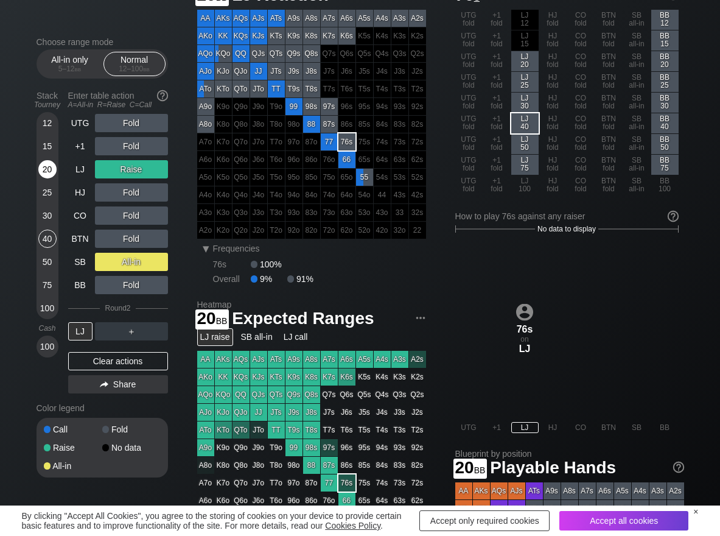
click at [46, 170] on div "20" at bounding box center [47, 169] width 18 height 18
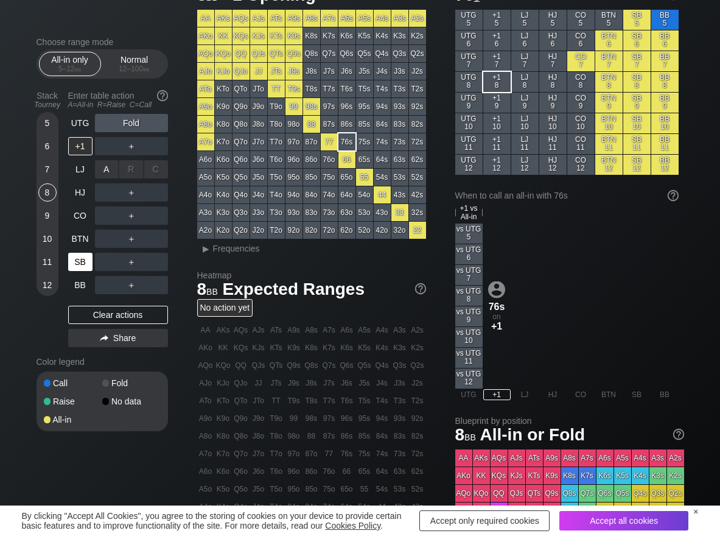
scroll to position [61, 0]
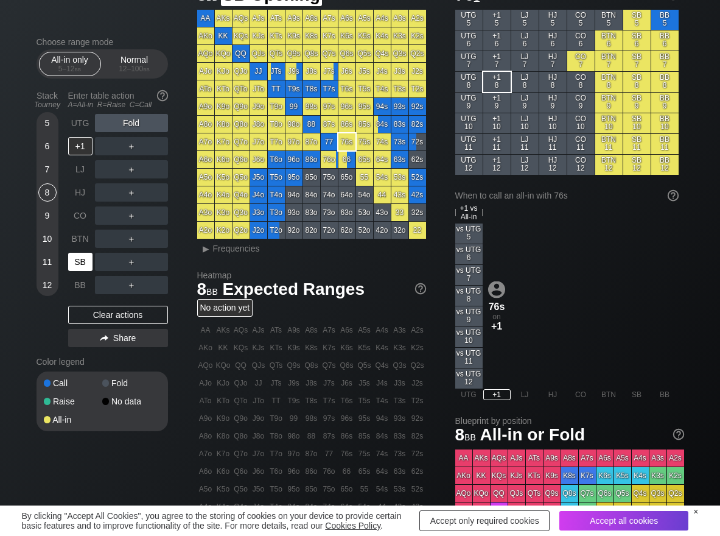
click at [77, 260] on div "SB" at bounding box center [80, 262] width 24 height 18
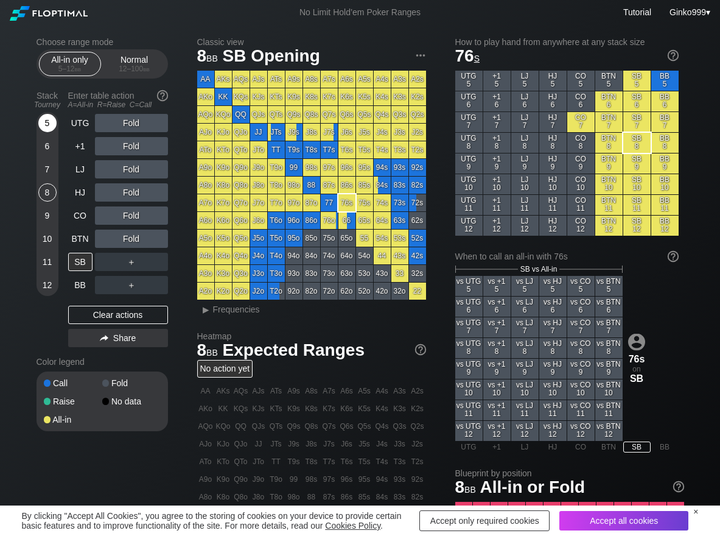
click at [50, 120] on div "5" at bounding box center [47, 123] width 18 height 18
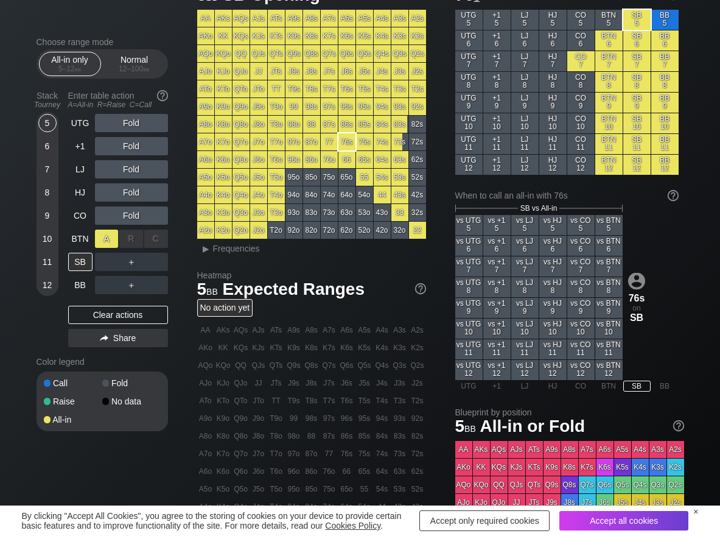
click at [107, 234] on div "A ✕" at bounding box center [107, 238] width 24 height 18
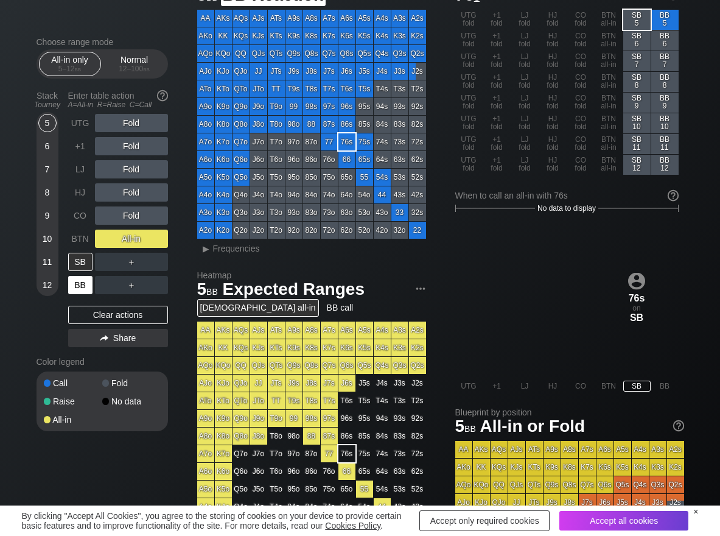
click at [79, 282] on div "BB" at bounding box center [80, 285] width 24 height 18
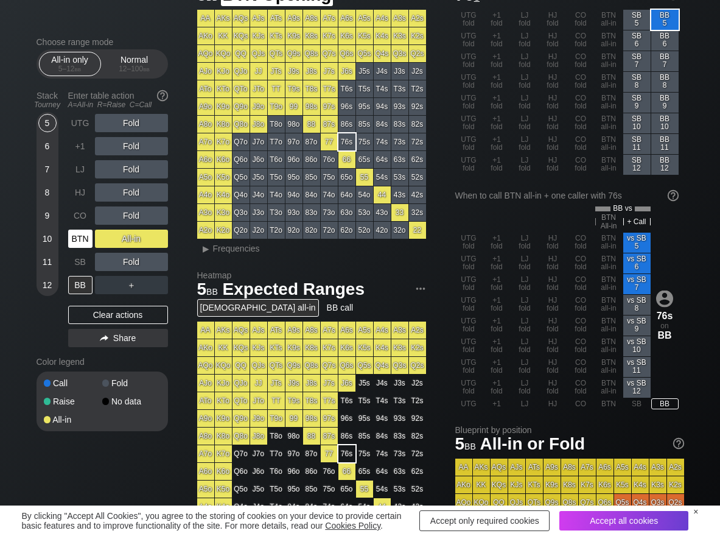
click at [82, 235] on div "BTN" at bounding box center [80, 238] width 24 height 18
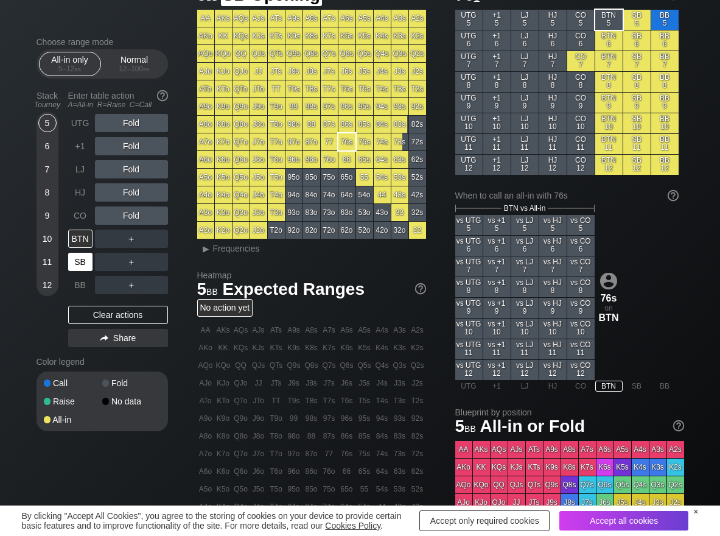
click at [80, 260] on div "SB" at bounding box center [80, 262] width 24 height 18
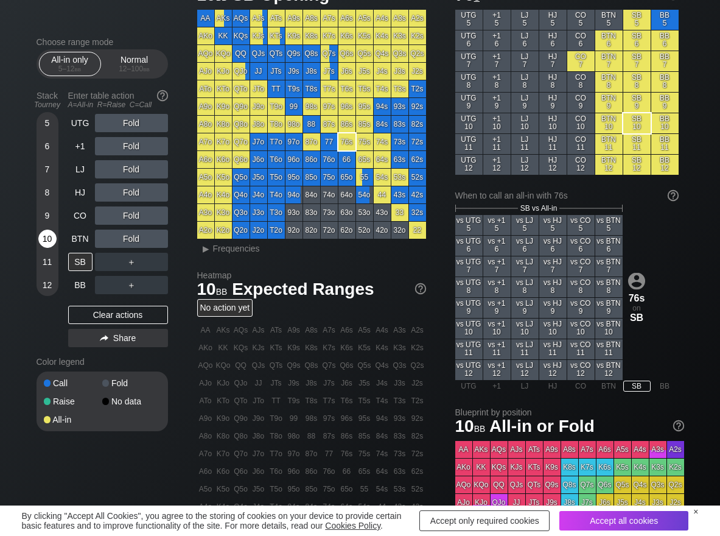
click at [56, 239] on div "10" at bounding box center [47, 238] width 18 height 18
click at [101, 124] on div "A ✕" at bounding box center [107, 123] width 24 height 18
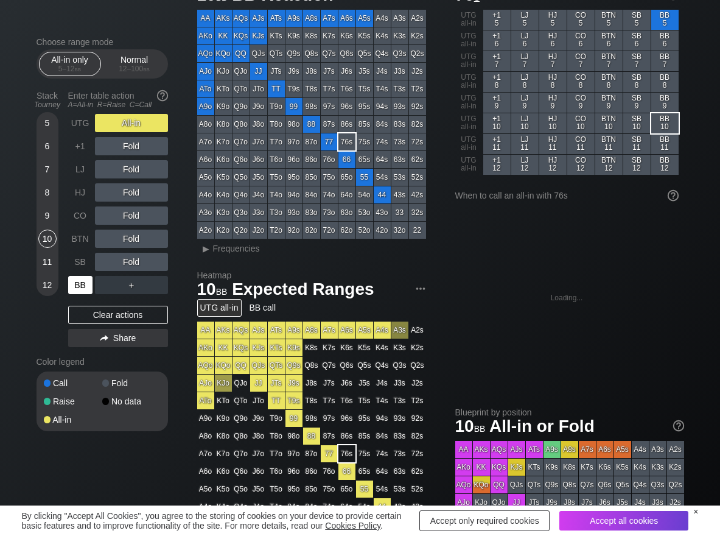
click at [80, 281] on div "BB" at bounding box center [80, 285] width 24 height 18
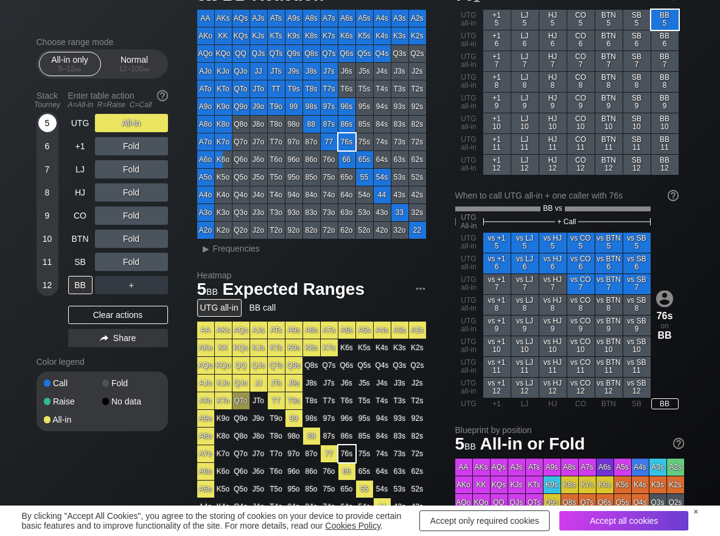
click at [50, 126] on div "5" at bounding box center [47, 123] width 18 height 18
click at [76, 128] on div "UTG" at bounding box center [80, 123] width 24 height 18
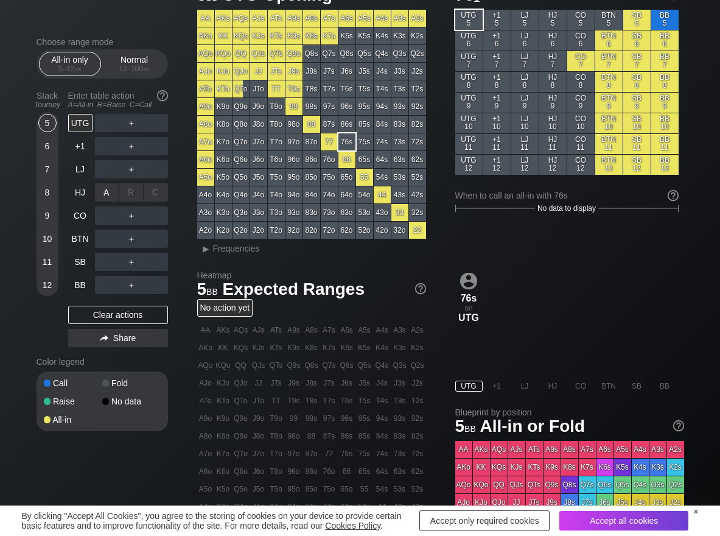
click at [108, 192] on div "A ✕" at bounding box center [107, 192] width 24 height 18
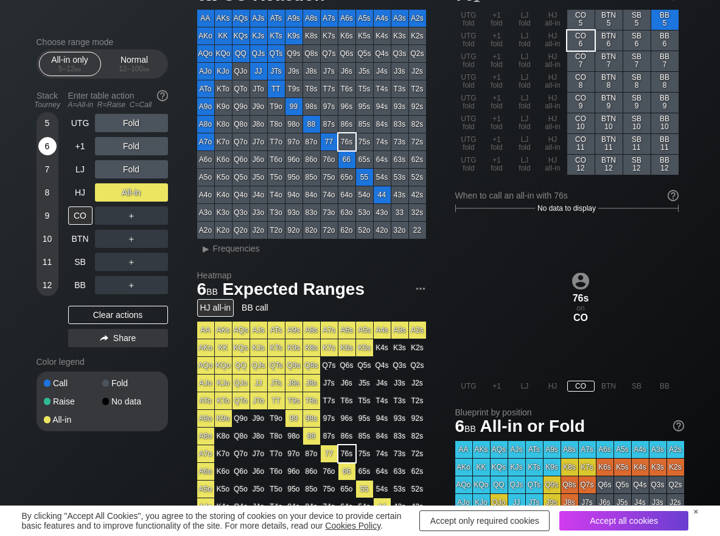
click at [48, 142] on div "6" at bounding box center [47, 146] width 18 height 18
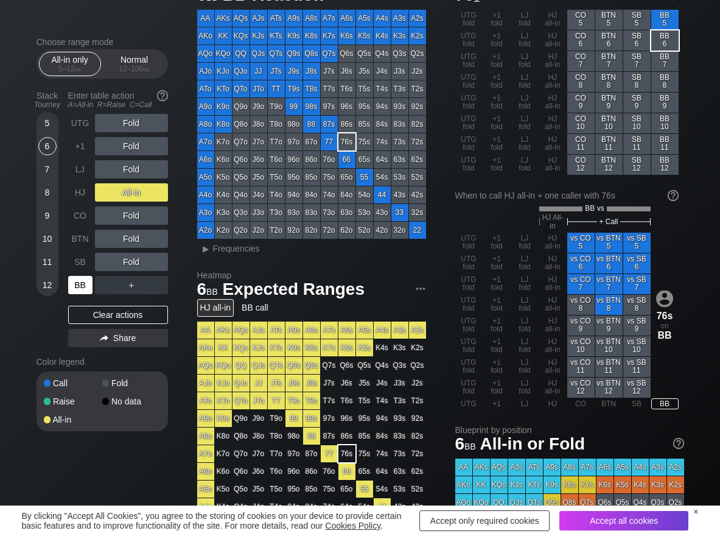
click at [84, 284] on div "BB" at bounding box center [80, 285] width 24 height 18
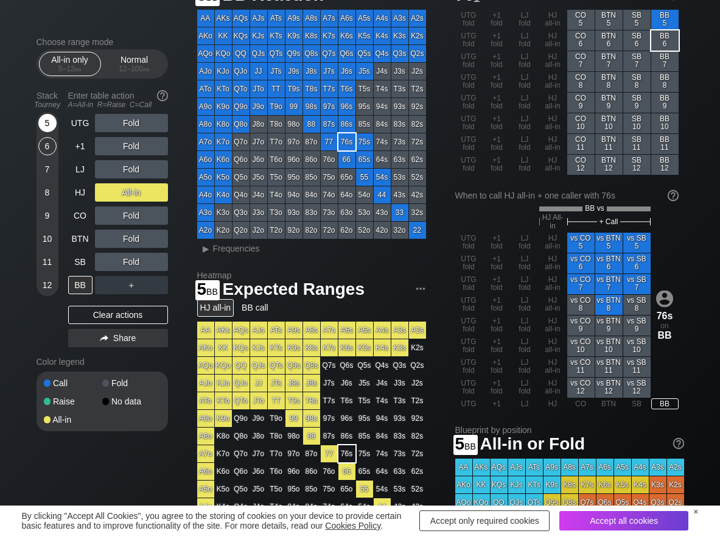
click at [45, 121] on div "5" at bounding box center [47, 123] width 18 height 18
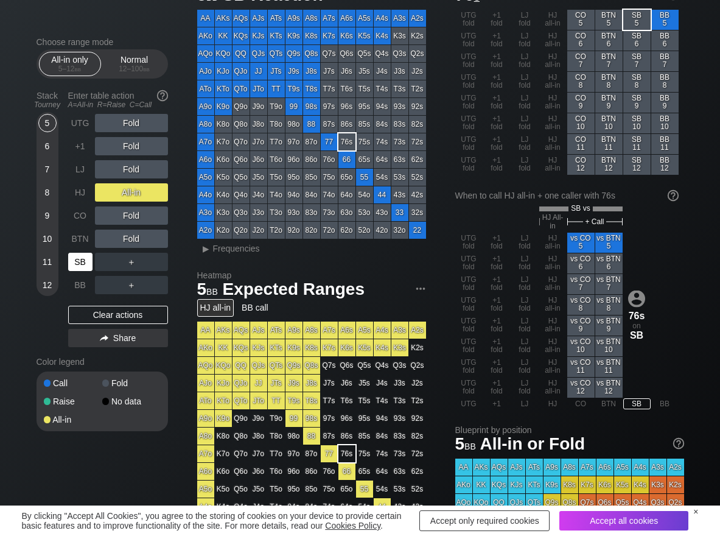
click at [85, 257] on div "SB" at bounding box center [80, 262] width 24 height 18
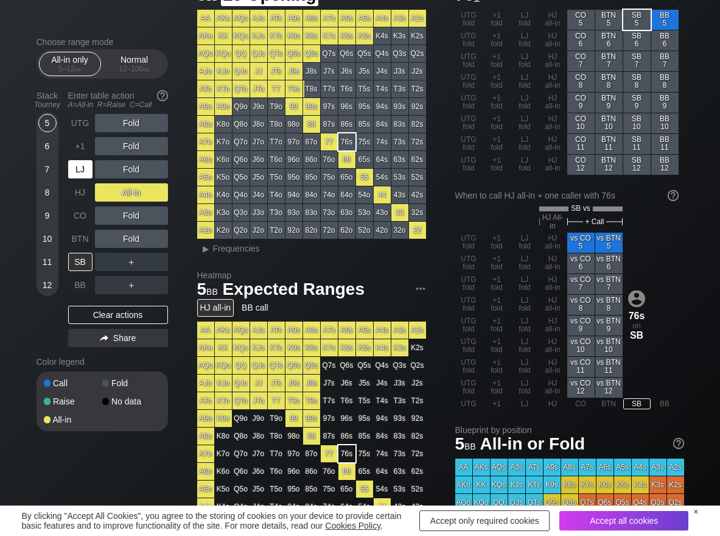
click at [78, 177] on div "LJ" at bounding box center [80, 169] width 24 height 18
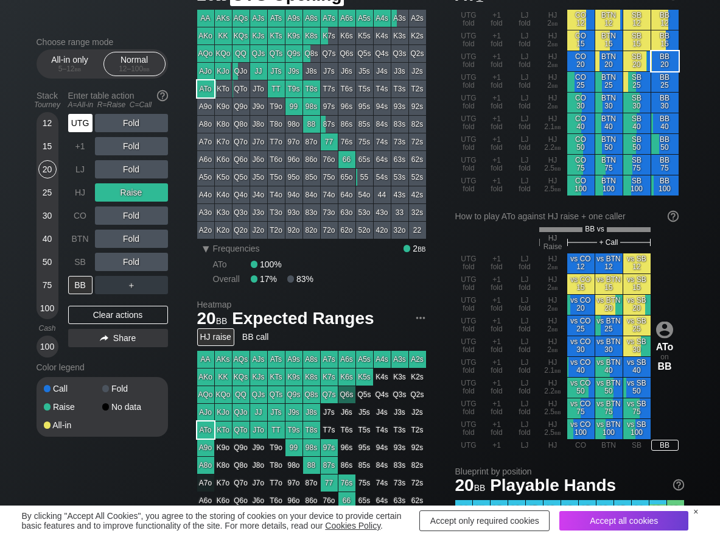
click at [84, 118] on div "UTG" at bounding box center [80, 123] width 24 height 18
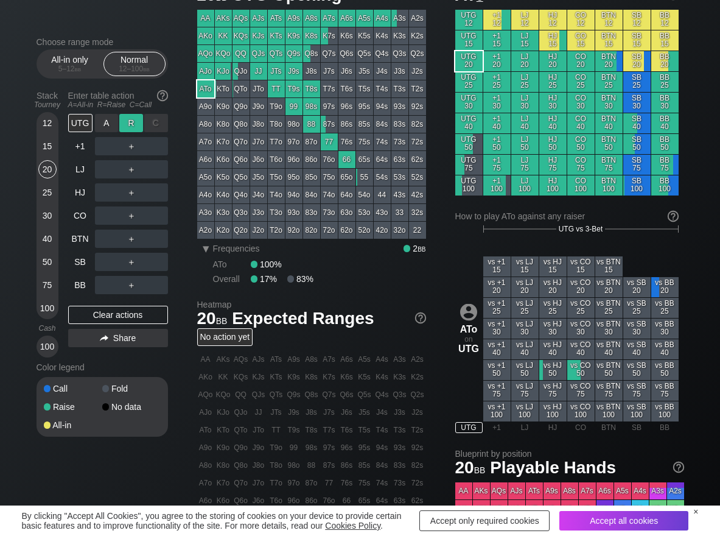
scroll to position [61, 0]
drag, startPoint x: 131, startPoint y: 121, endPoint x: 113, endPoint y: 156, distance: 39.2
click at [130, 124] on div "R ✕" at bounding box center [131, 123] width 24 height 18
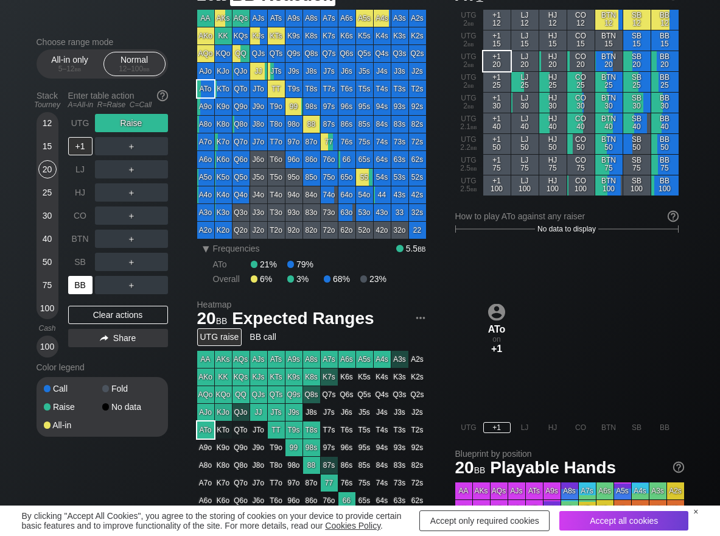
click at [84, 290] on div "BB" at bounding box center [80, 285] width 24 height 18
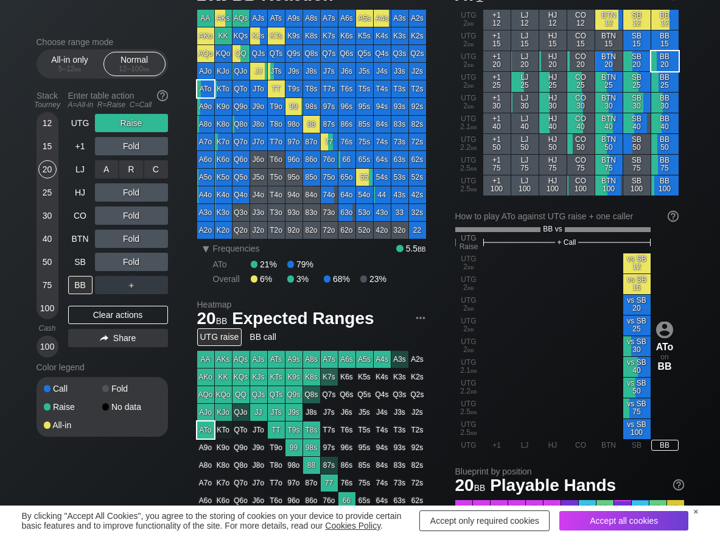
click at [131, 177] on div "R ✕" at bounding box center [131, 169] width 24 height 18
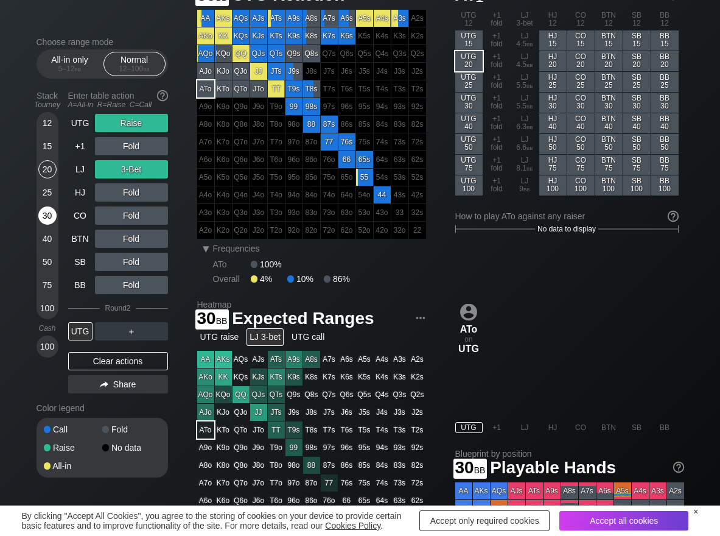
click at [47, 217] on div "30" at bounding box center [47, 215] width 18 height 18
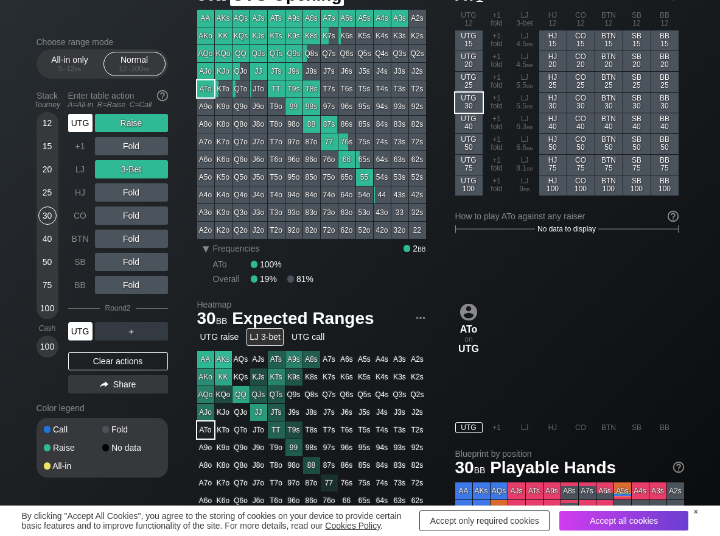
drag, startPoint x: 71, startPoint y: 127, endPoint x: 75, endPoint y: 131, distance: 6.5
click at [73, 130] on div "UTG" at bounding box center [80, 123] width 24 height 18
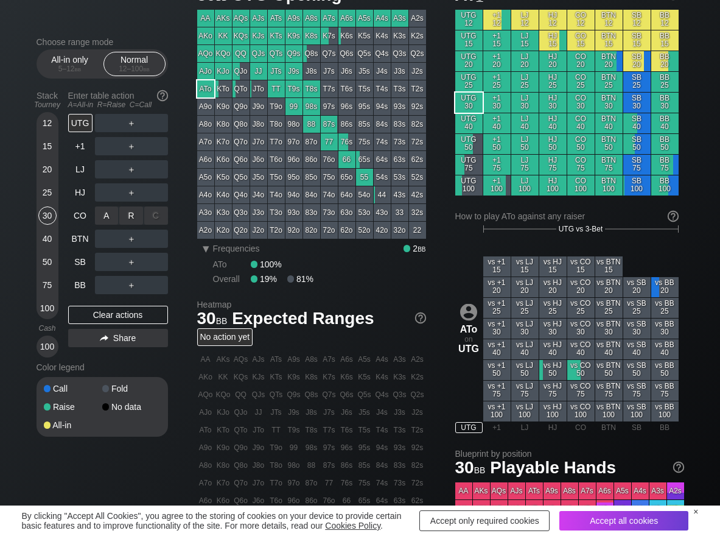
click at [135, 213] on div "R ✕" at bounding box center [131, 215] width 24 height 18
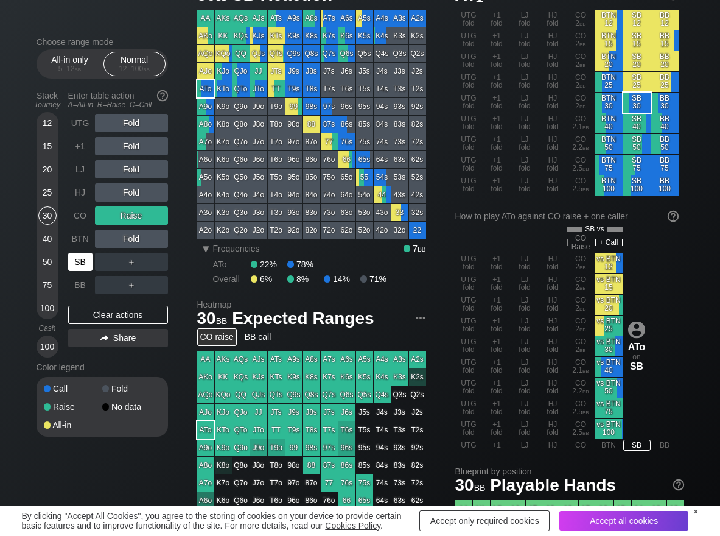
click at [80, 273] on div "SB" at bounding box center [81, 261] width 27 height 23
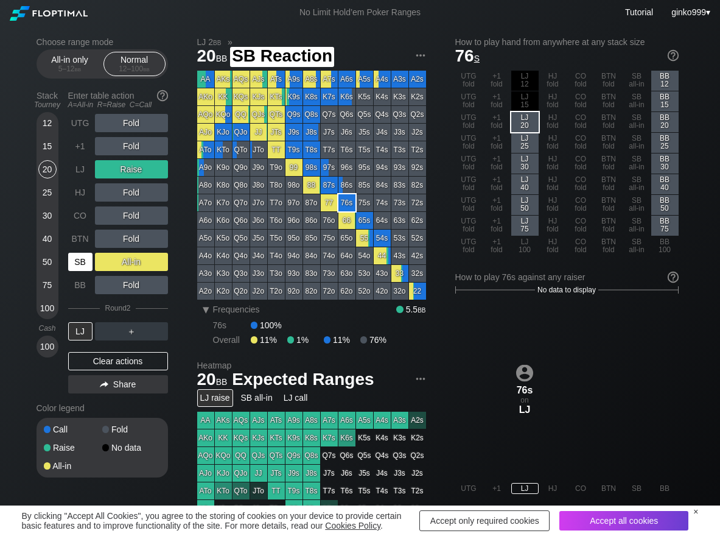
scroll to position [61, 0]
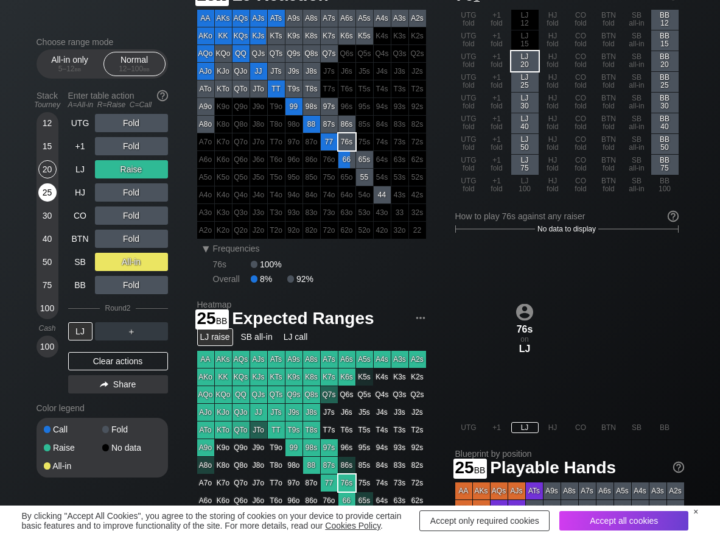
click at [47, 198] on div "25" at bounding box center [47, 192] width 18 height 18
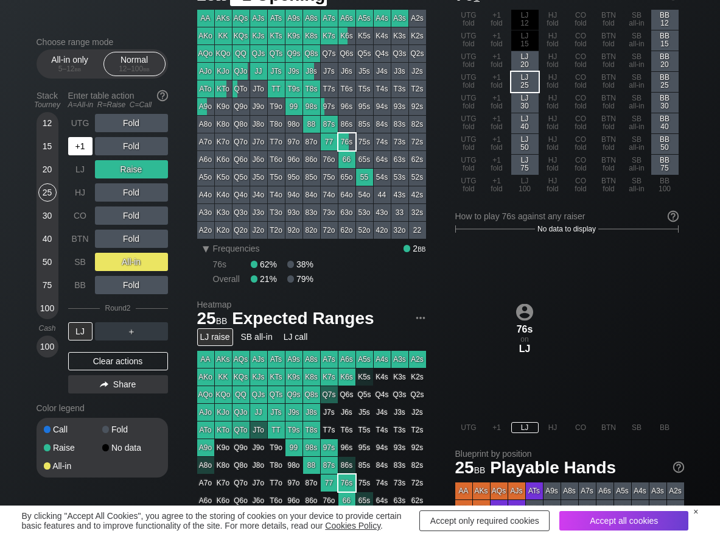
click at [80, 145] on div "+1" at bounding box center [80, 146] width 24 height 18
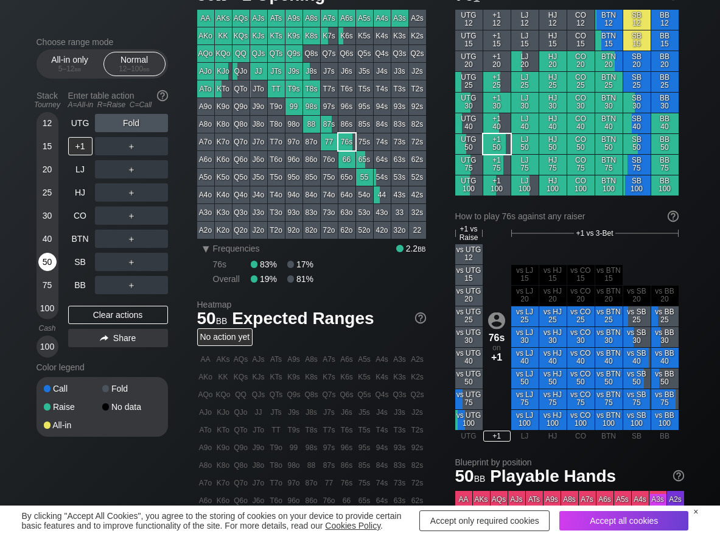
click at [43, 264] on div "50" at bounding box center [47, 262] width 18 height 18
click at [133, 170] on div "R ✕" at bounding box center [131, 169] width 24 height 18
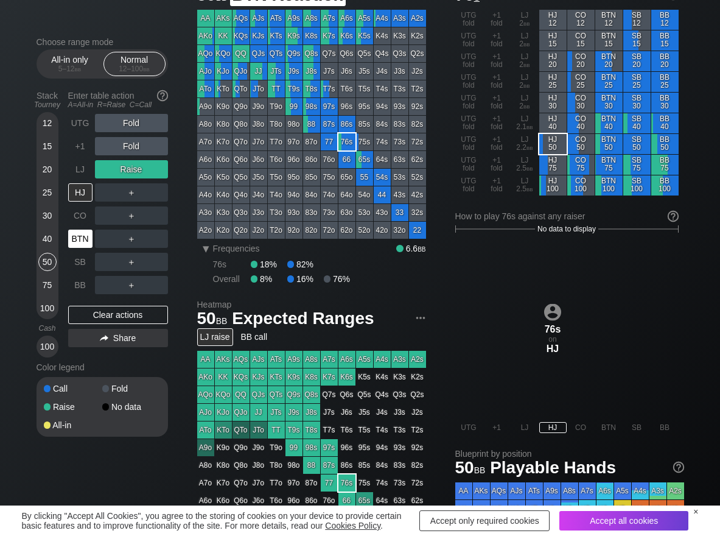
click at [85, 236] on div "BTN" at bounding box center [80, 238] width 24 height 18
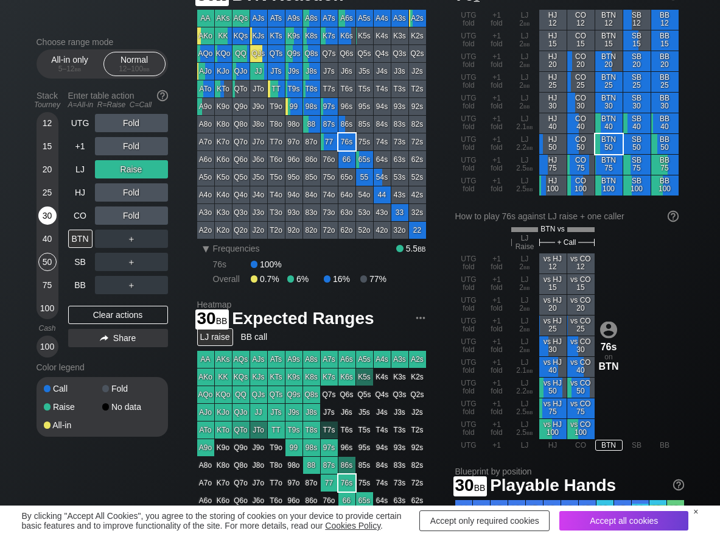
click at [52, 214] on div "30" at bounding box center [47, 215] width 18 height 18
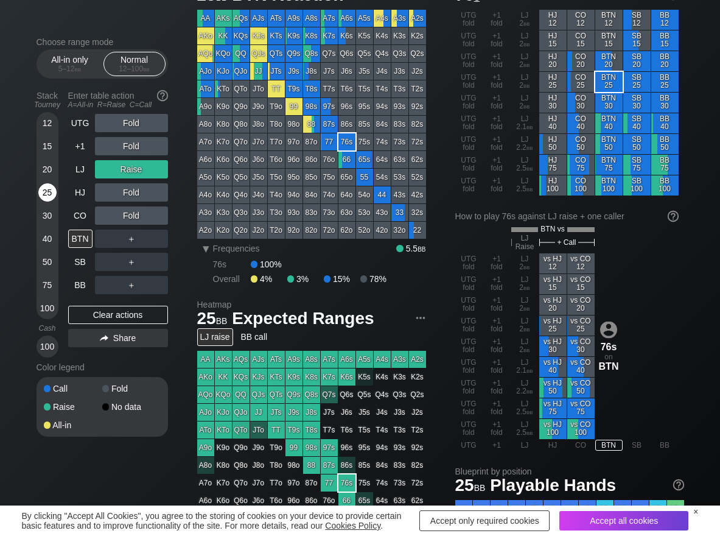
click at [43, 200] on div "25" at bounding box center [47, 192] width 18 height 18
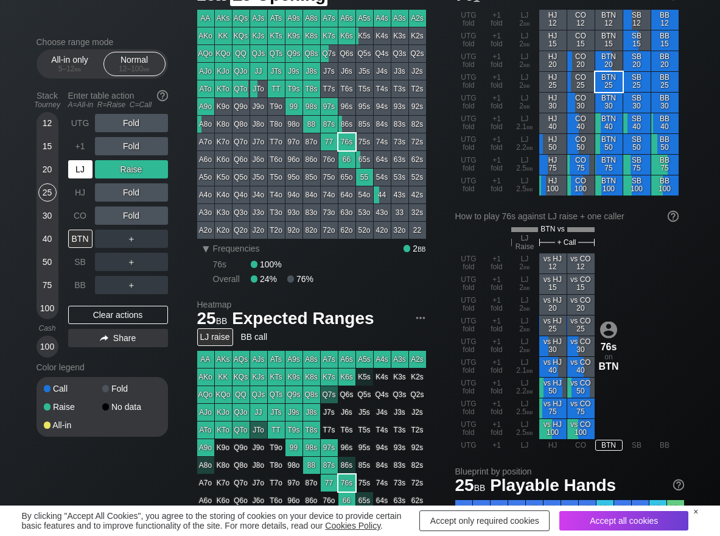
click at [86, 166] on div "LJ" at bounding box center [80, 169] width 24 height 18
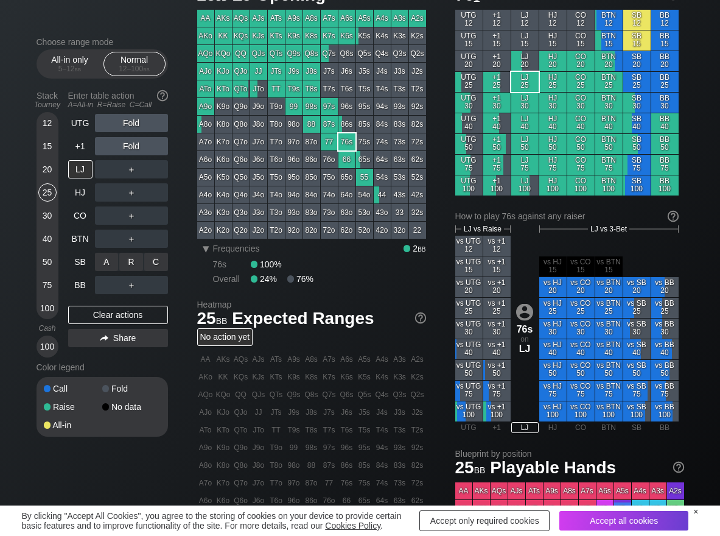
drag, startPoint x: 158, startPoint y: 258, endPoint x: 61, endPoint y: 240, distance: 98.4
click at [158, 259] on div "C ✕" at bounding box center [156, 262] width 24 height 18
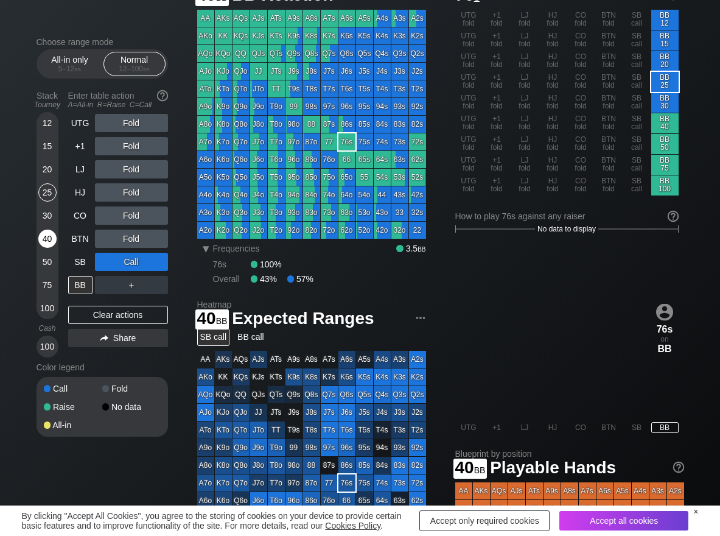
click at [50, 238] on div "40" at bounding box center [47, 238] width 18 height 18
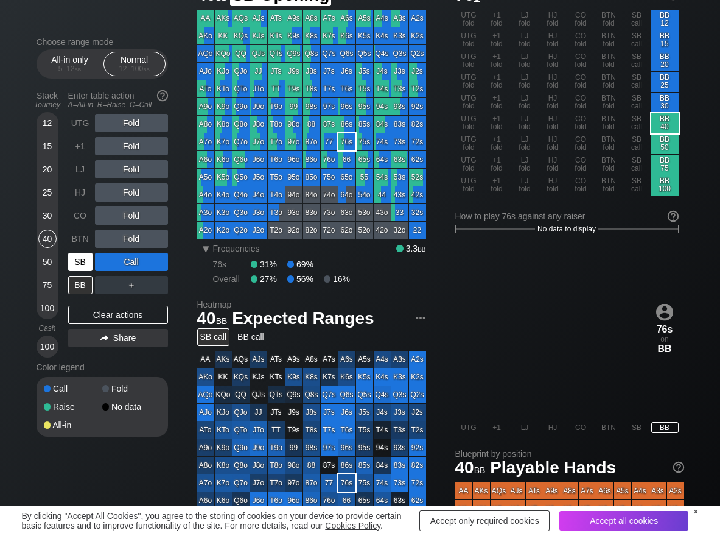
click at [83, 264] on div "SB" at bounding box center [80, 262] width 24 height 18
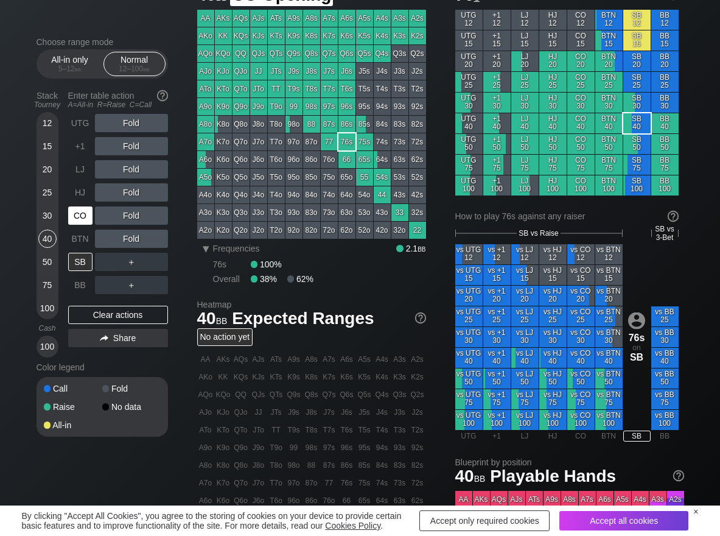
click at [86, 216] on div "CO" at bounding box center [80, 215] width 24 height 18
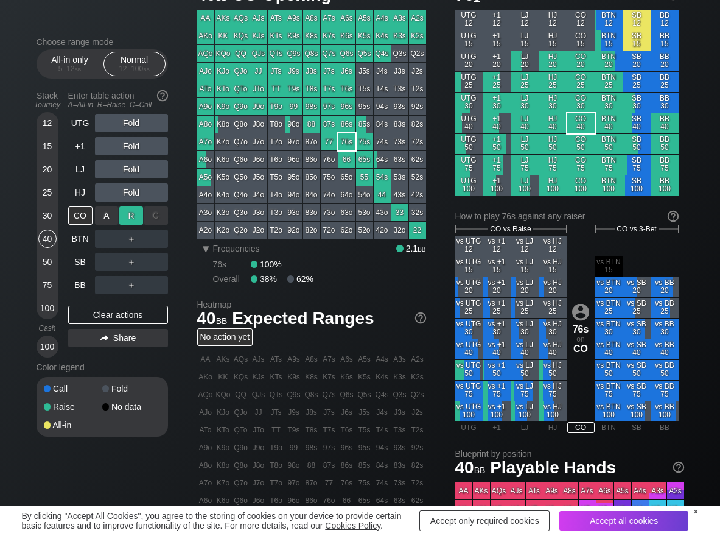
click at [132, 213] on div "R ✕" at bounding box center [131, 215] width 24 height 18
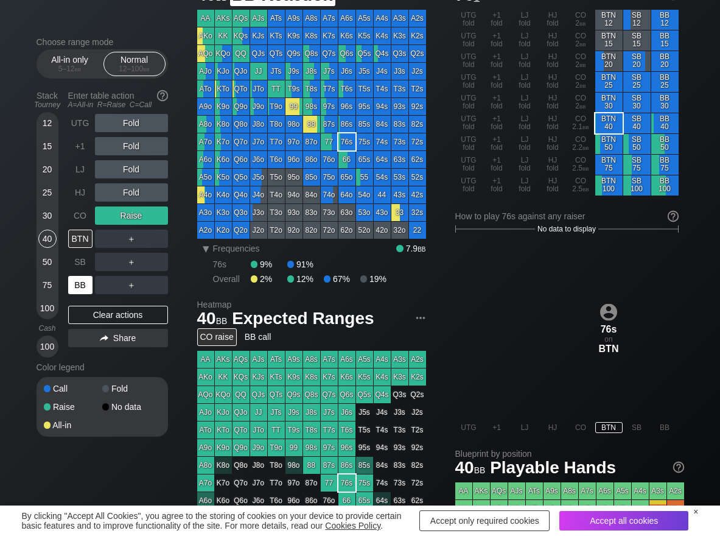
click at [85, 285] on div "BB" at bounding box center [80, 285] width 24 height 18
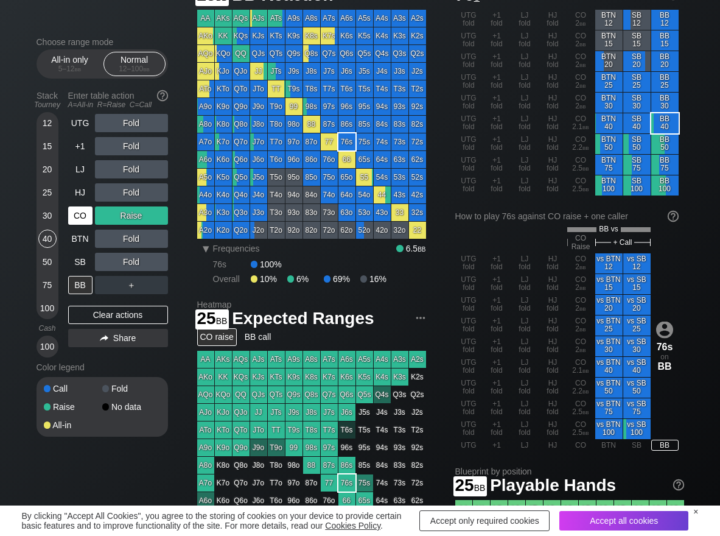
click at [84, 214] on div "CO" at bounding box center [80, 215] width 24 height 18
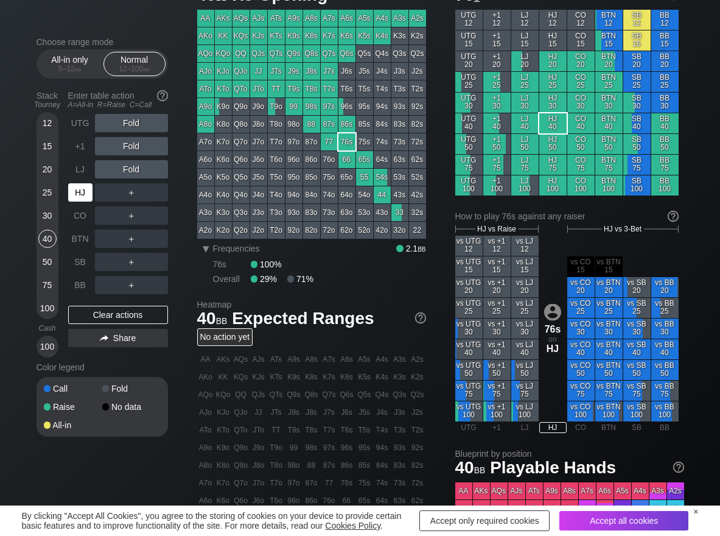
click at [80, 189] on div "HJ" at bounding box center [80, 192] width 24 height 18
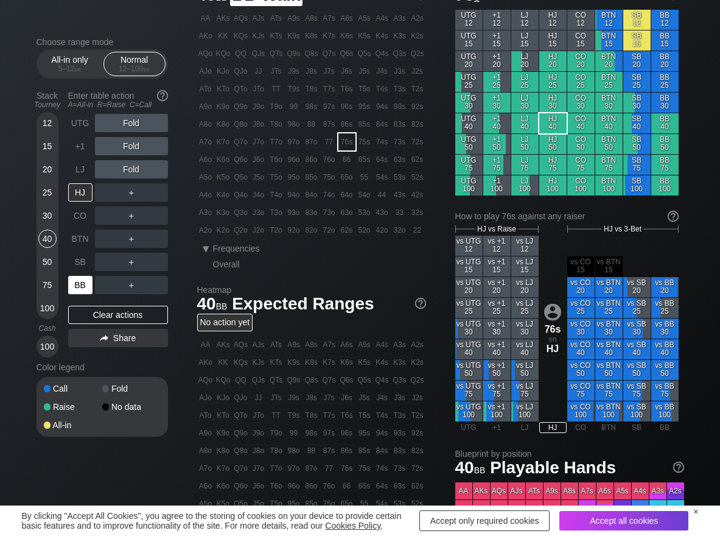
click at [88, 292] on div "BB" at bounding box center [80, 285] width 24 height 18
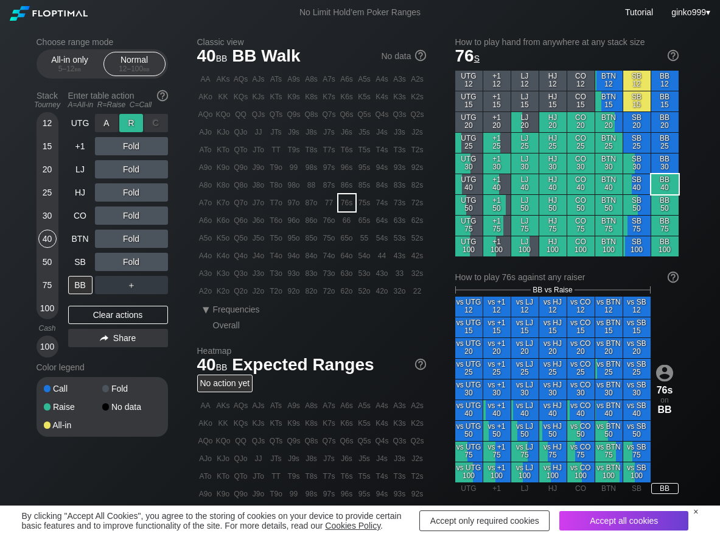
click at [134, 123] on div "R ✕" at bounding box center [131, 123] width 24 height 18
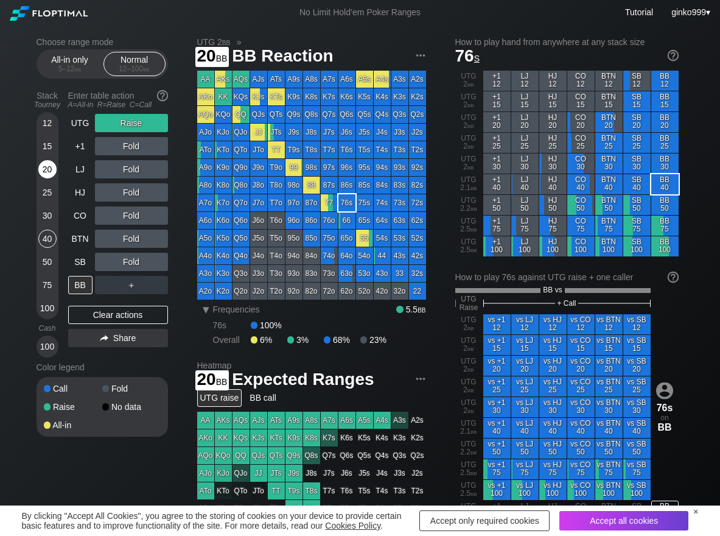
click at [49, 164] on div "20" at bounding box center [47, 169] width 18 height 18
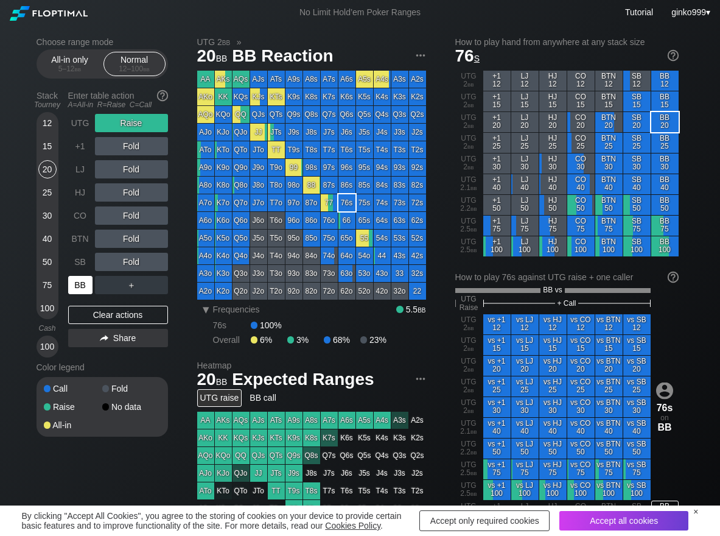
click at [83, 282] on div "BB" at bounding box center [80, 285] width 24 height 18
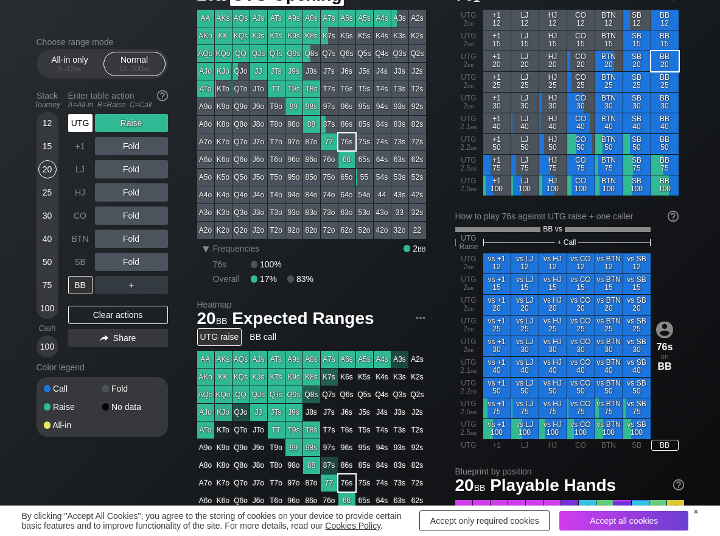
click at [69, 119] on div "UTG" at bounding box center [80, 123] width 24 height 18
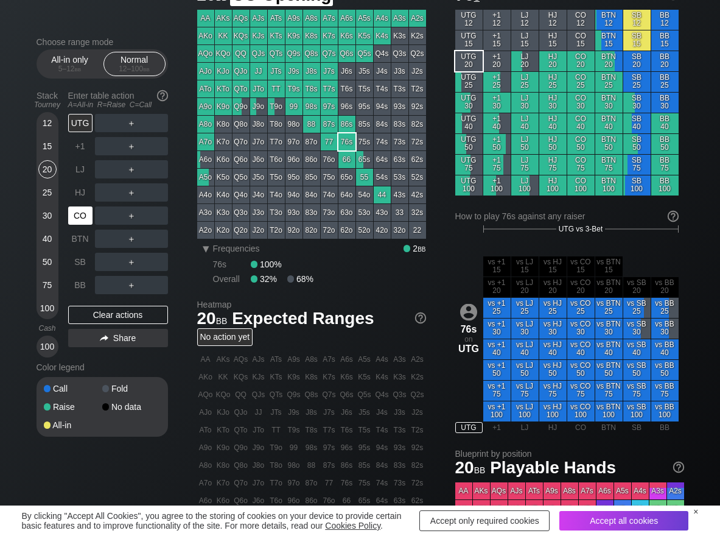
click at [88, 218] on div "CO" at bounding box center [80, 215] width 24 height 18
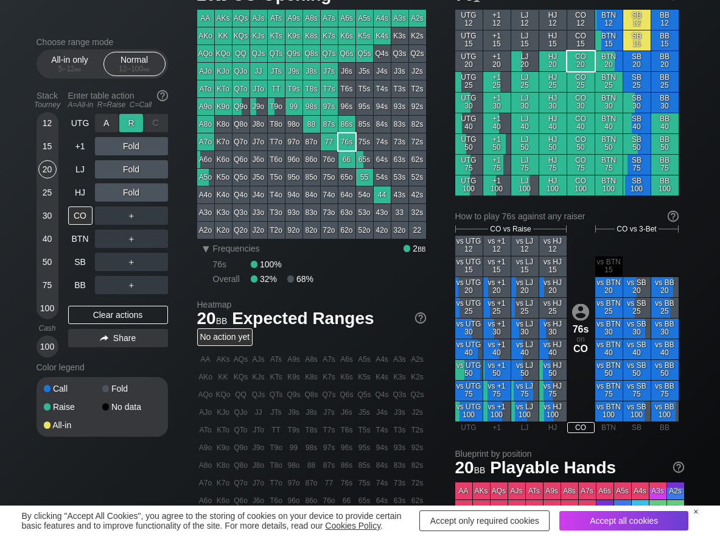
click at [128, 122] on div "R ✕" at bounding box center [131, 123] width 24 height 18
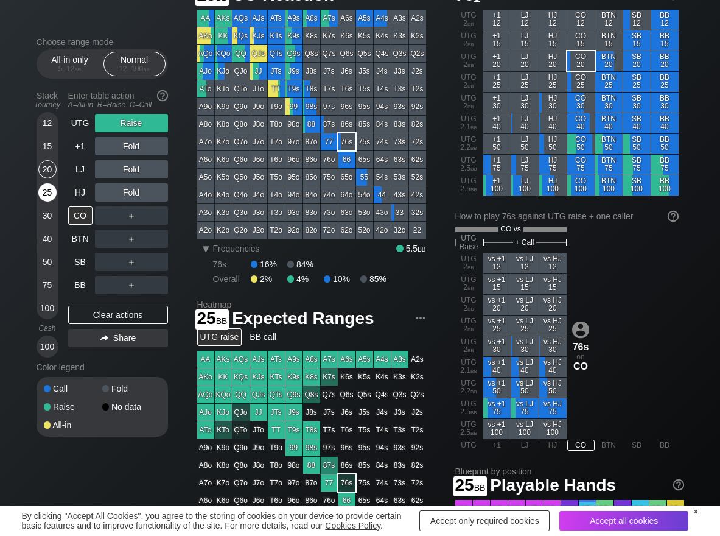
click at [48, 191] on div "25" at bounding box center [47, 192] width 18 height 18
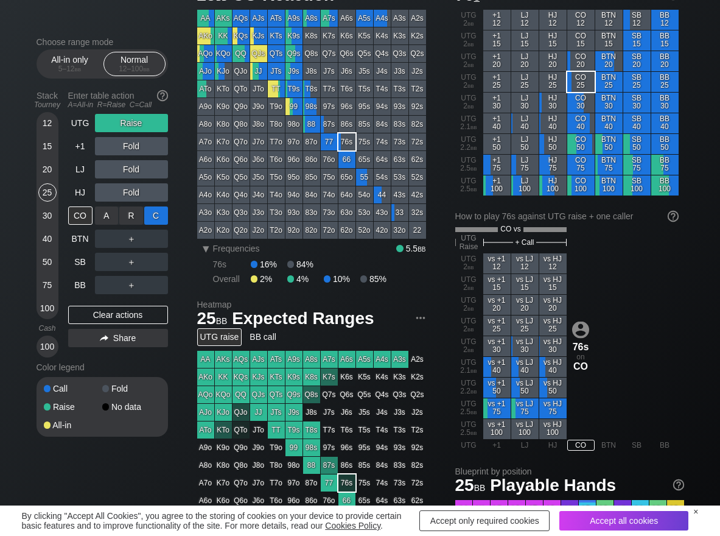
click at [150, 213] on div "C ✕" at bounding box center [156, 215] width 24 height 18
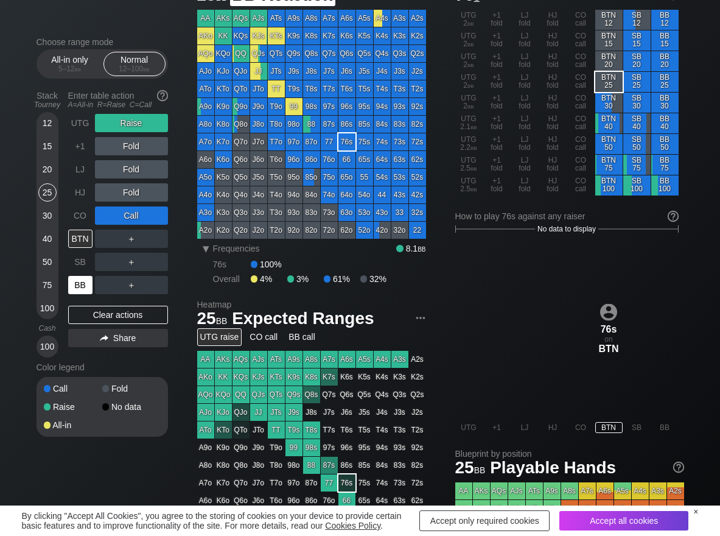
click at [79, 281] on div "BB" at bounding box center [80, 285] width 24 height 18
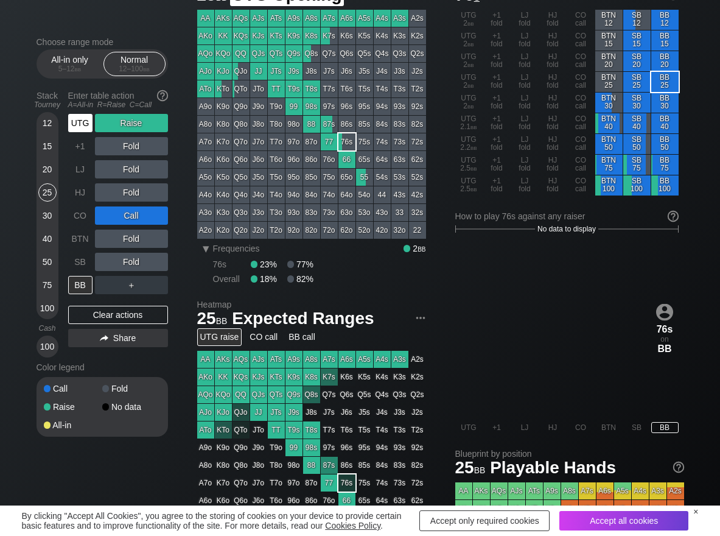
click at [77, 127] on div "UTG" at bounding box center [80, 123] width 24 height 18
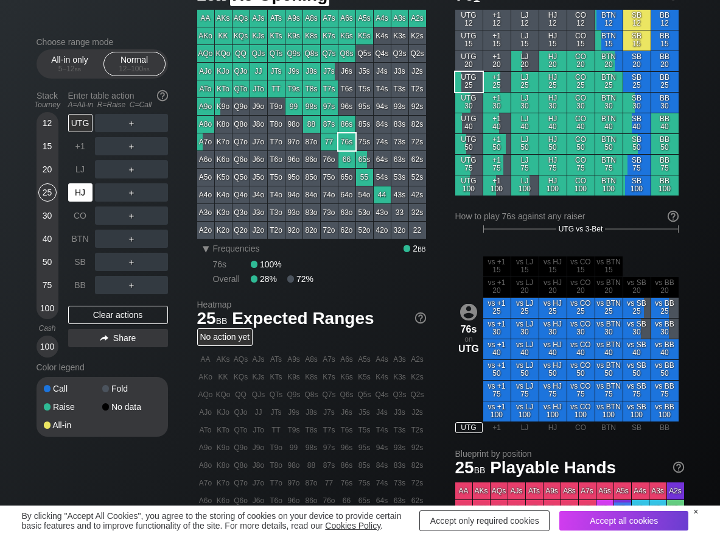
drag, startPoint x: 77, startPoint y: 195, endPoint x: 121, endPoint y: 175, distance: 48.5
click at [82, 192] on div "HJ" at bounding box center [80, 192] width 24 height 18
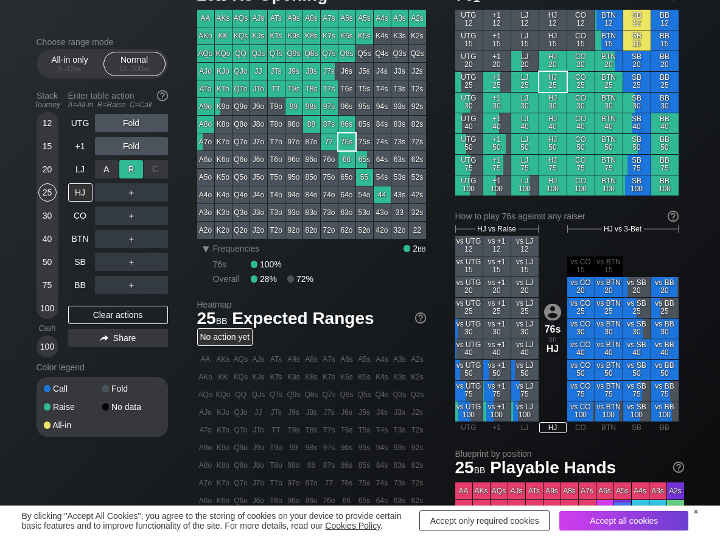
click at [133, 170] on div "R ✕" at bounding box center [131, 169] width 24 height 18
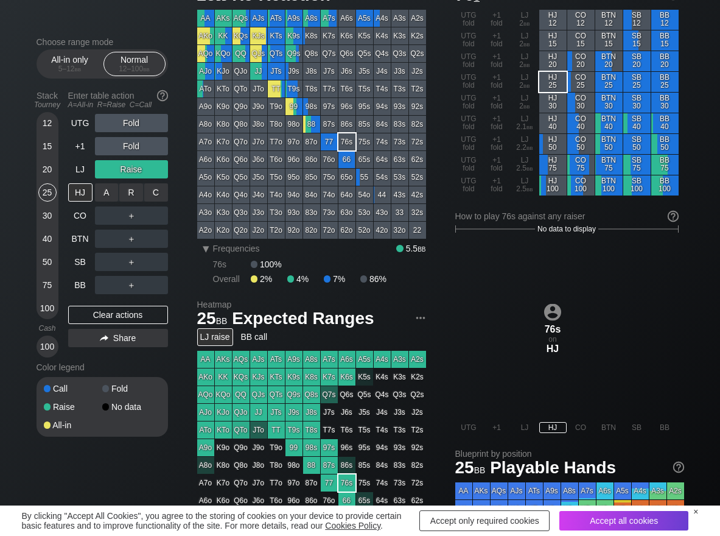
drag, startPoint x: 158, startPoint y: 194, endPoint x: 130, endPoint y: 208, distance: 31.3
click at [158, 196] on div "C ✕" at bounding box center [156, 192] width 24 height 18
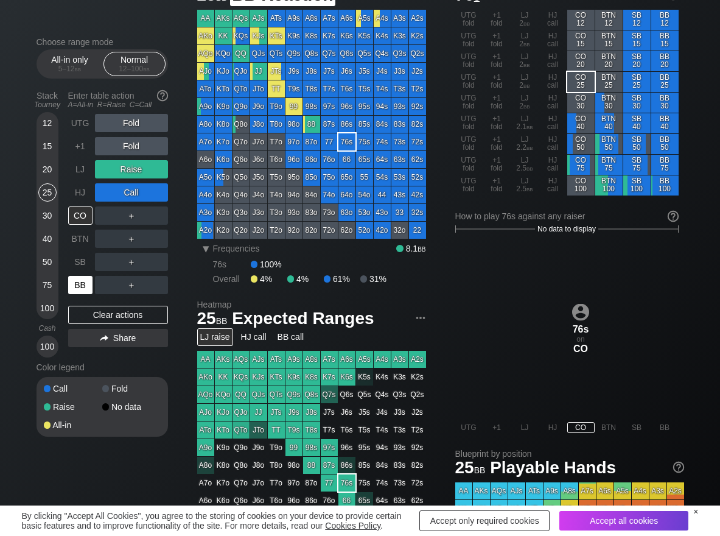
click at [80, 281] on div "BB" at bounding box center [80, 285] width 24 height 18
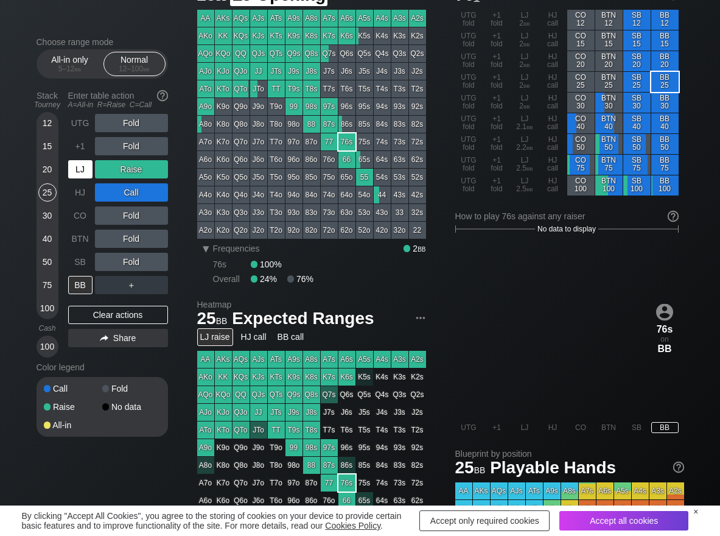
click at [69, 168] on div "LJ" at bounding box center [80, 169] width 24 height 18
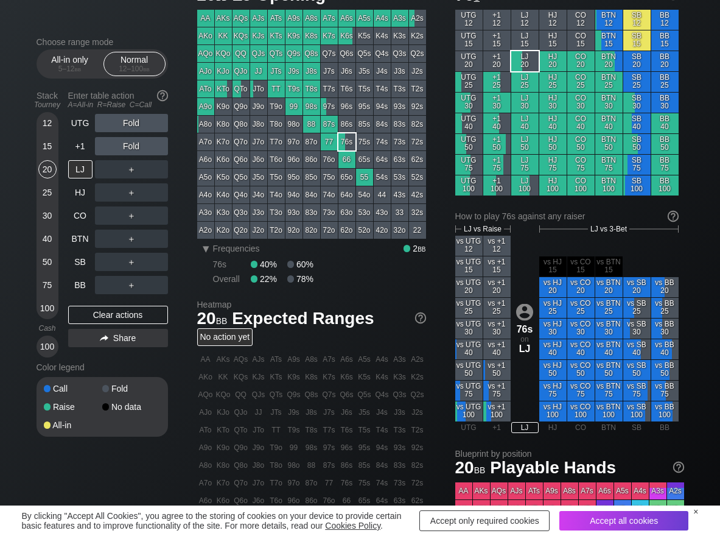
drag, startPoint x: 51, startPoint y: 164, endPoint x: 117, endPoint y: 227, distance: 91.3
click at [51, 167] on div "20" at bounding box center [47, 169] width 18 height 18
click at [155, 265] on div "C ✕" at bounding box center [156, 262] width 24 height 18
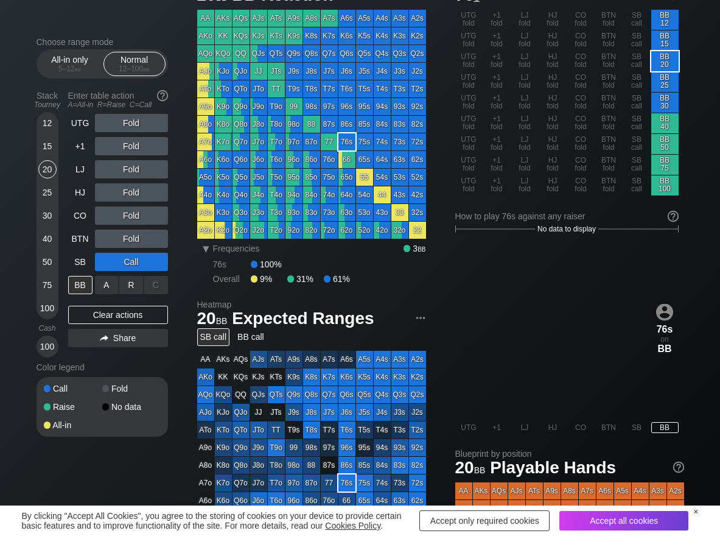
click at [137, 285] on div "R ✕" at bounding box center [131, 285] width 24 height 18
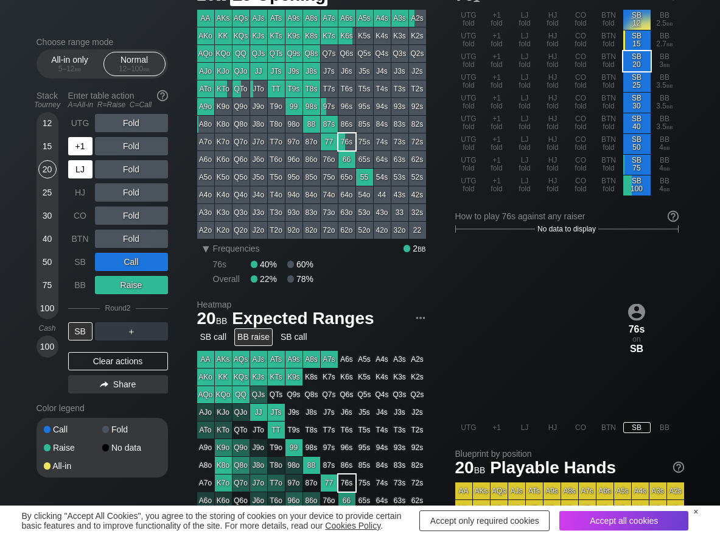
click at [76, 144] on div "+1" at bounding box center [80, 146] width 24 height 18
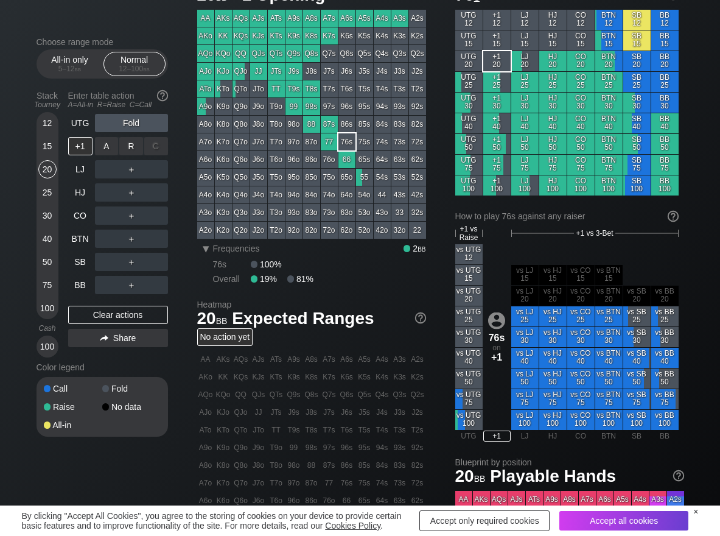
click at [130, 153] on div "R ✕" at bounding box center [131, 146] width 24 height 18
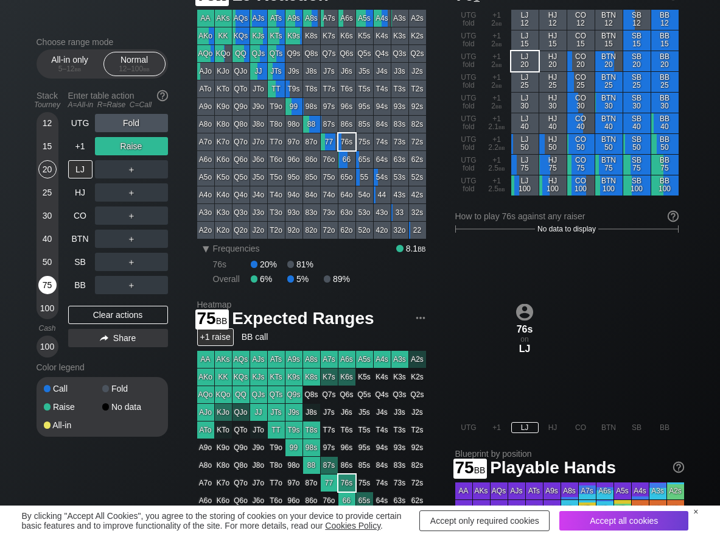
click at [49, 285] on div "75" at bounding box center [47, 285] width 18 height 18
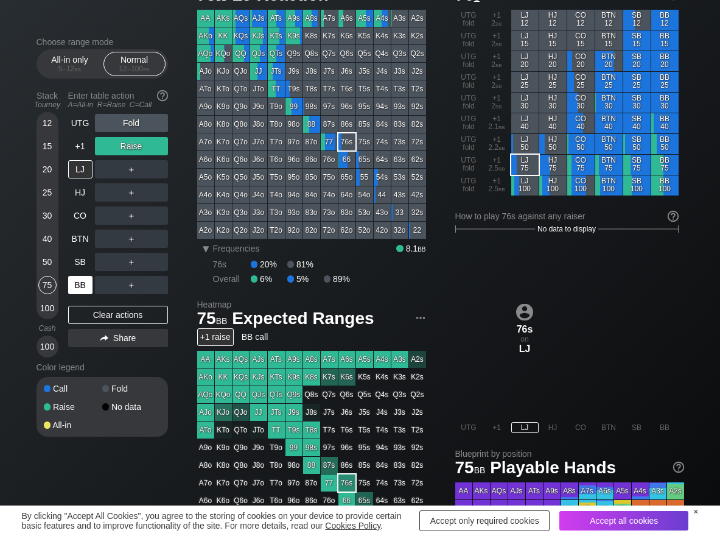
click at [82, 287] on div "BB" at bounding box center [80, 285] width 24 height 18
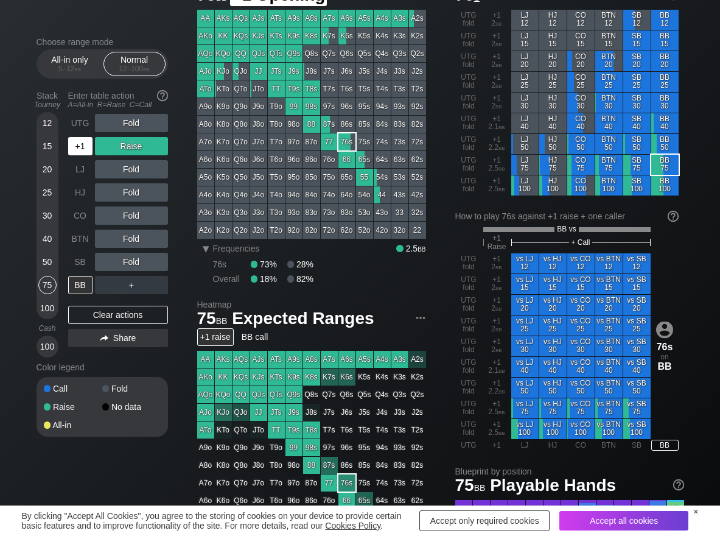
click at [85, 146] on div "+1" at bounding box center [80, 146] width 24 height 18
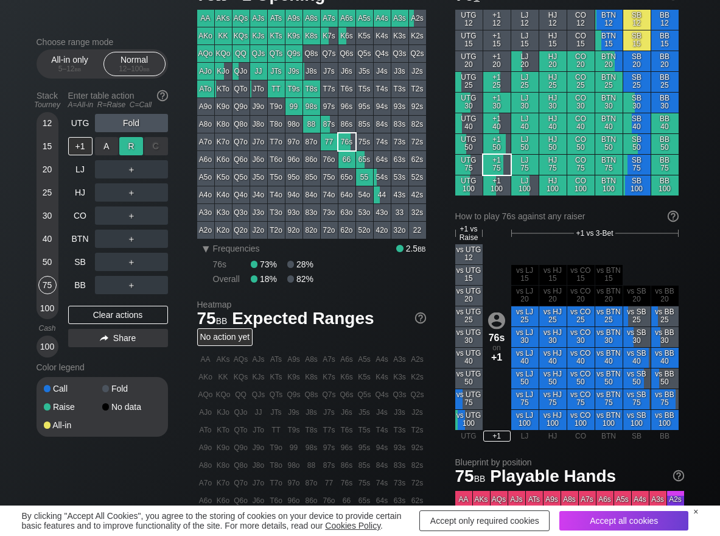
click at [139, 155] on div "R ✕" at bounding box center [131, 146] width 24 height 18
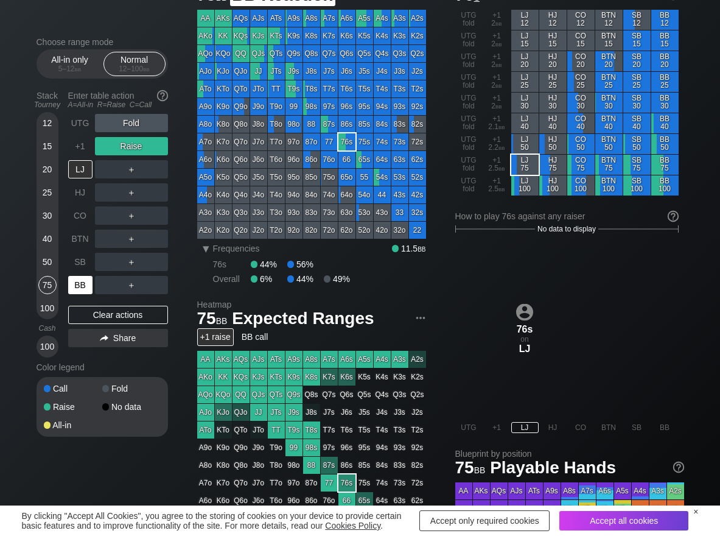
click at [79, 291] on div "BB" at bounding box center [80, 285] width 24 height 18
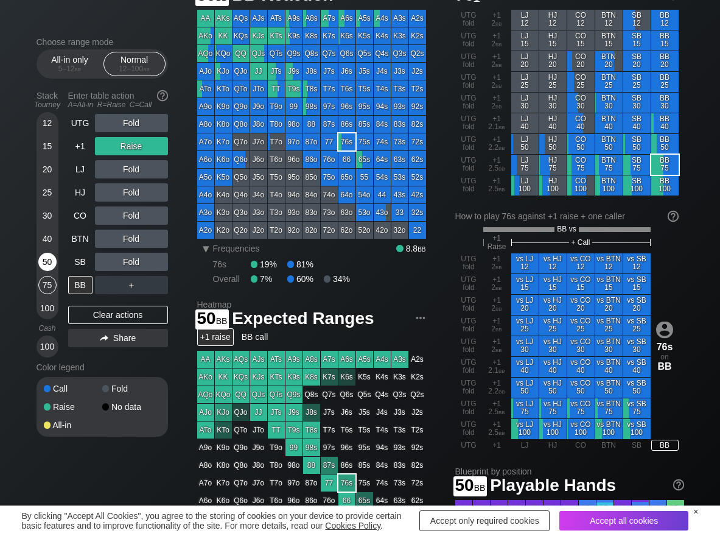
click at [51, 261] on div "50" at bounding box center [47, 262] width 18 height 18
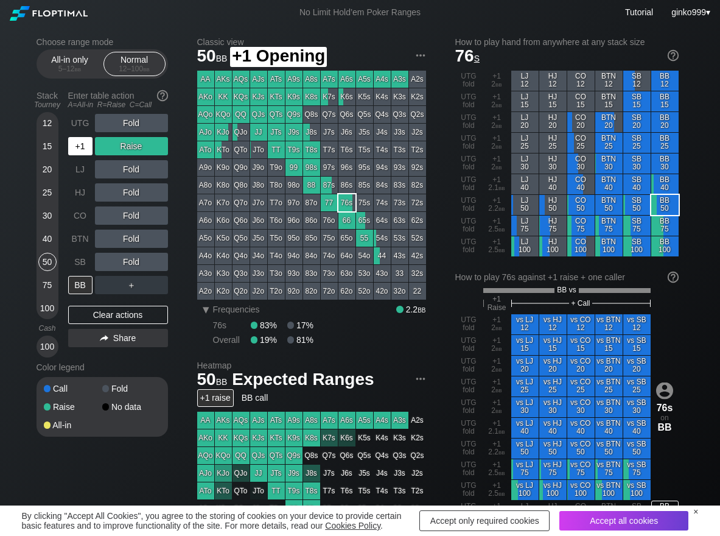
click at [79, 146] on div "+1" at bounding box center [80, 146] width 24 height 18
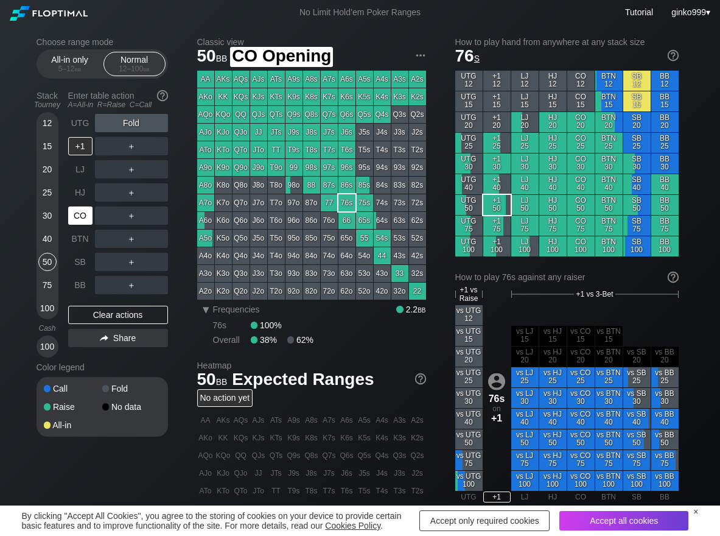
click at [77, 213] on div "CO" at bounding box center [80, 215] width 24 height 18
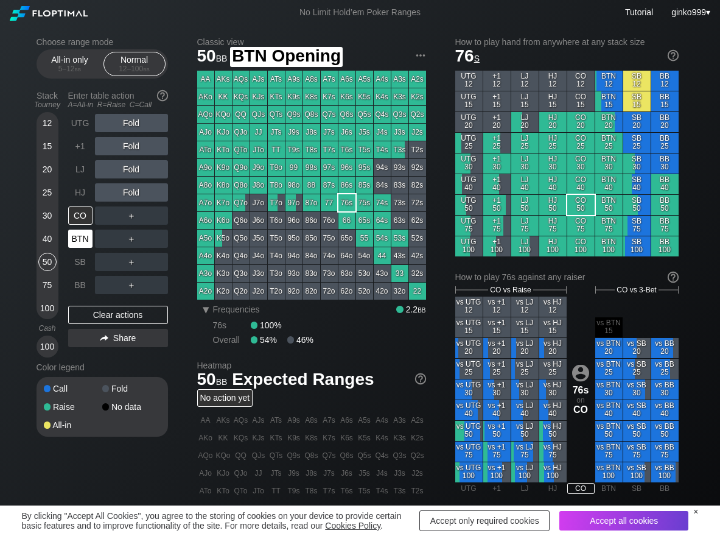
drag, startPoint x: 81, startPoint y: 242, endPoint x: 94, endPoint y: 227, distance: 19.8
click at [82, 241] on div "BTN" at bounding box center [80, 238] width 24 height 18
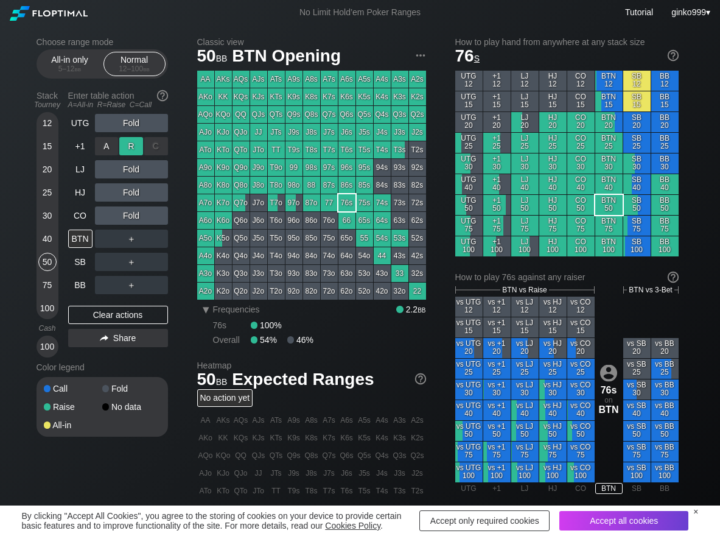
click at [137, 145] on div "R ✕" at bounding box center [131, 146] width 24 height 18
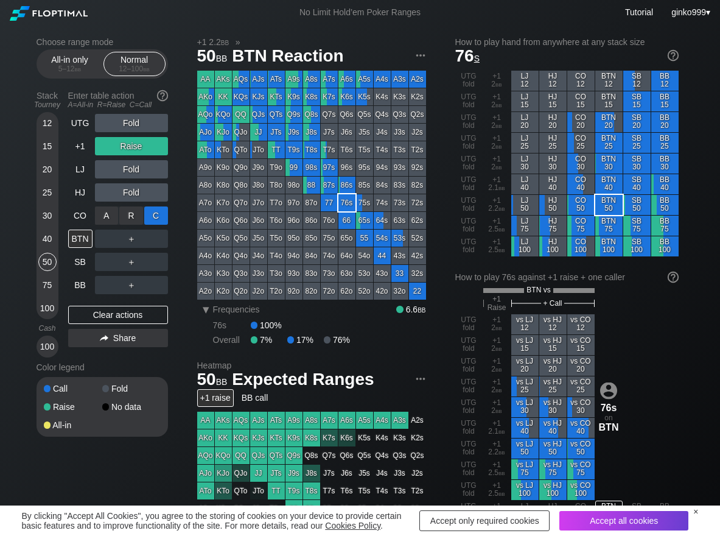
click at [151, 217] on div "C ✕" at bounding box center [156, 215] width 24 height 18
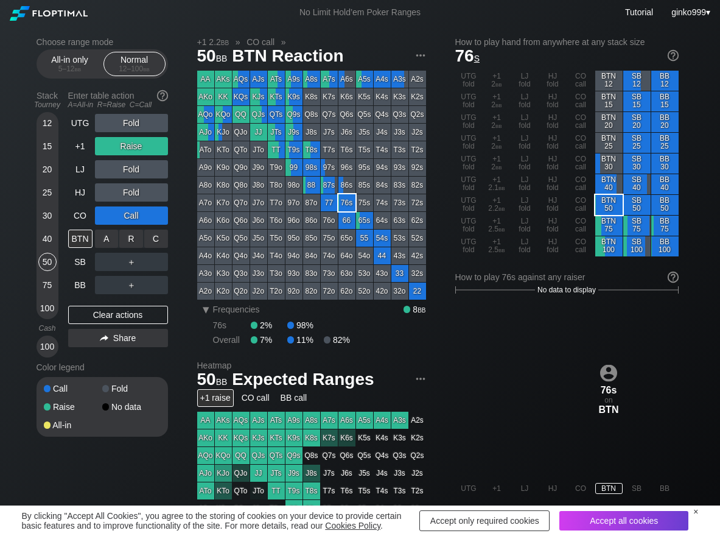
click at [163, 244] on div "C ✕" at bounding box center [156, 238] width 24 height 18
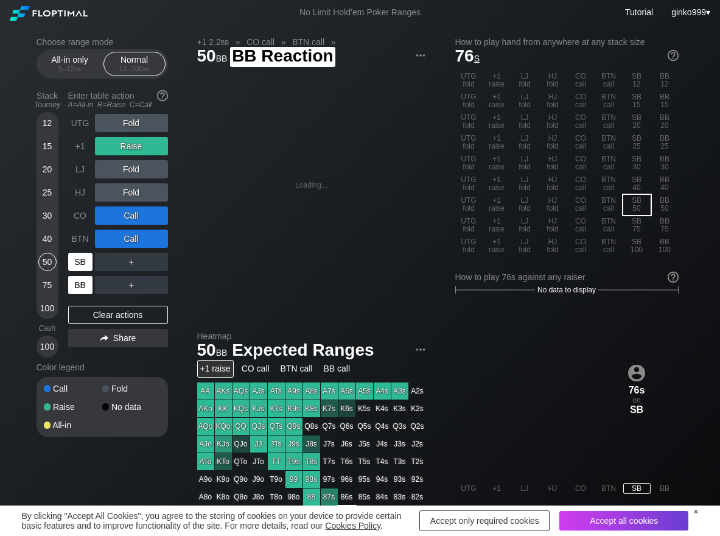
click at [79, 288] on div "BB" at bounding box center [80, 285] width 24 height 18
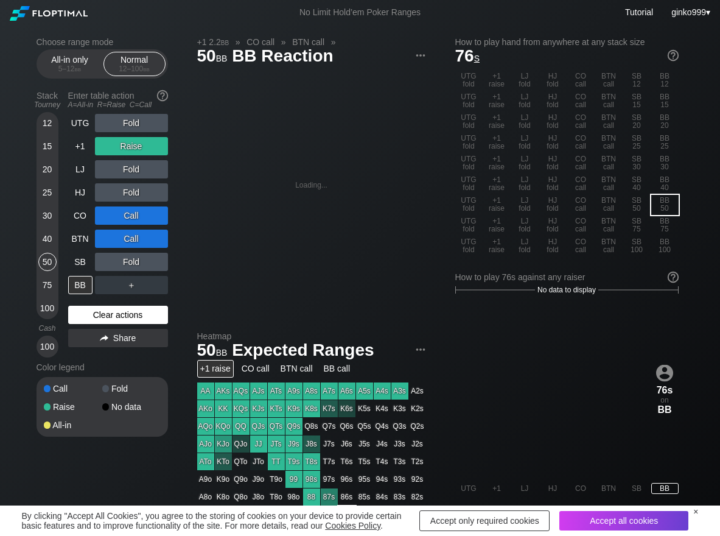
click at [110, 306] on div "Clear actions" at bounding box center [118, 315] width 100 height 18
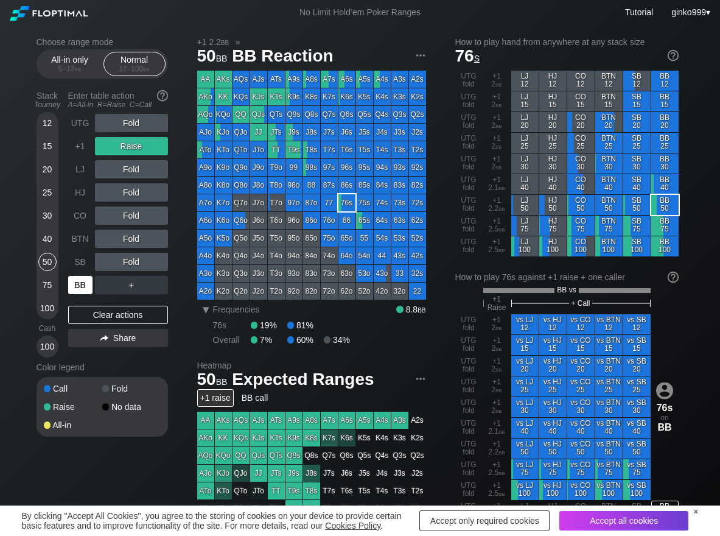
click at [76, 284] on div "BB" at bounding box center [80, 285] width 24 height 18
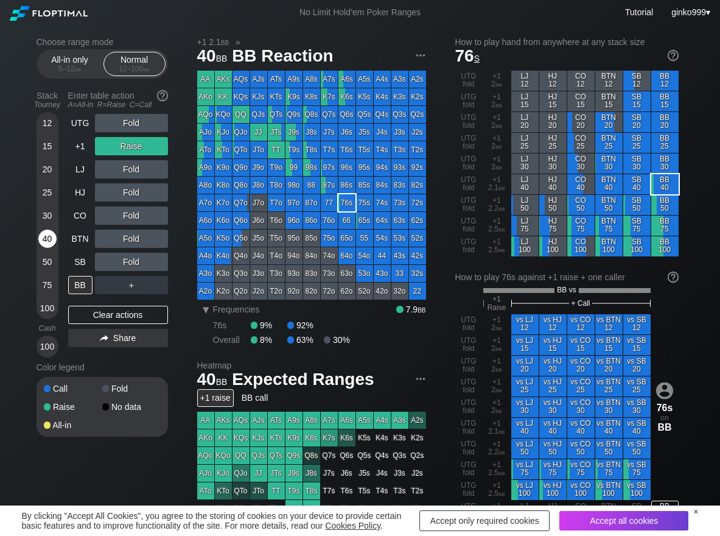
click at [54, 243] on div "40" at bounding box center [47, 240] width 18 height 23
drag, startPoint x: 124, startPoint y: 288, endPoint x: 130, endPoint y: 292, distance: 7.6
click at [124, 288] on div "R ✕" at bounding box center [131, 285] width 24 height 18
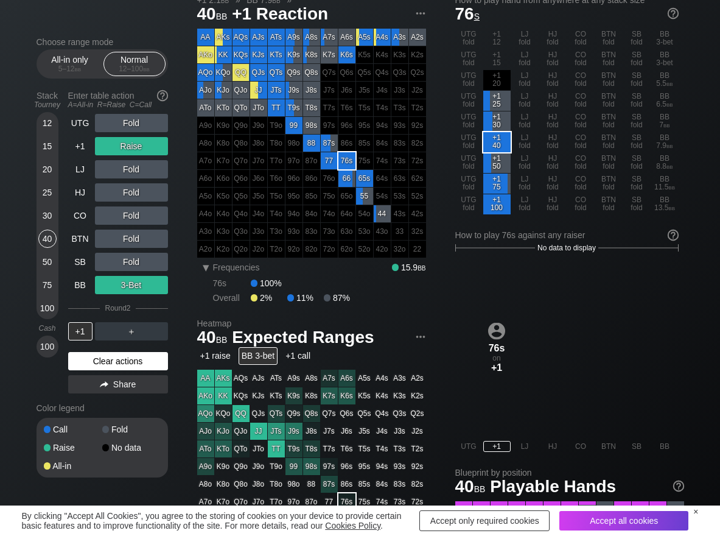
scroll to position [61, 0]
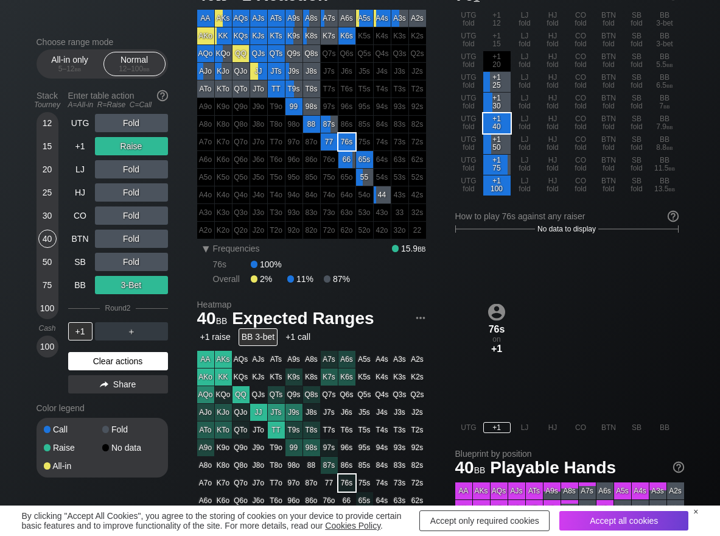
click at [107, 353] on div "Clear actions" at bounding box center [118, 361] width 100 height 18
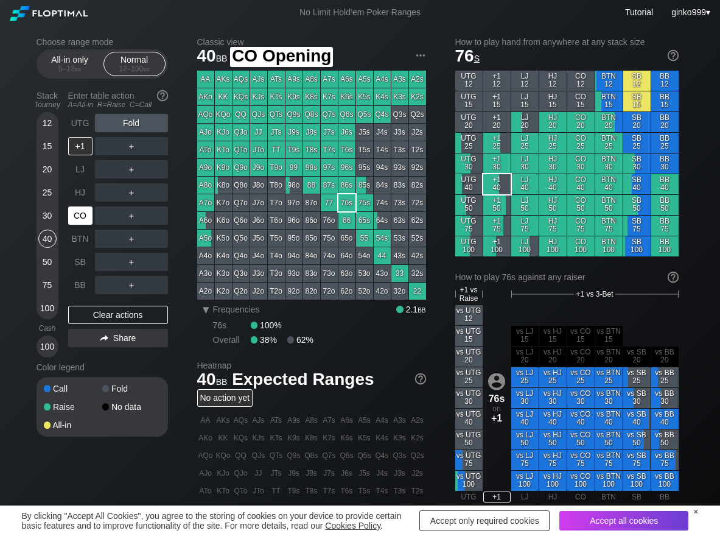
click at [86, 220] on div "CO" at bounding box center [80, 215] width 24 height 18
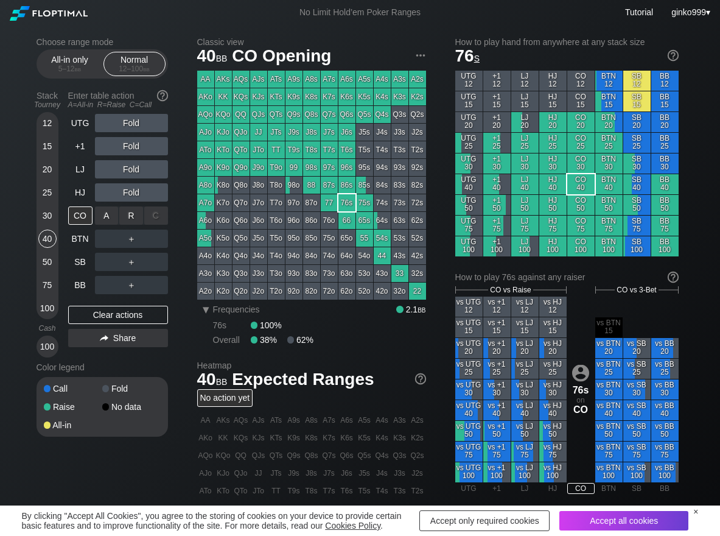
drag, startPoint x: 132, startPoint y: 217, endPoint x: 109, endPoint y: 230, distance: 26.4
click at [132, 219] on div "R ✕" at bounding box center [131, 215] width 24 height 18
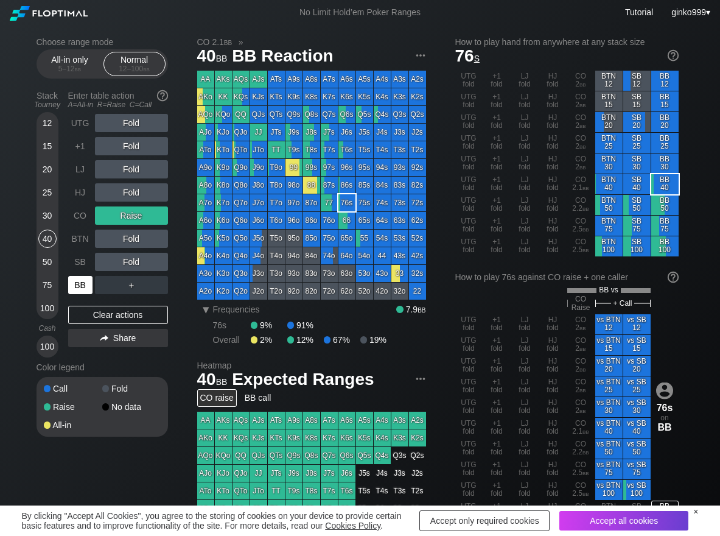
click at [81, 288] on div "BB" at bounding box center [80, 285] width 24 height 18
click at [152, 257] on div "C ✕" at bounding box center [156, 262] width 24 height 18
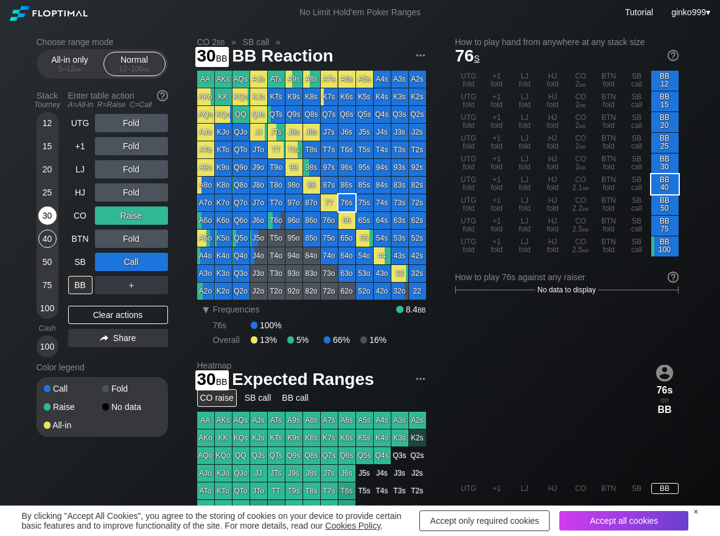
click at [44, 217] on div "30" at bounding box center [47, 215] width 18 height 18
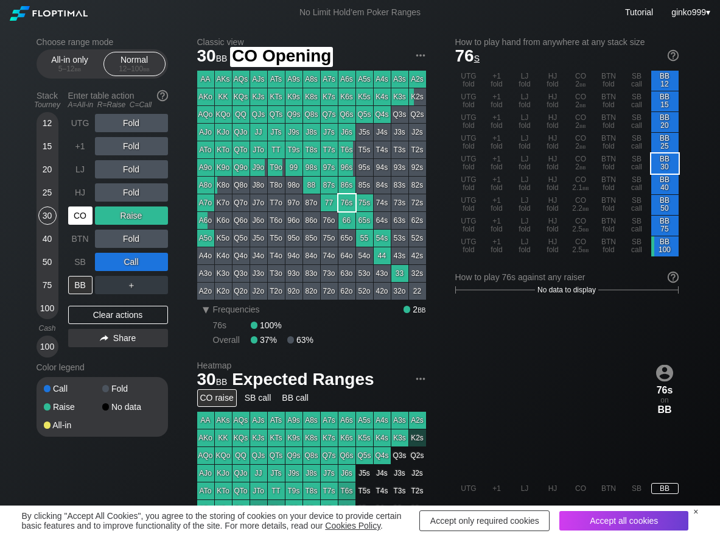
click at [74, 222] on div "CO" at bounding box center [80, 215] width 24 height 18
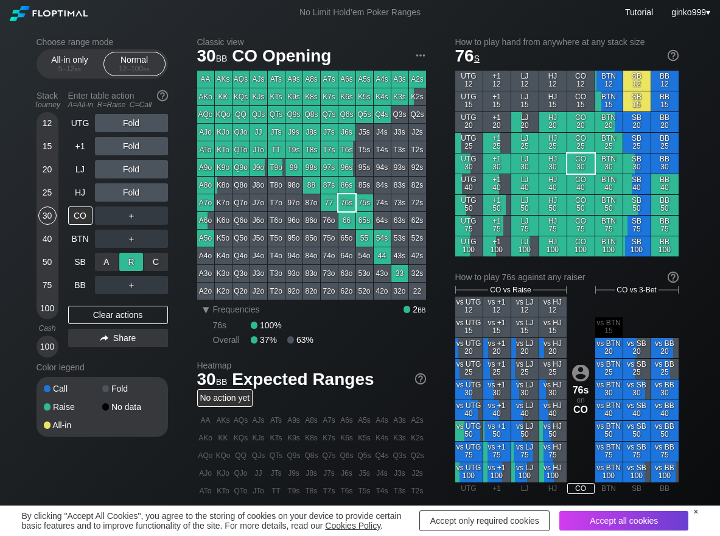
click at [127, 264] on div "R ✕" at bounding box center [131, 262] width 24 height 18
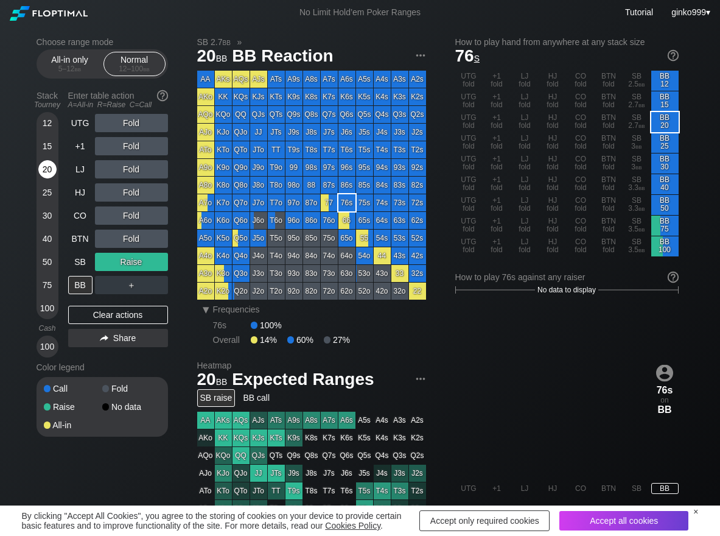
click at [52, 169] on div "20" at bounding box center [47, 169] width 18 height 18
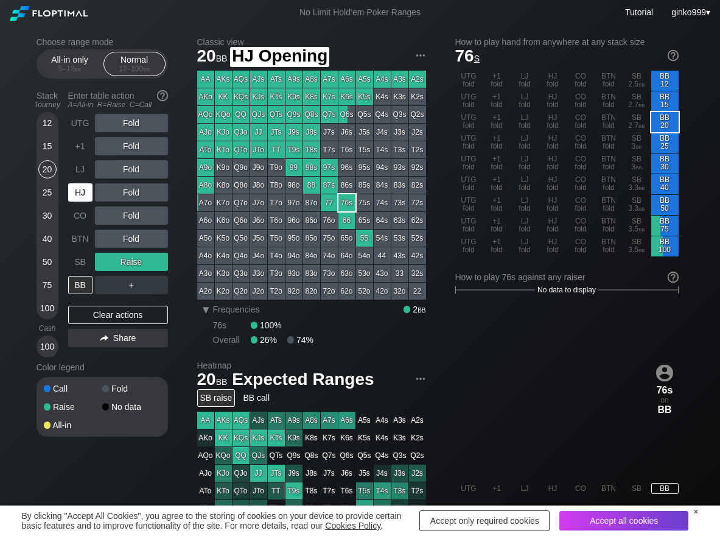
click at [80, 198] on div "HJ" at bounding box center [80, 192] width 24 height 18
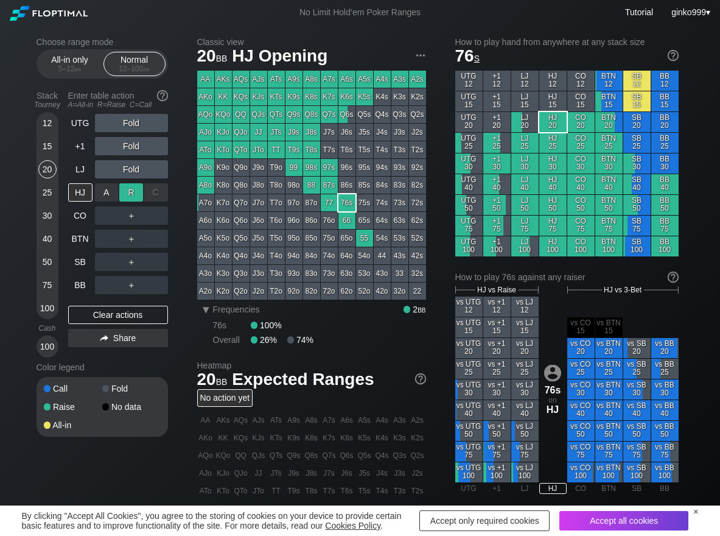
click at [127, 190] on div "R ✕" at bounding box center [131, 192] width 24 height 18
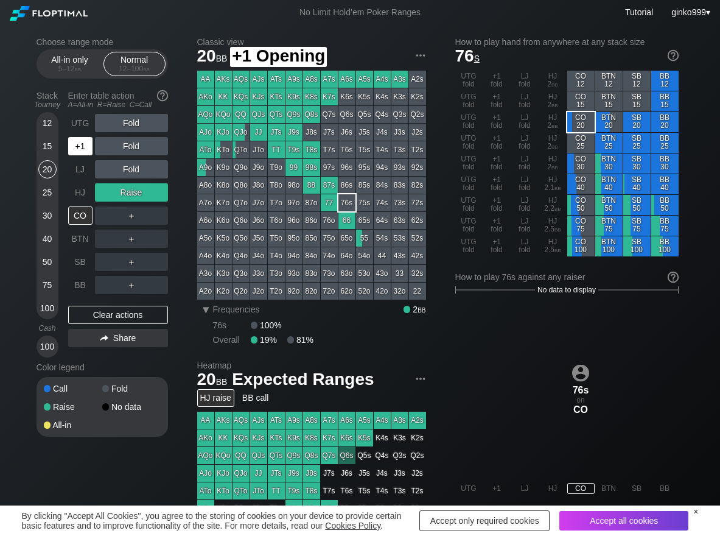
click at [80, 155] on div "+1" at bounding box center [80, 146] width 24 height 18
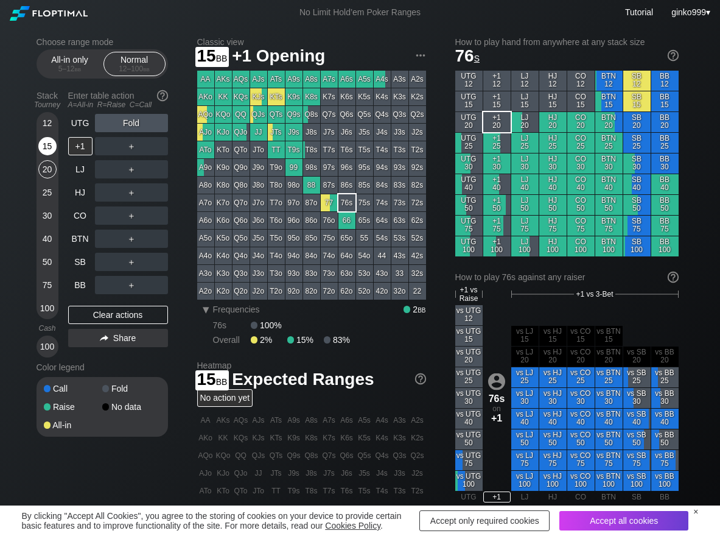
click at [47, 153] on div "15" at bounding box center [47, 146] width 18 height 18
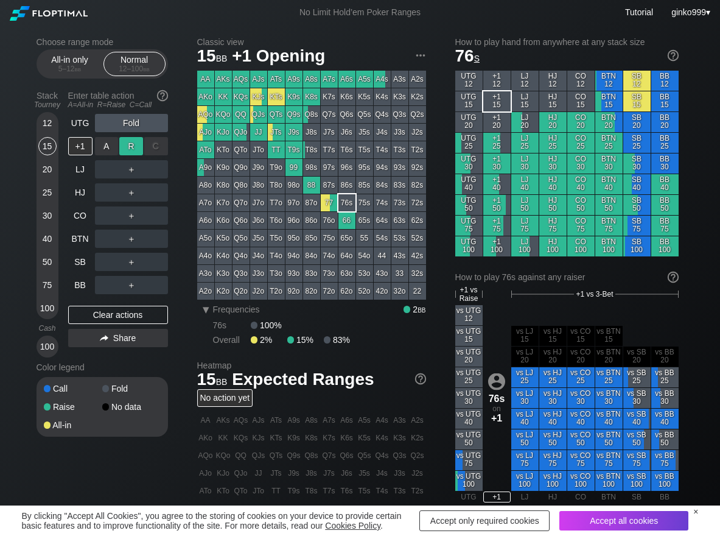
click at [130, 142] on div "R ✕" at bounding box center [131, 146] width 24 height 18
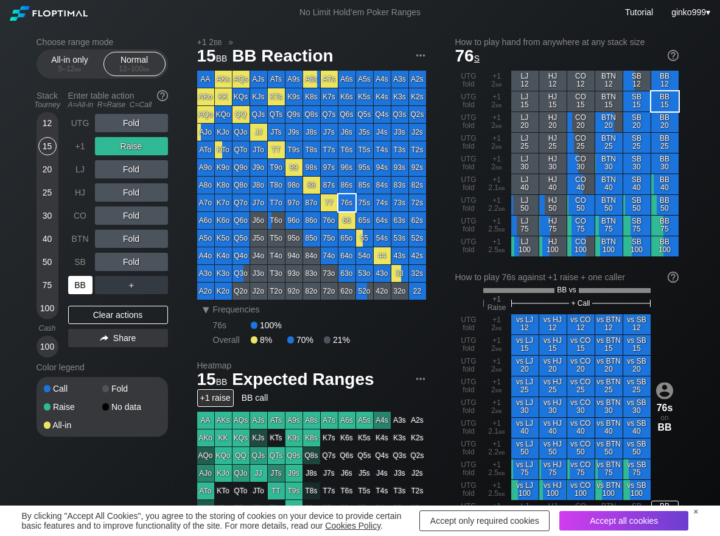
click at [86, 284] on div "BB" at bounding box center [80, 285] width 24 height 18
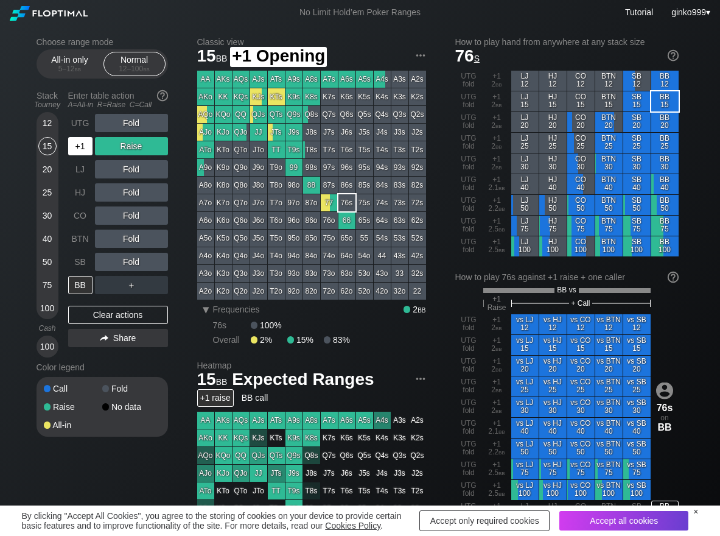
drag, startPoint x: 86, startPoint y: 150, endPoint x: 130, endPoint y: 162, distance: 45.1
click at [88, 150] on div "+1" at bounding box center [80, 146] width 24 height 18
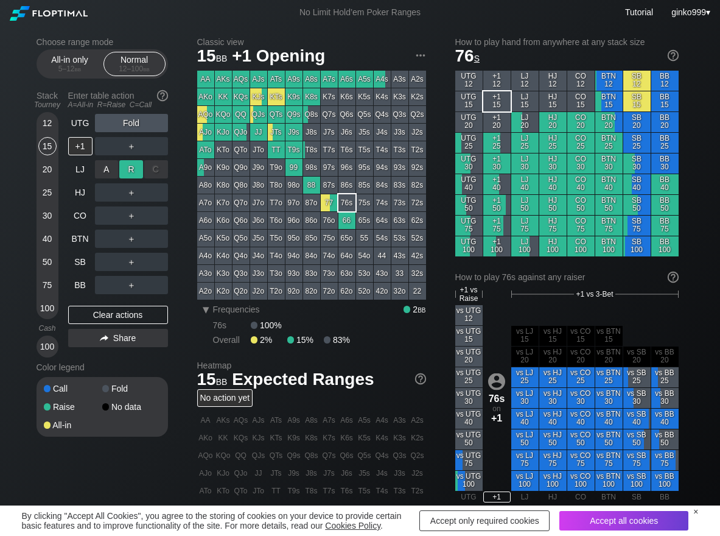
click at [133, 164] on div "R ✕" at bounding box center [131, 169] width 24 height 18
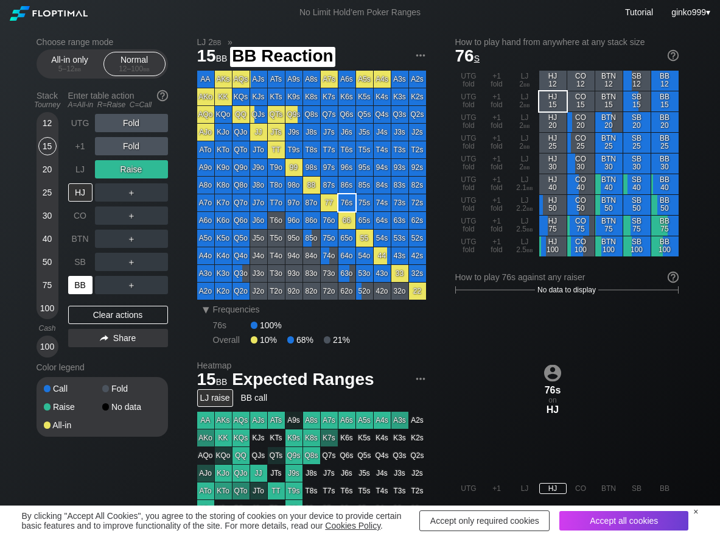
click at [83, 285] on div "BB" at bounding box center [80, 285] width 24 height 18
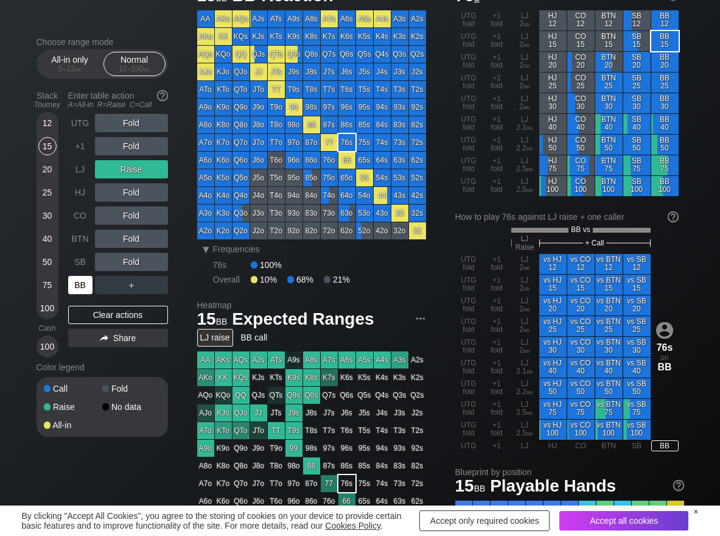
scroll to position [61, 0]
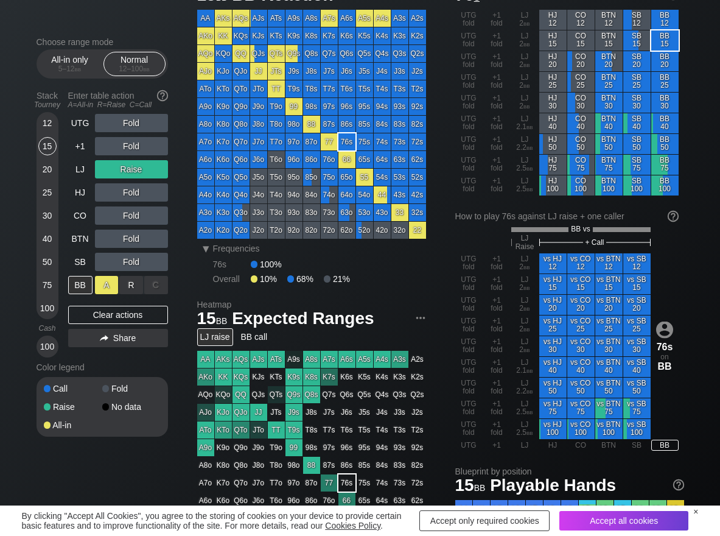
click at [114, 286] on div "A ✕" at bounding box center [107, 285] width 24 height 18
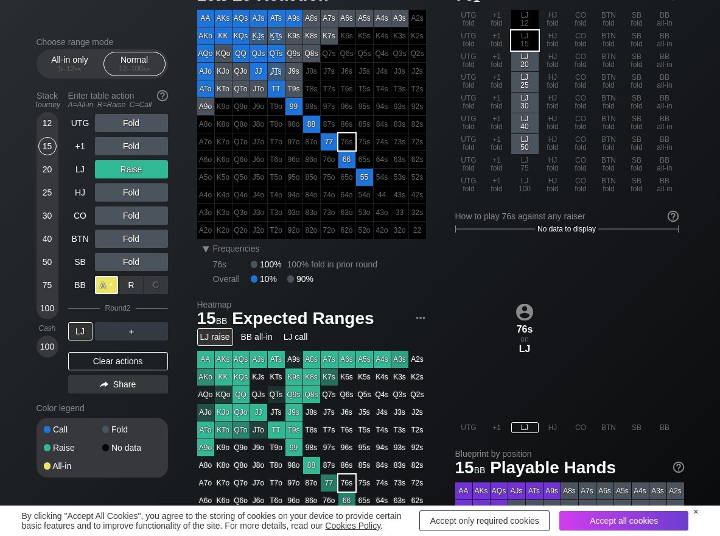
click at [114, 286] on div "A ✕" at bounding box center [107, 285] width 24 height 18
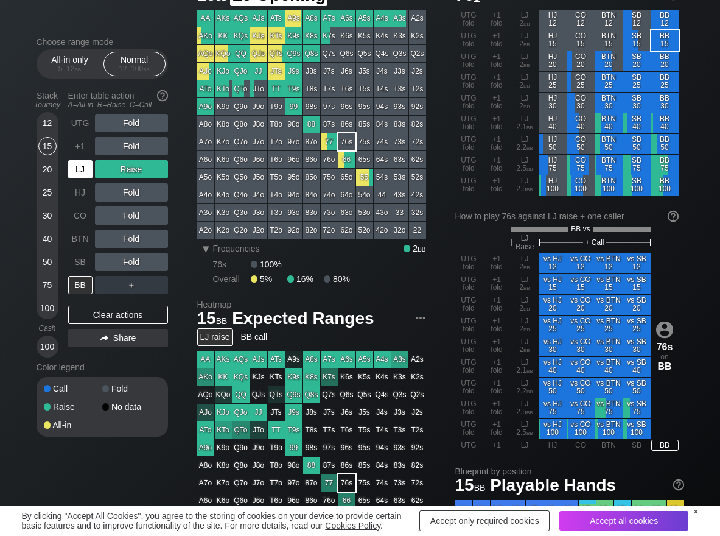
click at [88, 165] on div "LJ" at bounding box center [80, 169] width 24 height 18
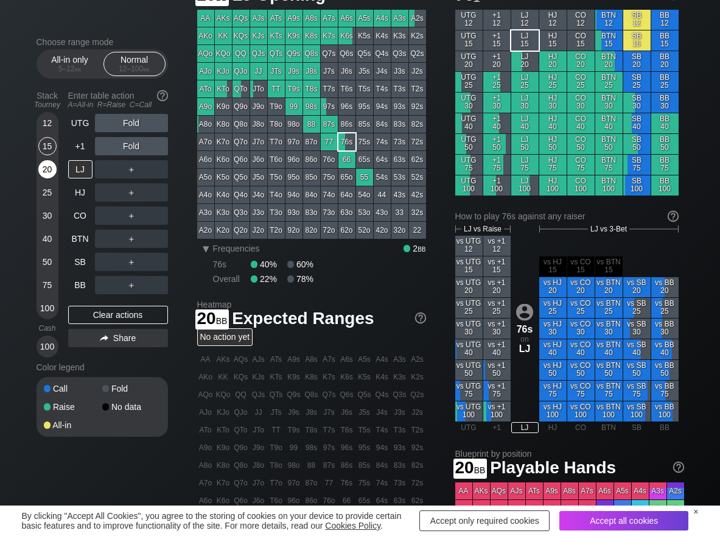
click at [47, 163] on div "20" at bounding box center [47, 169] width 18 height 18
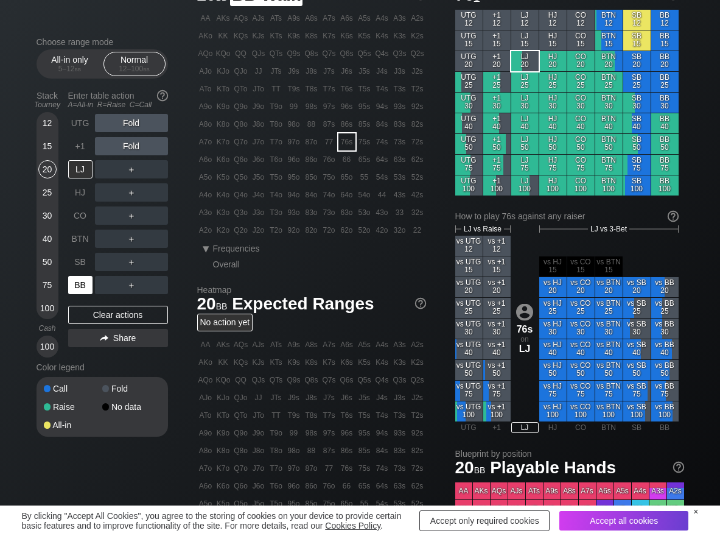
click at [69, 288] on div "BB" at bounding box center [80, 285] width 24 height 18
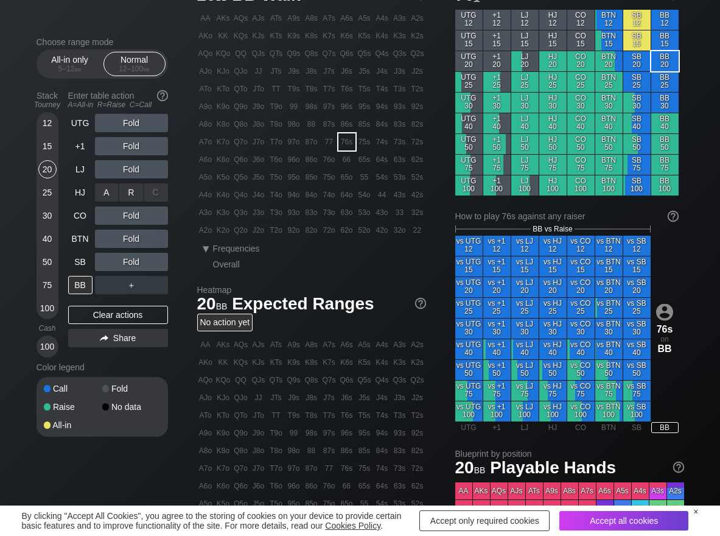
click at [130, 194] on div "R ✕" at bounding box center [131, 192] width 24 height 18
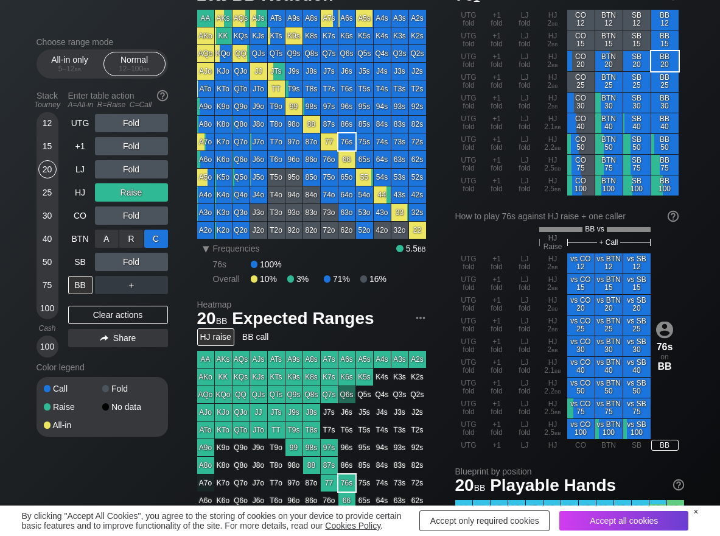
click at [162, 236] on div "C ✕" at bounding box center [156, 238] width 24 height 18
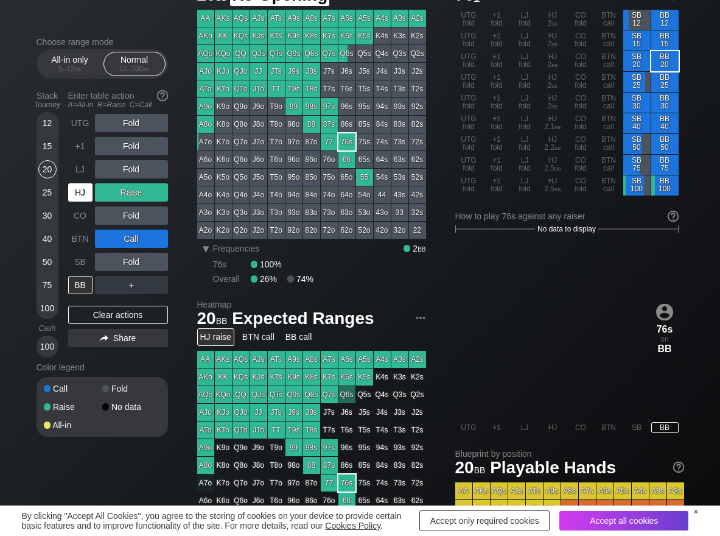
click at [78, 187] on div "HJ" at bounding box center [80, 192] width 24 height 18
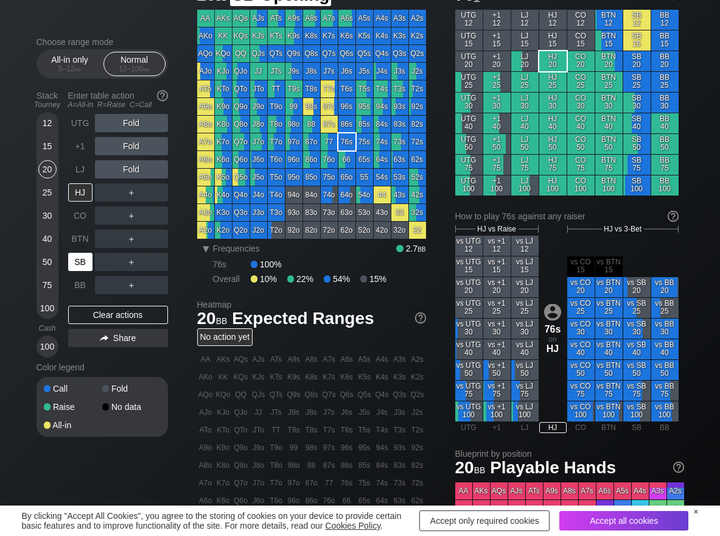
click at [83, 255] on div "SB" at bounding box center [80, 262] width 24 height 18
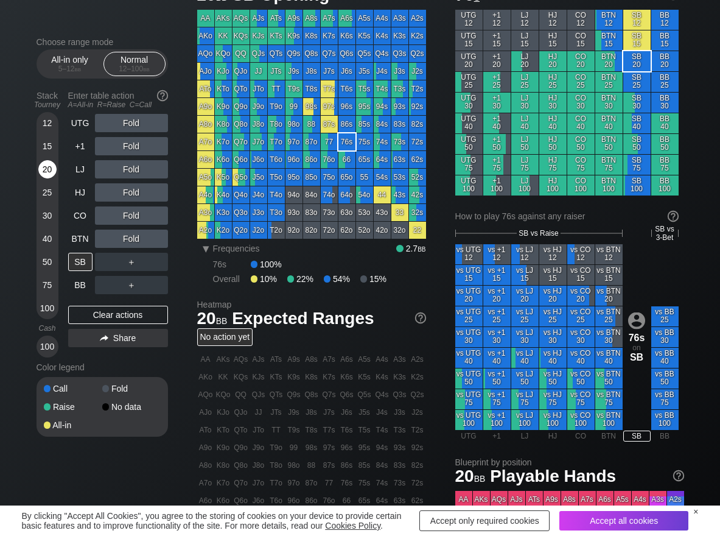
click at [49, 170] on div "20" at bounding box center [47, 169] width 18 height 18
click at [126, 186] on div "R ✕" at bounding box center [131, 192] width 24 height 18
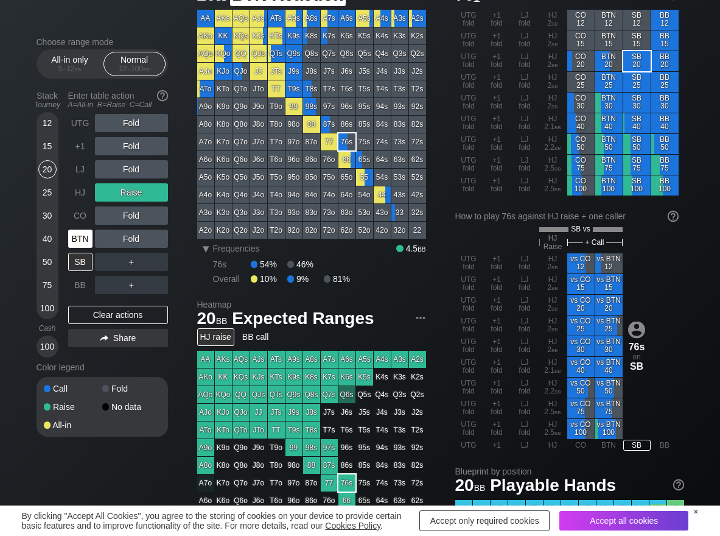
click at [78, 237] on div "BTN" at bounding box center [80, 238] width 24 height 18
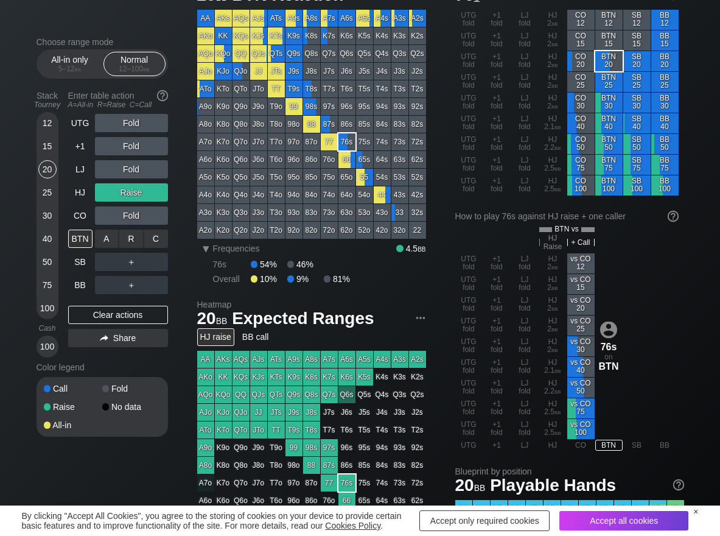
click at [148, 245] on div "C ✕" at bounding box center [156, 238] width 24 height 18
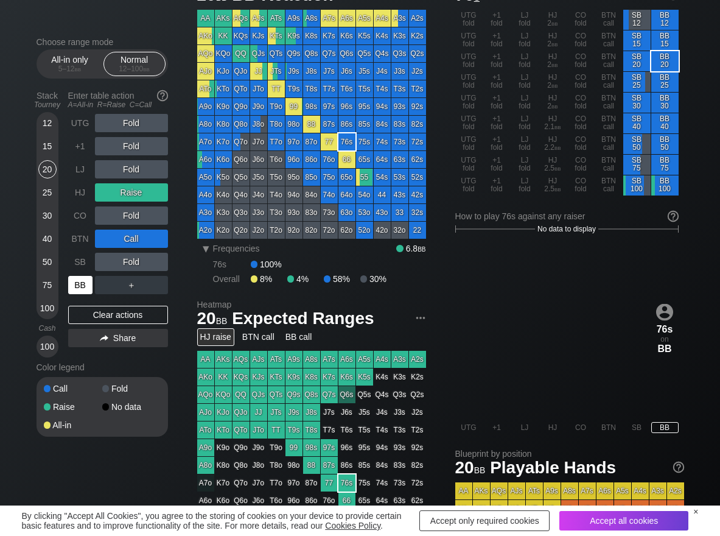
click at [91, 285] on div "BB" at bounding box center [80, 285] width 24 height 18
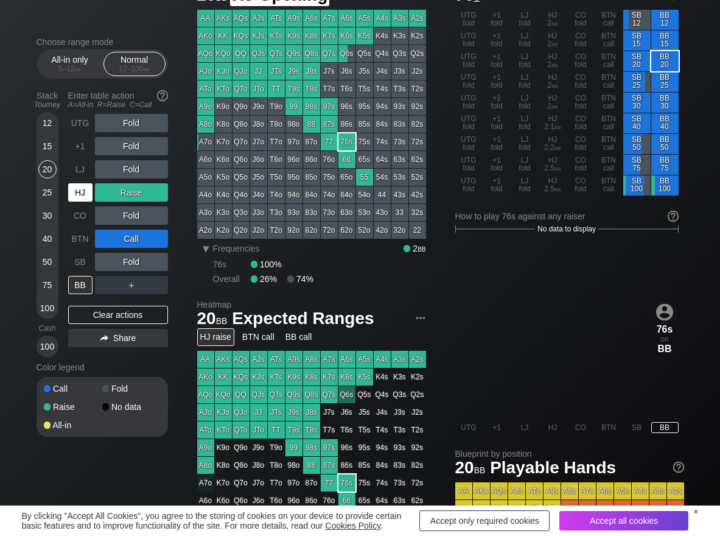
click at [79, 190] on div "HJ" at bounding box center [80, 192] width 24 height 18
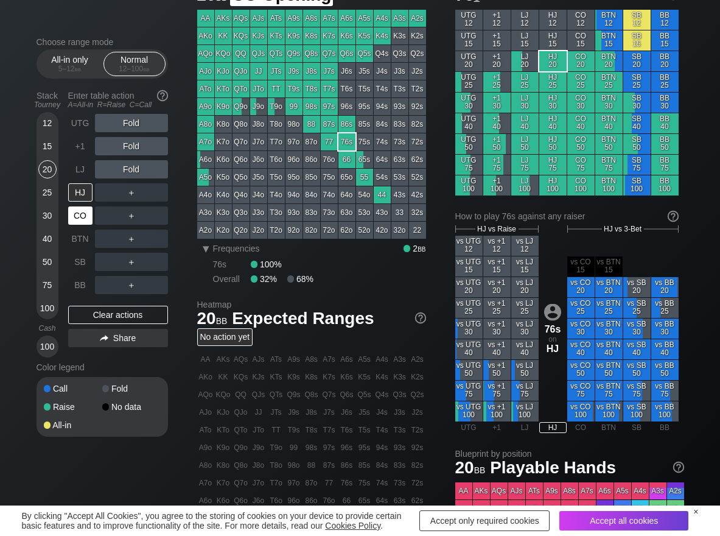
click at [76, 215] on div "CO" at bounding box center [80, 215] width 24 height 18
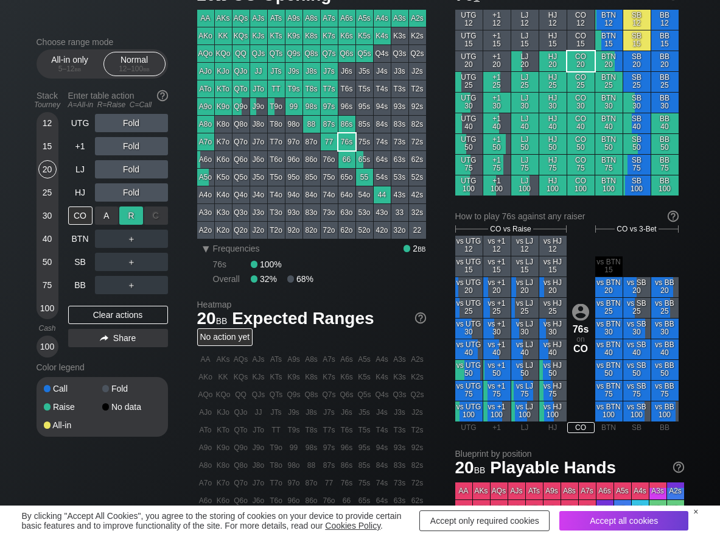
click at [130, 220] on div "R ✕" at bounding box center [131, 215] width 24 height 18
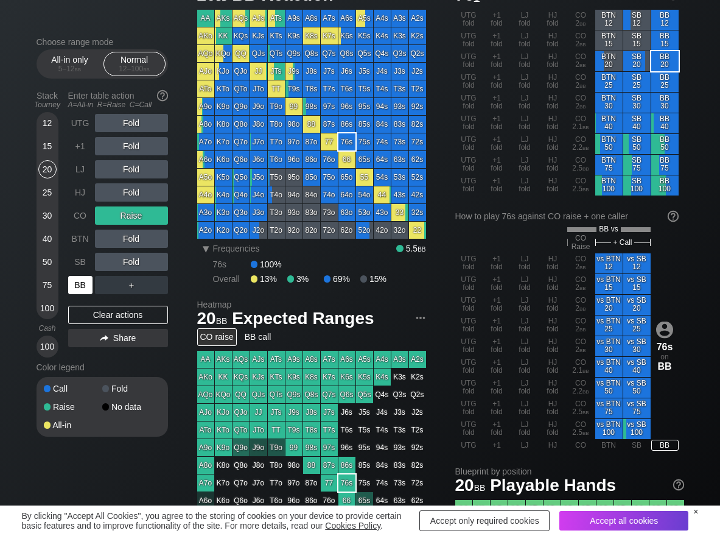
click at [79, 280] on div "BB" at bounding box center [80, 285] width 24 height 18
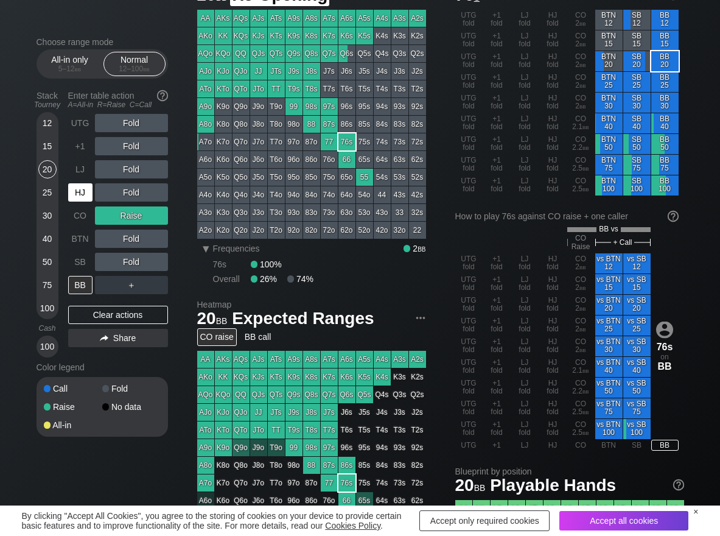
click at [85, 184] on div "HJ" at bounding box center [80, 192] width 24 height 18
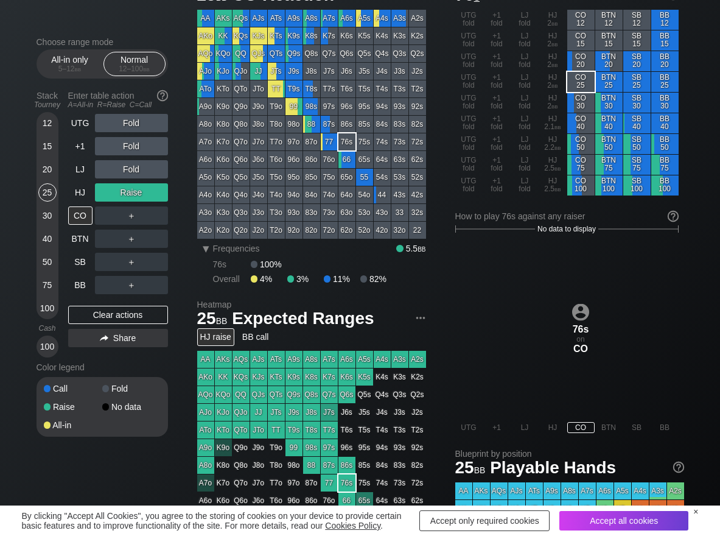
drag, startPoint x: 46, startPoint y: 183, endPoint x: 107, endPoint y: 276, distance: 110.7
click at [49, 195] on div "25" at bounding box center [47, 192] width 18 height 18
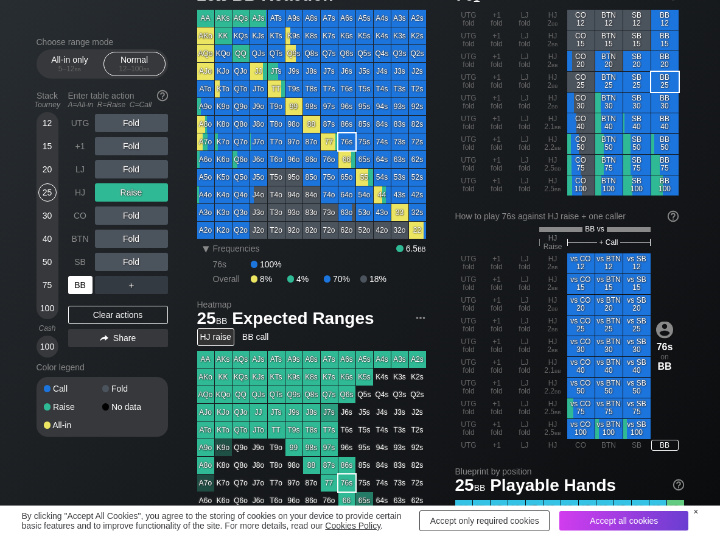
click at [88, 282] on div "BB" at bounding box center [80, 285] width 24 height 18
click at [165, 217] on div "C ✕" at bounding box center [156, 215] width 24 height 18
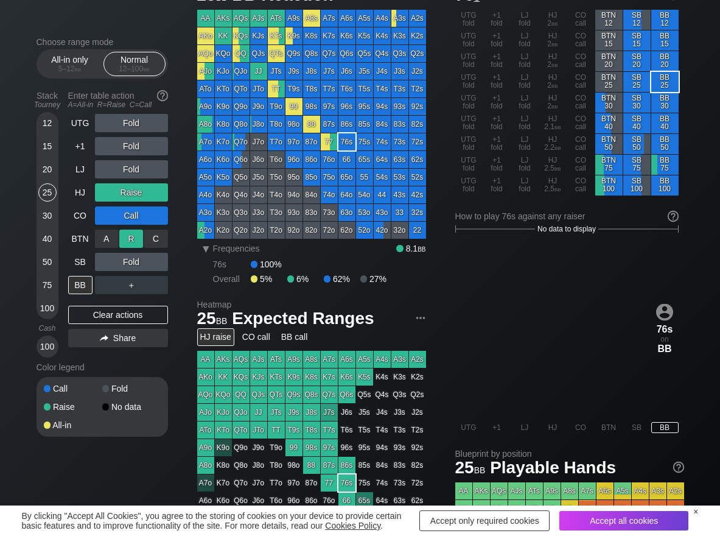
click at [142, 235] on div "R ✕" at bounding box center [131, 238] width 24 height 18
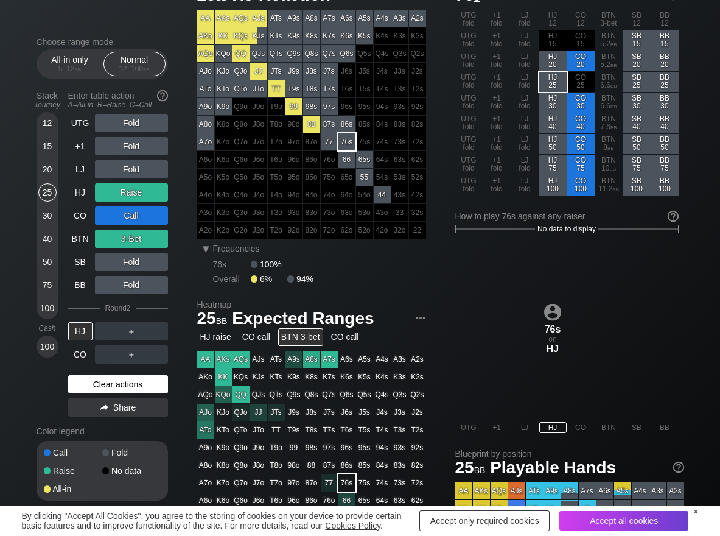
click at [132, 377] on div "Clear actions" at bounding box center [118, 384] width 100 height 18
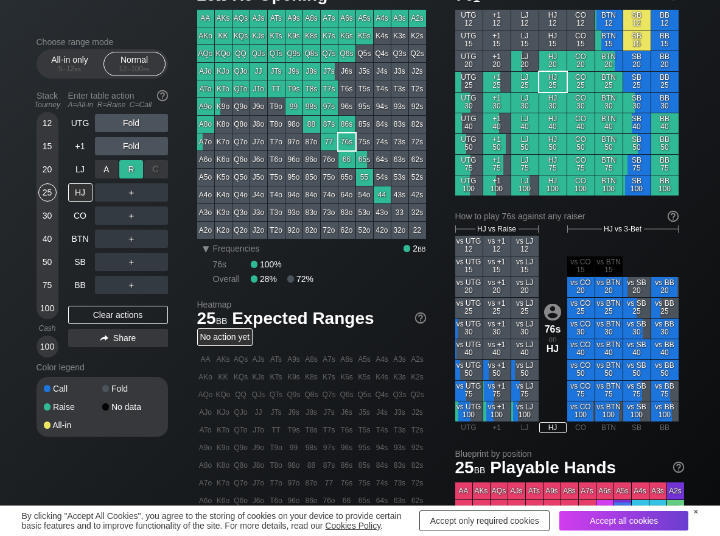
click at [124, 169] on div "R ✕" at bounding box center [131, 169] width 24 height 18
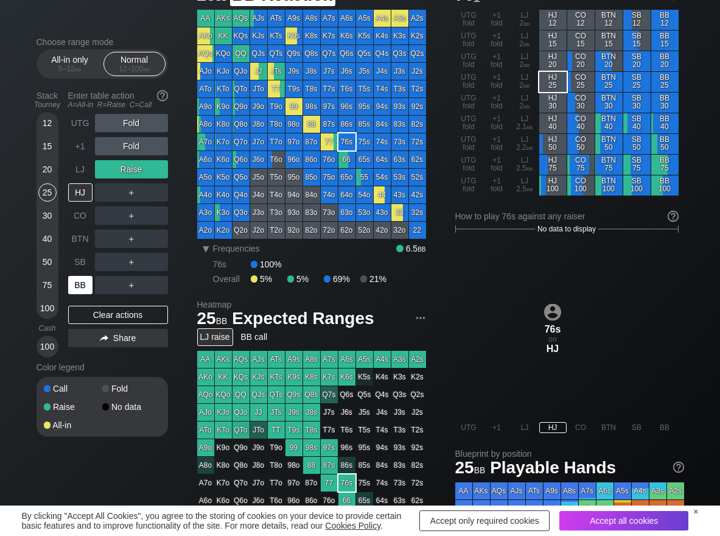
click at [84, 287] on div "BB" at bounding box center [80, 285] width 24 height 18
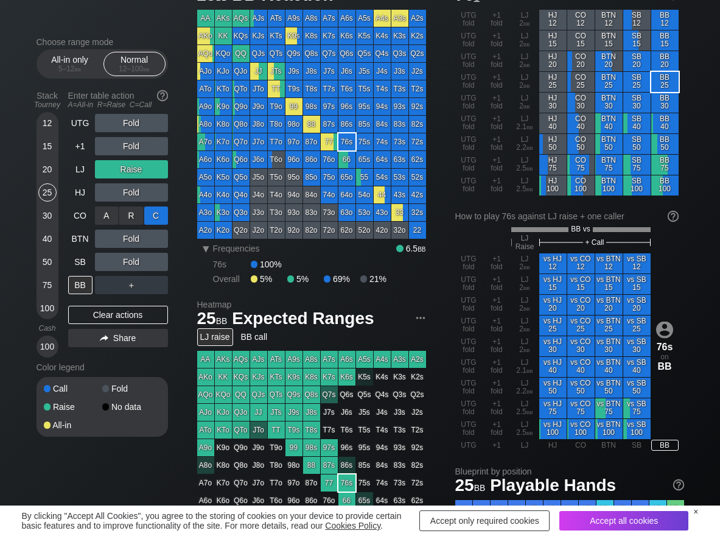
click at [162, 212] on div "C ✕" at bounding box center [156, 215] width 24 height 18
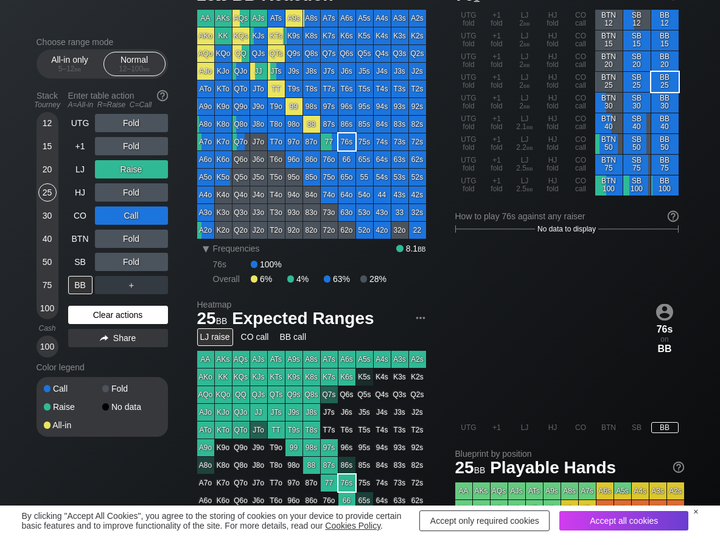
click at [96, 317] on div "Clear actions" at bounding box center [118, 315] width 100 height 18
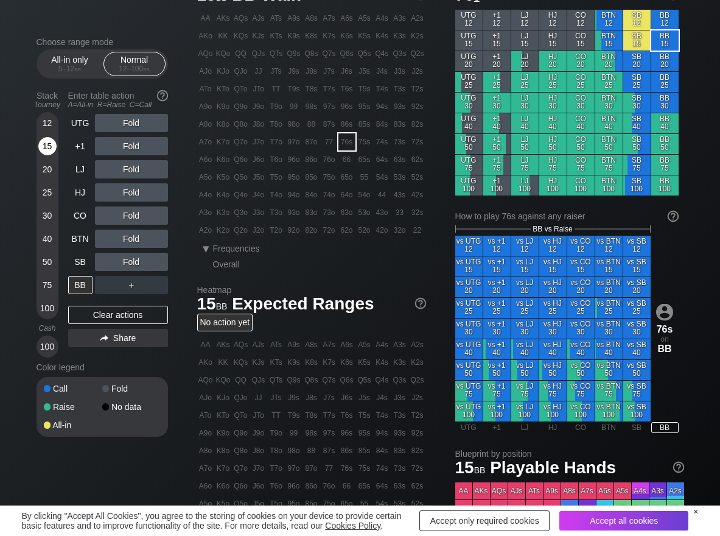
click at [41, 150] on div "15" at bounding box center [47, 146] width 18 height 18
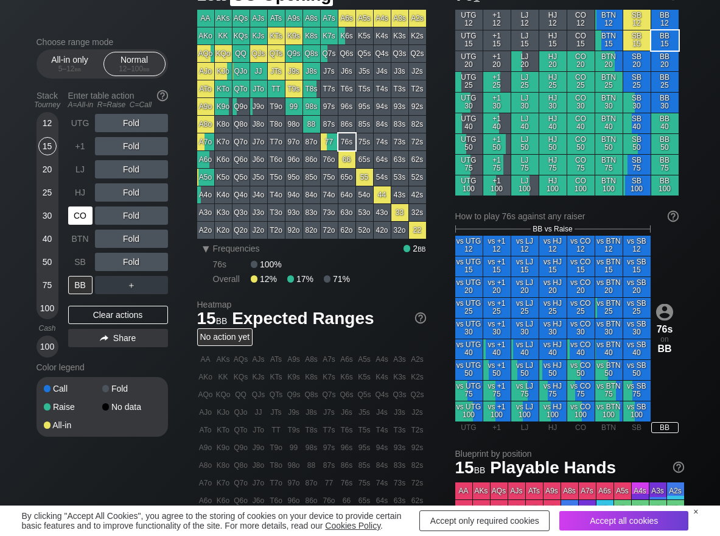
click at [77, 211] on div "CO" at bounding box center [80, 215] width 24 height 18
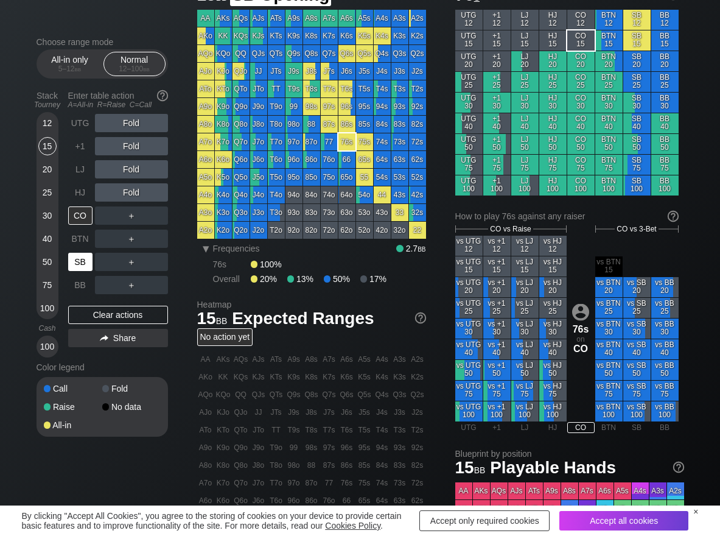
click at [83, 265] on div "SB" at bounding box center [80, 262] width 24 height 18
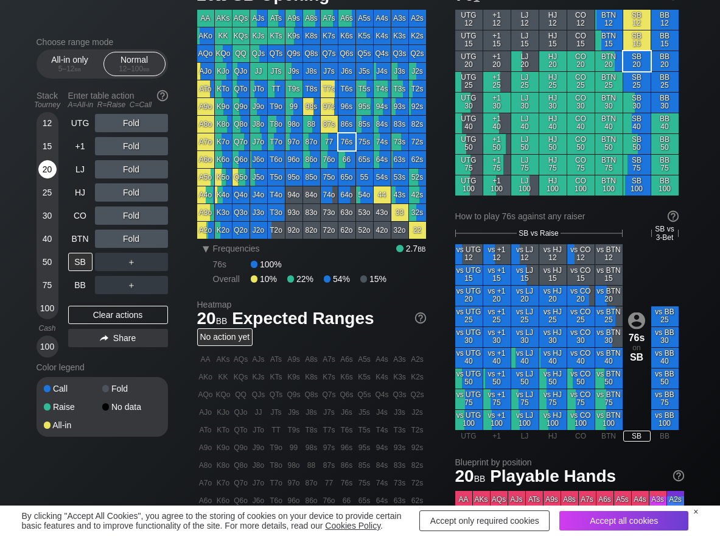
click at [42, 170] on div "20" at bounding box center [47, 169] width 18 height 18
click at [153, 261] on div "C ✕" at bounding box center [156, 262] width 24 height 18
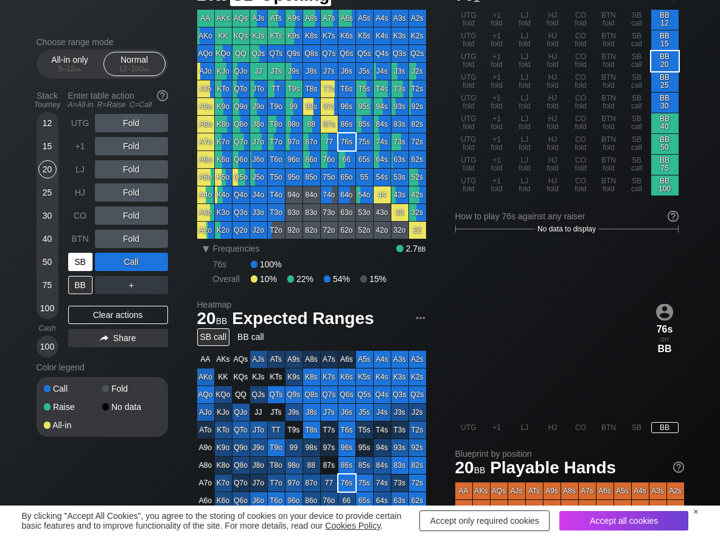
click at [76, 259] on div "SB" at bounding box center [80, 262] width 24 height 18
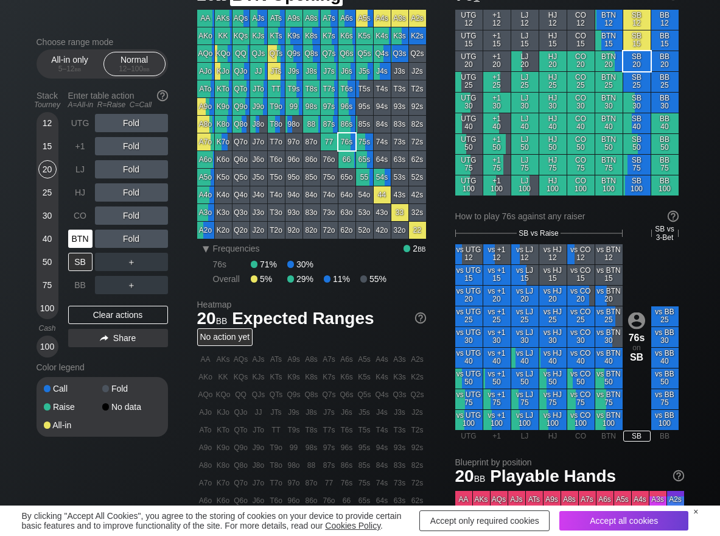
click at [82, 245] on div "BTN" at bounding box center [80, 238] width 24 height 18
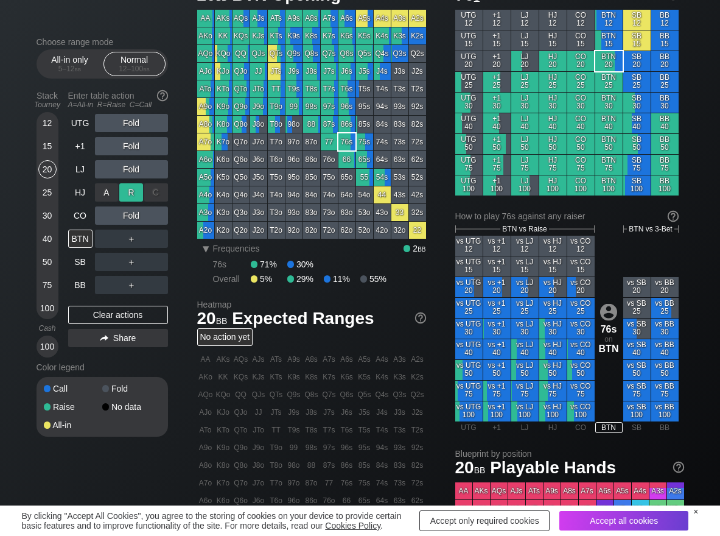
click at [136, 189] on div "R ✕" at bounding box center [131, 192] width 24 height 18
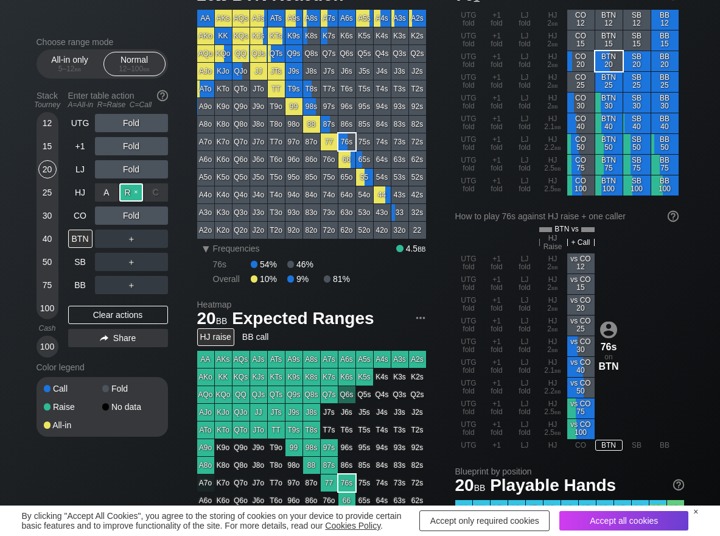
click at [136, 189] on div "R ✕" at bounding box center [131, 192] width 24 height 18
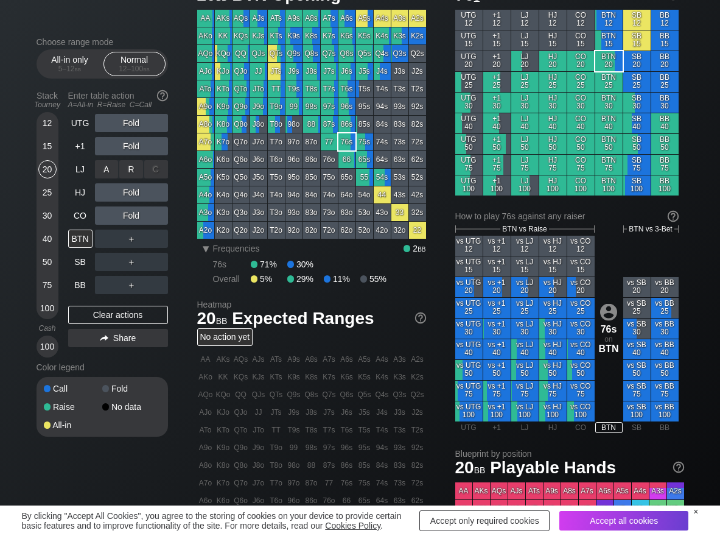
click at [134, 177] on div "R ✕" at bounding box center [131, 169] width 24 height 18
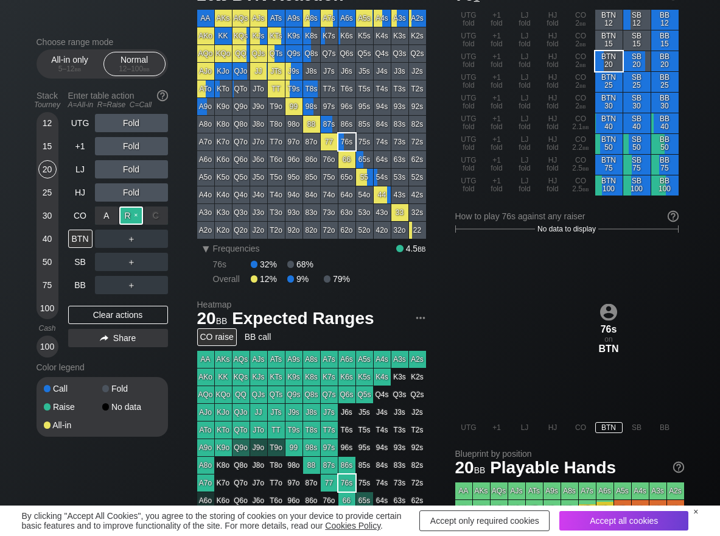
click at [130, 216] on div "R ✕" at bounding box center [131, 215] width 24 height 18
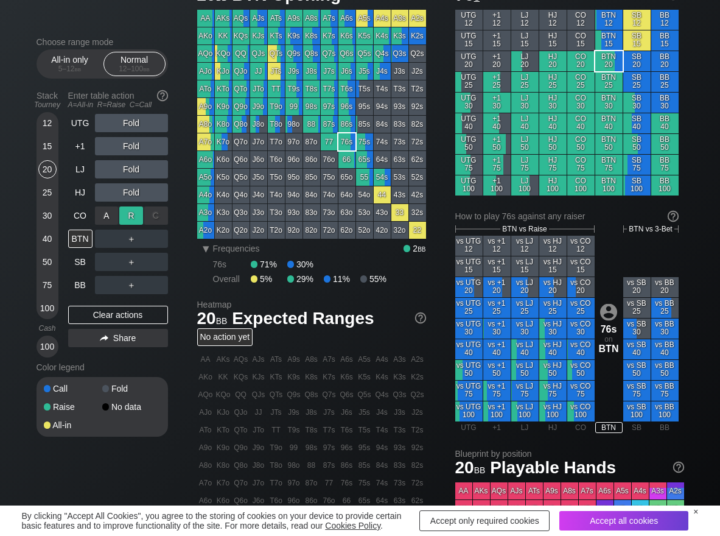
click at [130, 216] on div "R ✕" at bounding box center [131, 215] width 24 height 18
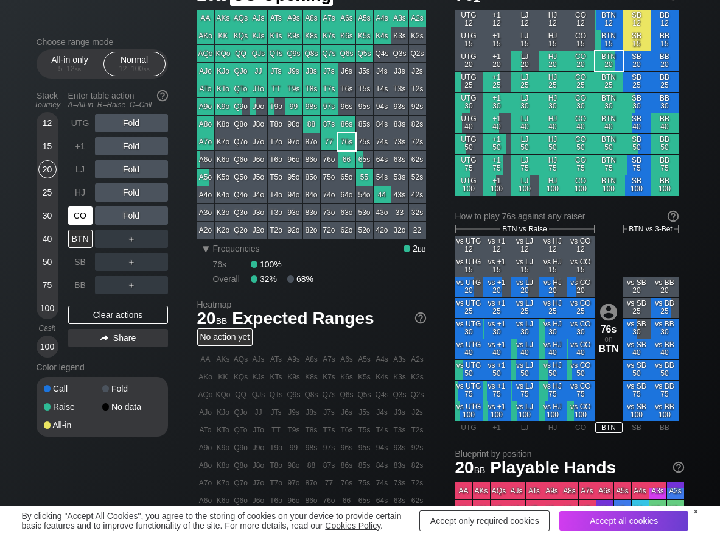
drag, startPoint x: 85, startPoint y: 218, endPoint x: 74, endPoint y: 217, distance: 10.4
click at [84, 217] on div "CO" at bounding box center [80, 215] width 24 height 18
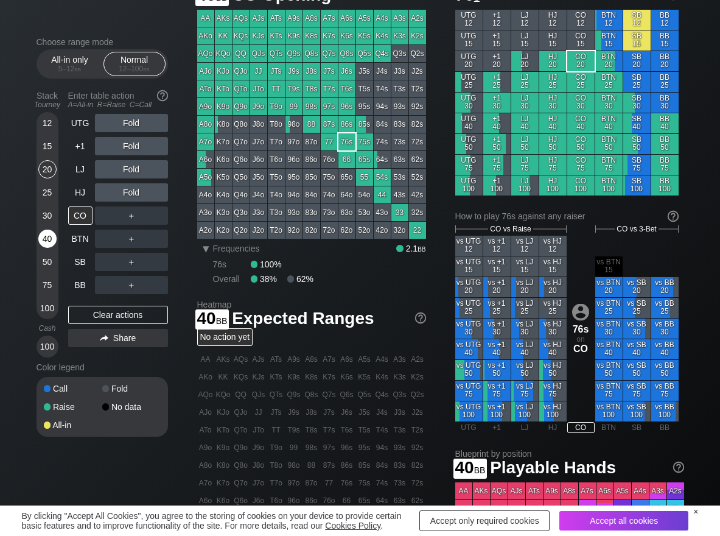
click at [47, 239] on div "40" at bounding box center [47, 238] width 18 height 18
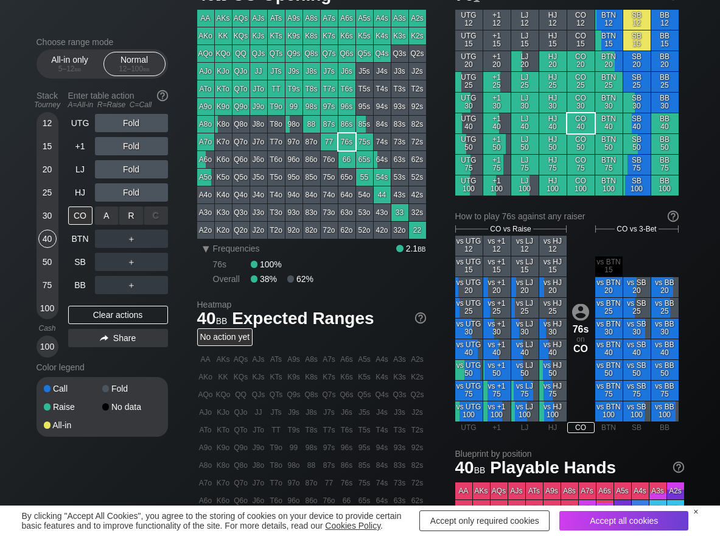
click at [127, 213] on div "R ✕" at bounding box center [131, 215] width 24 height 18
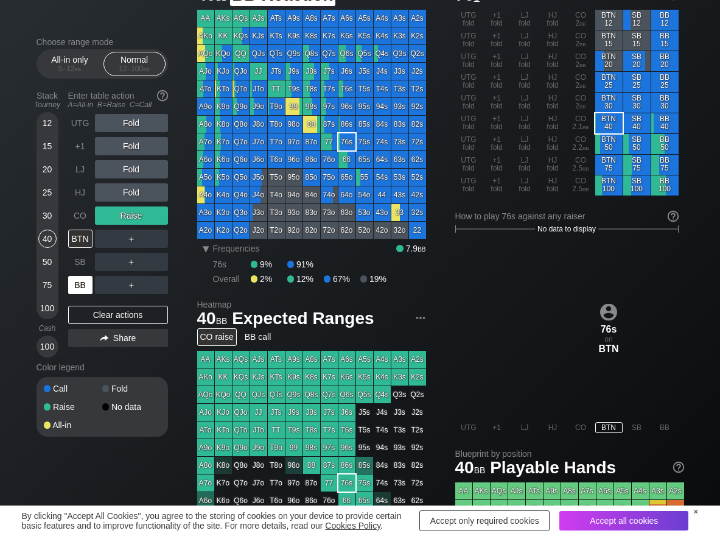
click at [77, 288] on div "BB" at bounding box center [80, 285] width 24 height 18
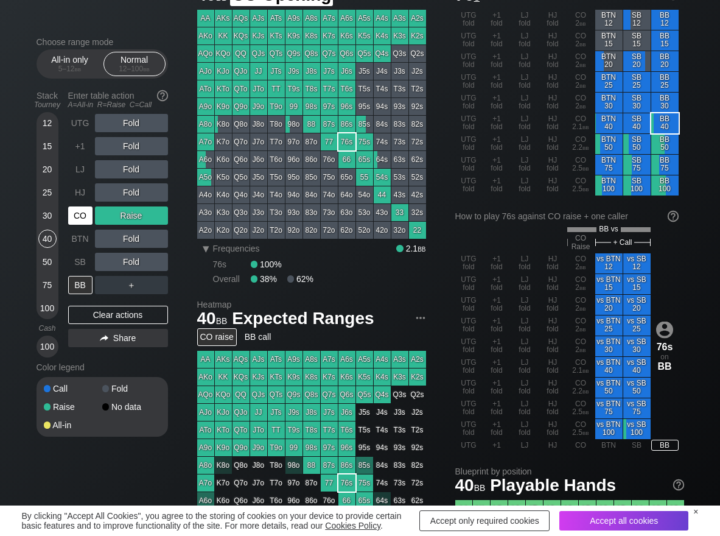
click at [88, 217] on div "CO" at bounding box center [80, 215] width 24 height 18
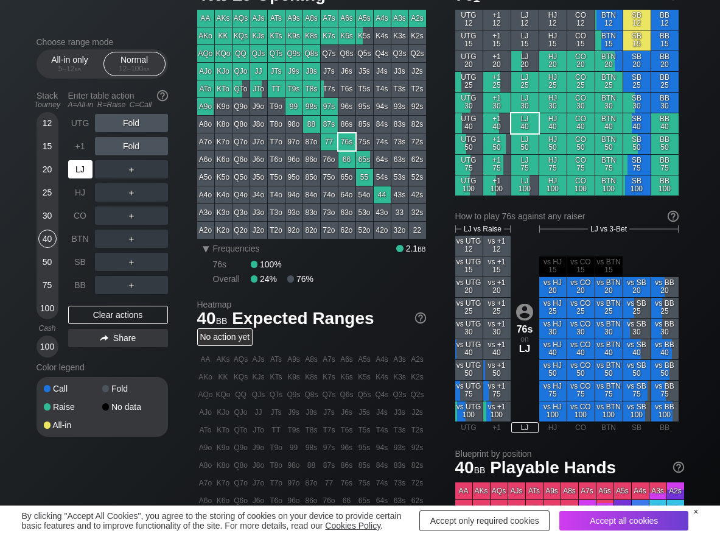
click at [82, 166] on div "LJ" at bounding box center [80, 169] width 24 height 18
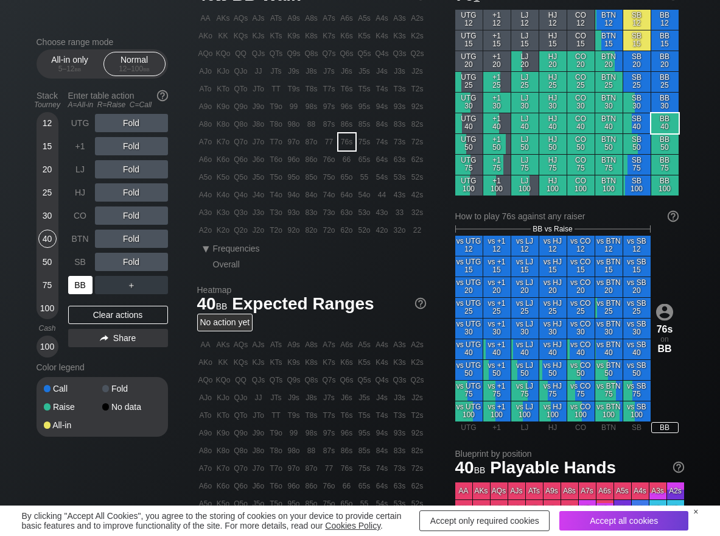
click at [84, 283] on div "BB" at bounding box center [80, 285] width 24 height 18
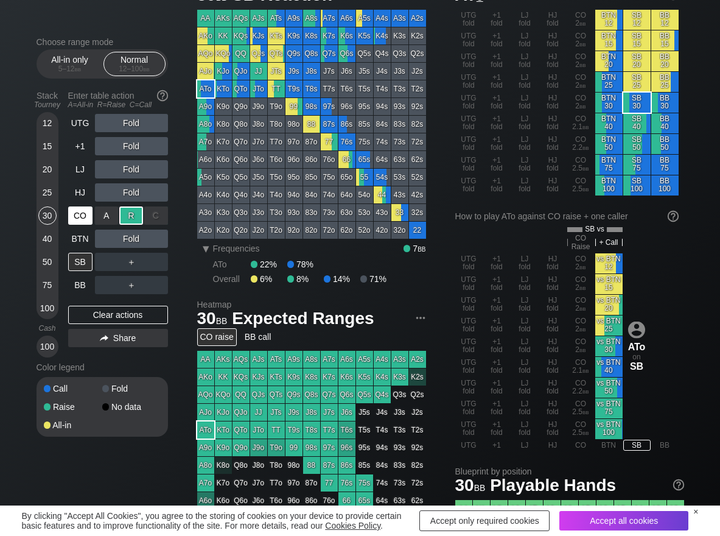
drag, startPoint x: 83, startPoint y: 211, endPoint x: 75, endPoint y: 226, distance: 17.1
click at [79, 218] on div "CO" at bounding box center [80, 215] width 24 height 18
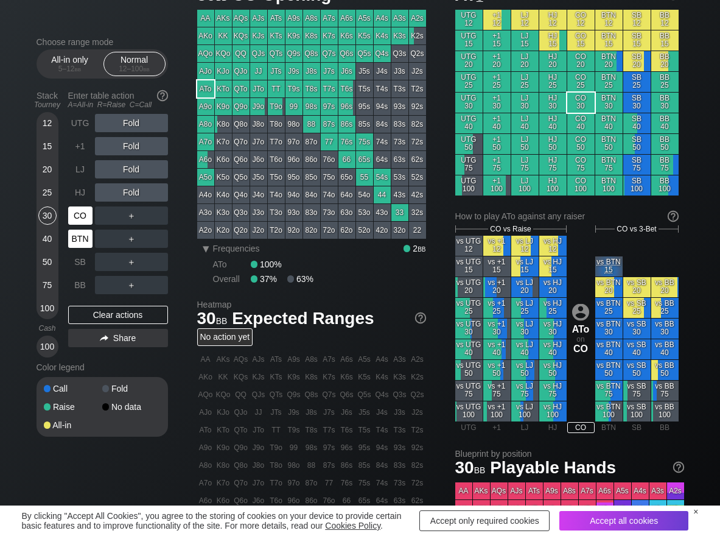
scroll to position [61, 0]
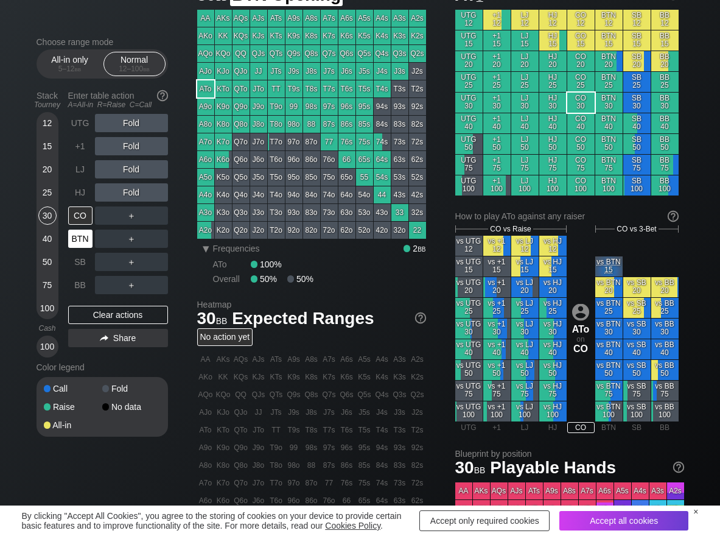
click at [75, 236] on div "BTN" at bounding box center [80, 238] width 24 height 18
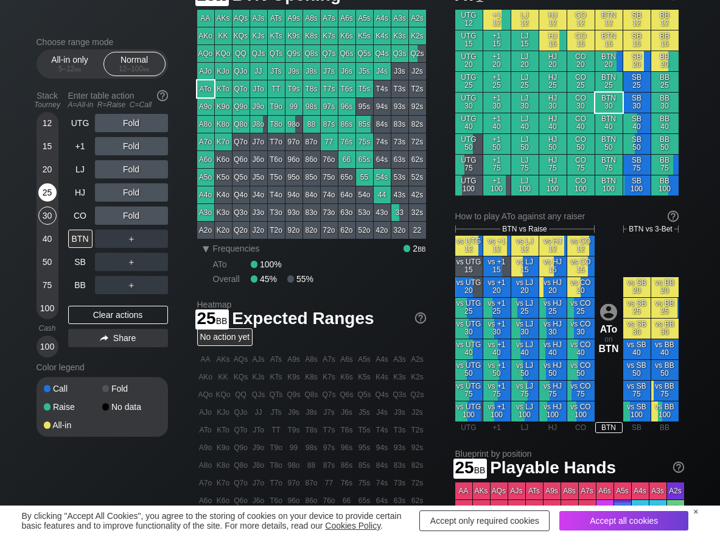
click at [54, 196] on div "25" at bounding box center [47, 192] width 18 height 18
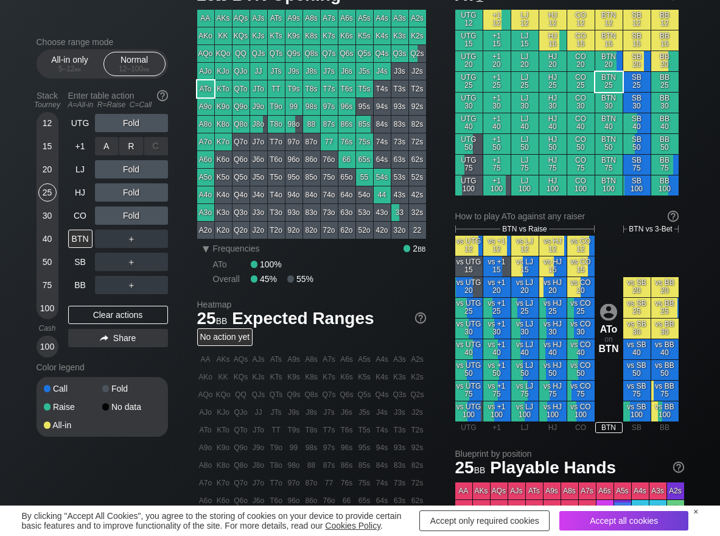
click at [132, 148] on div "R ✕" at bounding box center [131, 146] width 24 height 18
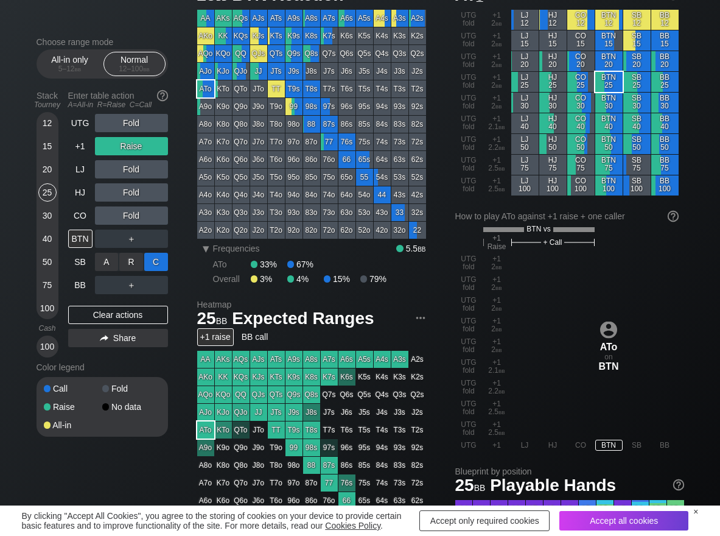
click at [154, 259] on div "C ✕" at bounding box center [156, 262] width 24 height 18
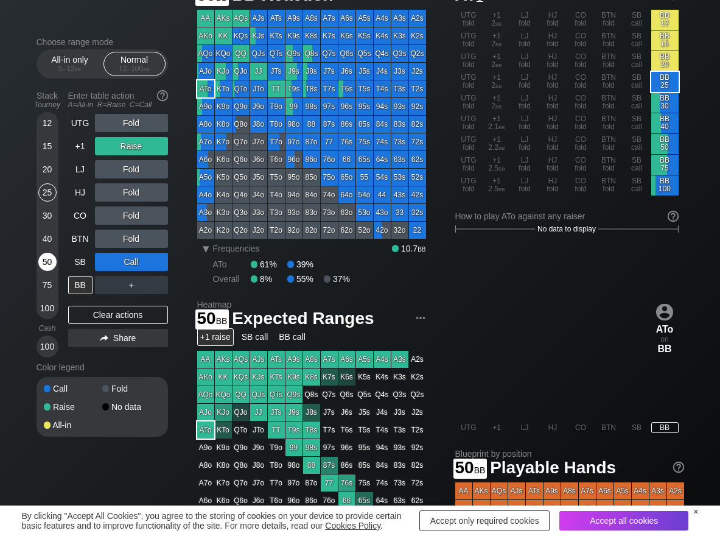
click at [49, 264] on div "50" at bounding box center [47, 262] width 18 height 18
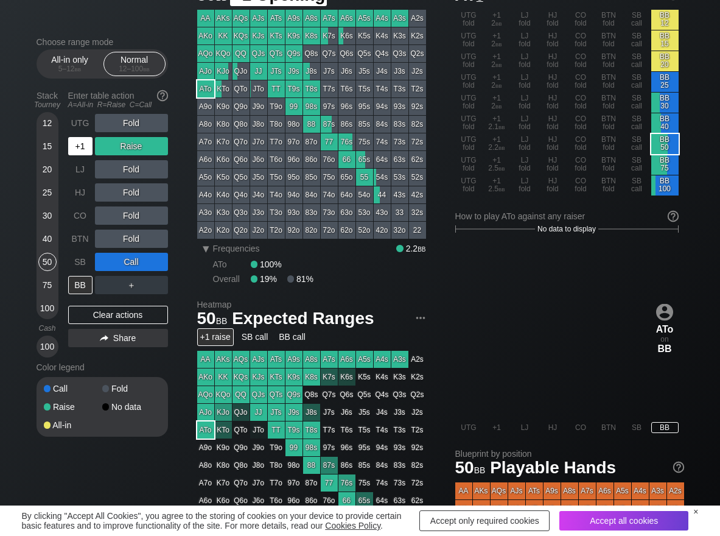
click at [74, 151] on div "+1" at bounding box center [80, 146] width 24 height 18
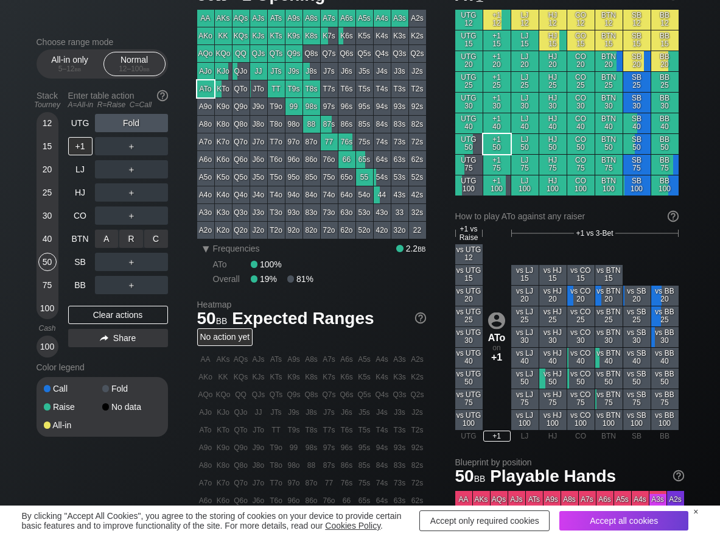
drag, startPoint x: 127, startPoint y: 237, endPoint x: 110, endPoint y: 250, distance: 21.8
click at [124, 240] on div "R ✕" at bounding box center [131, 238] width 24 height 18
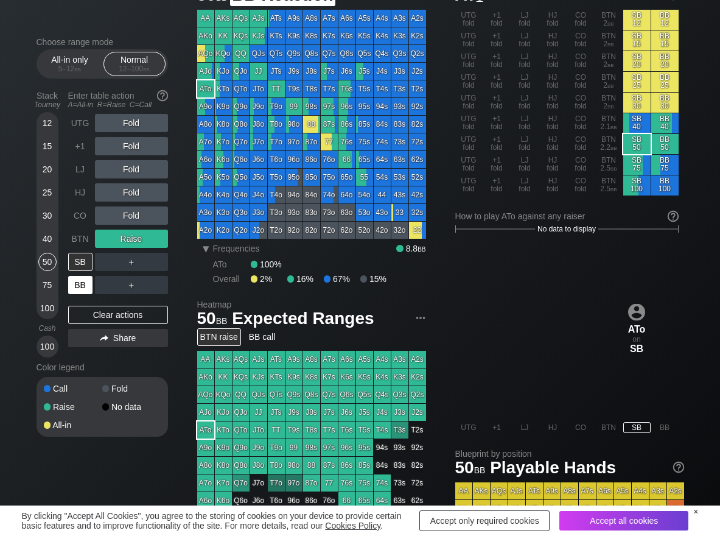
click at [83, 286] on div "BB" at bounding box center [80, 285] width 24 height 18
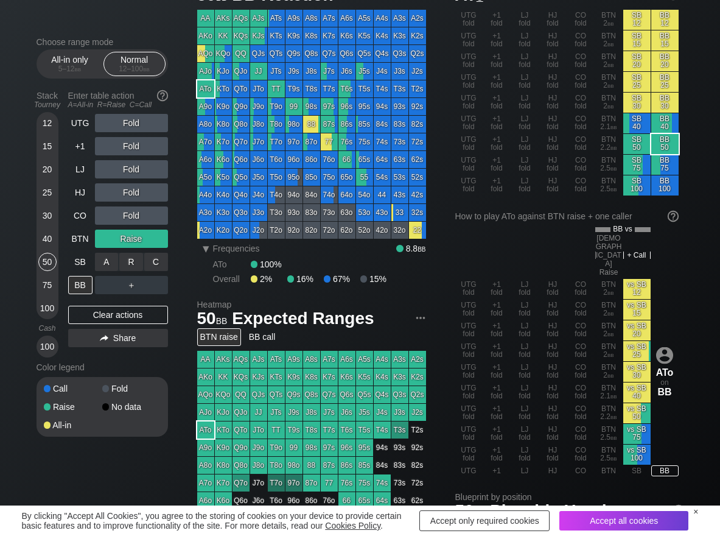
click at [165, 265] on div "C ✕" at bounding box center [156, 262] width 24 height 18
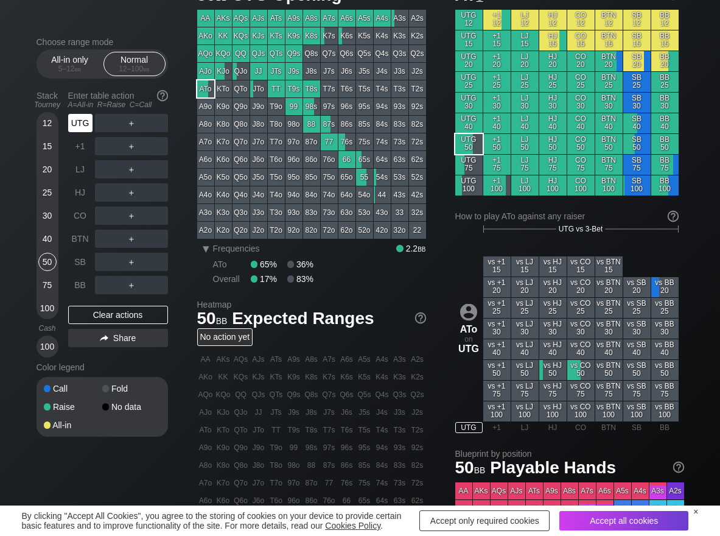
click at [85, 116] on div "UTG" at bounding box center [80, 123] width 24 height 18
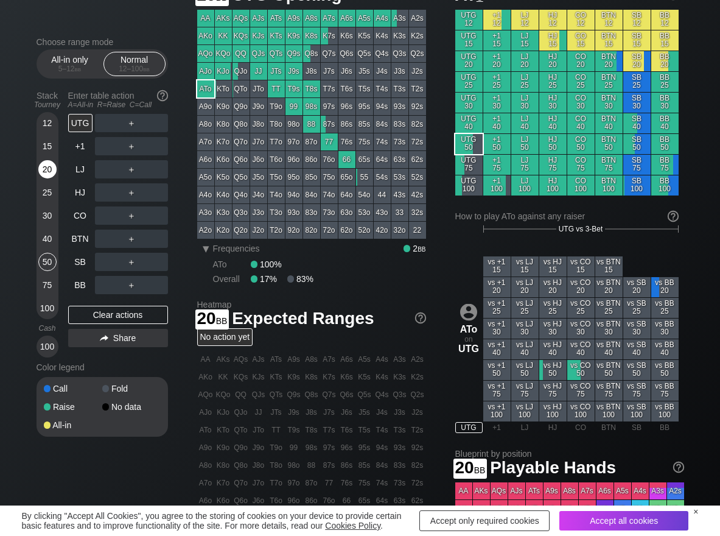
click at [50, 175] on div "20" at bounding box center [47, 169] width 18 height 18
